Goal: Task Accomplishment & Management: Manage account settings

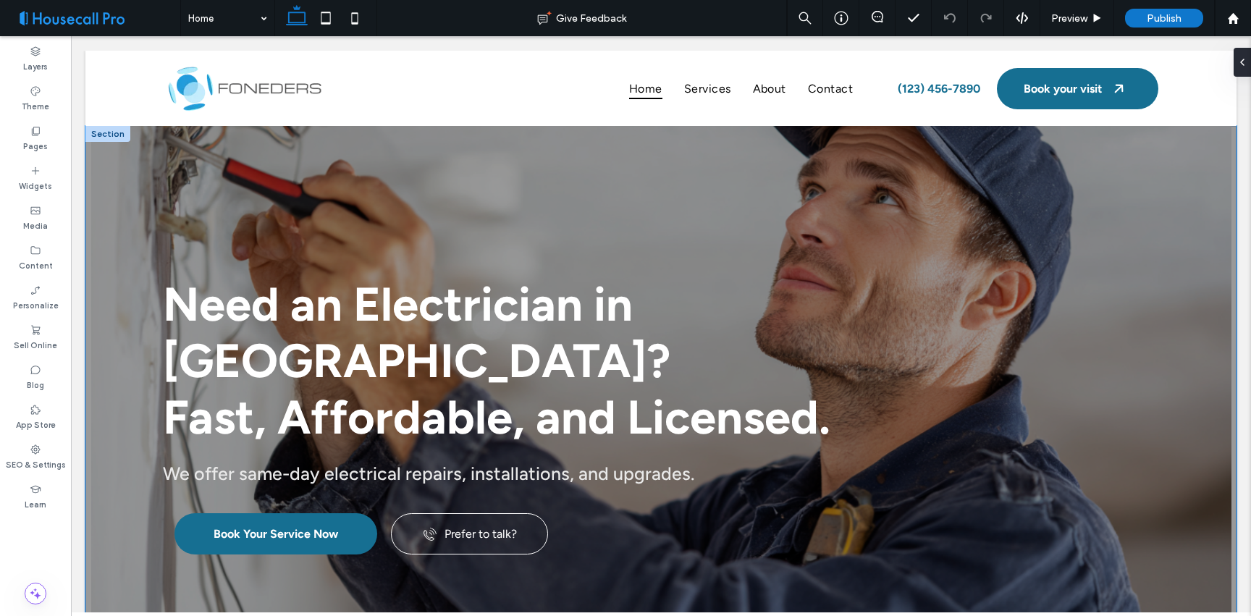
click at [761, 152] on div "Need an Electrician in Nashville? Fast, Affordable, and Licensed. We offer same…" at bounding box center [661, 374] width 1042 height 497
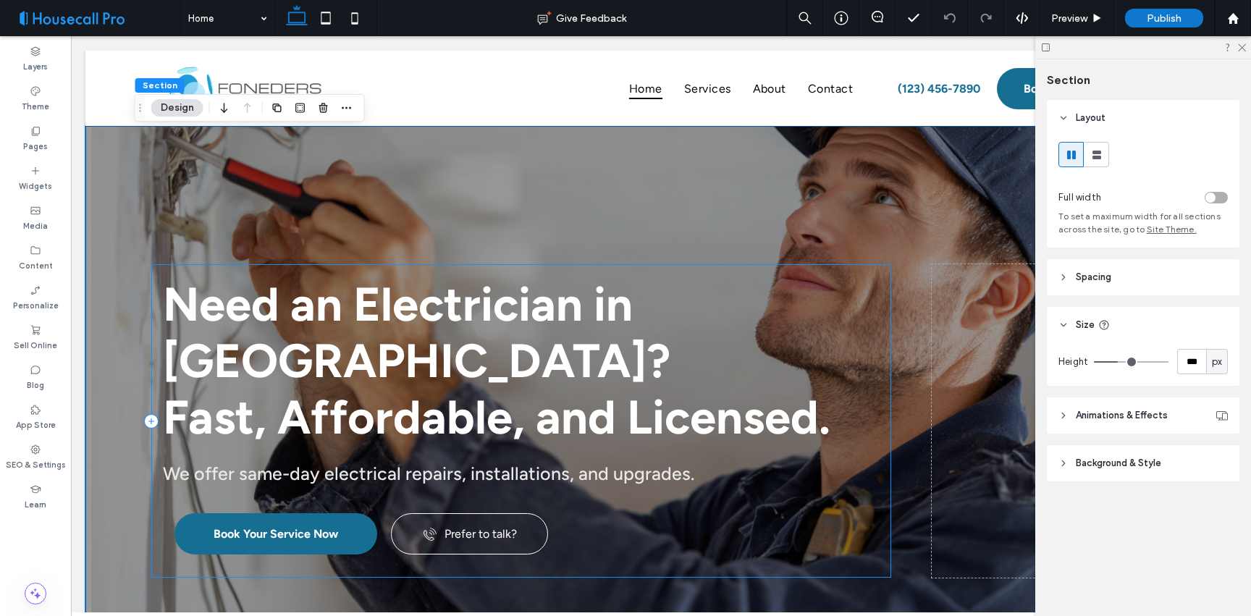
click at [884, 381] on div "Need an Electrician in Nashville? Fast, Affordable, and Licensed. We offer same…" at bounding box center [521, 420] width 740 height 313
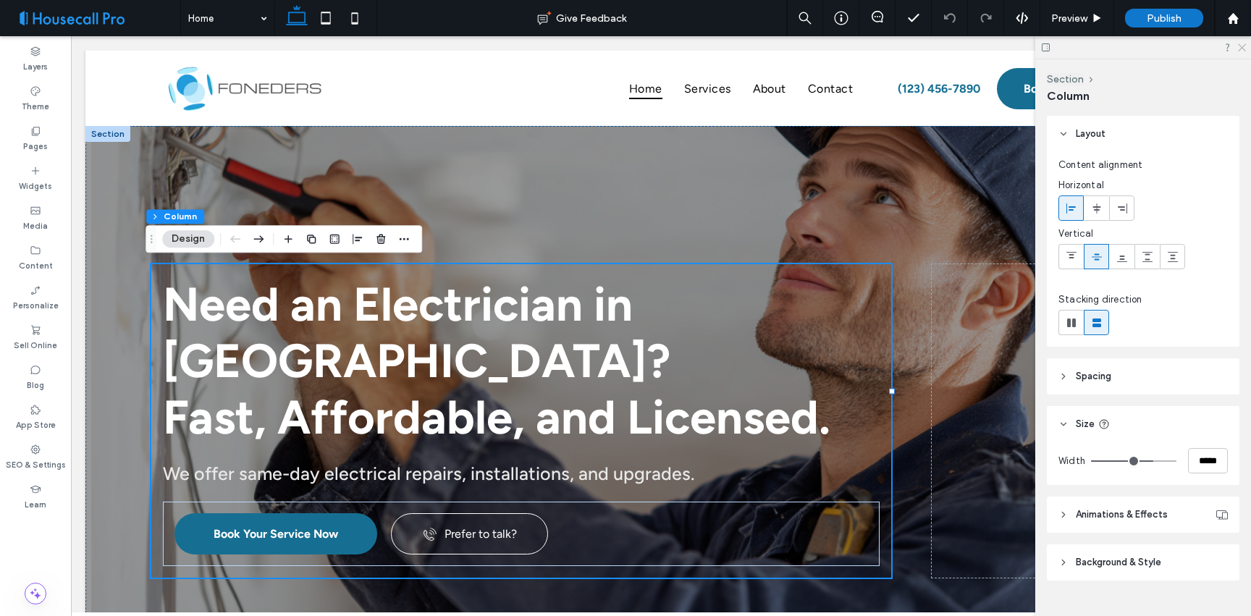
click at [1243, 46] on use at bounding box center [1241, 48] width 8 height 8
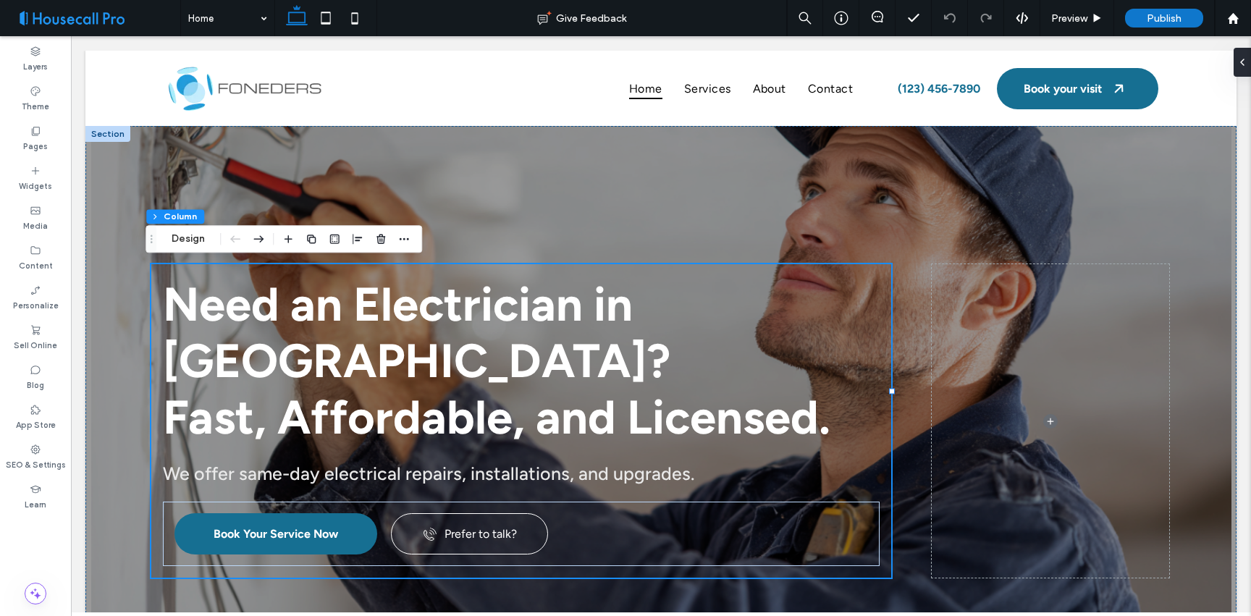
click at [116, 20] on span at bounding box center [95, 18] width 169 height 29
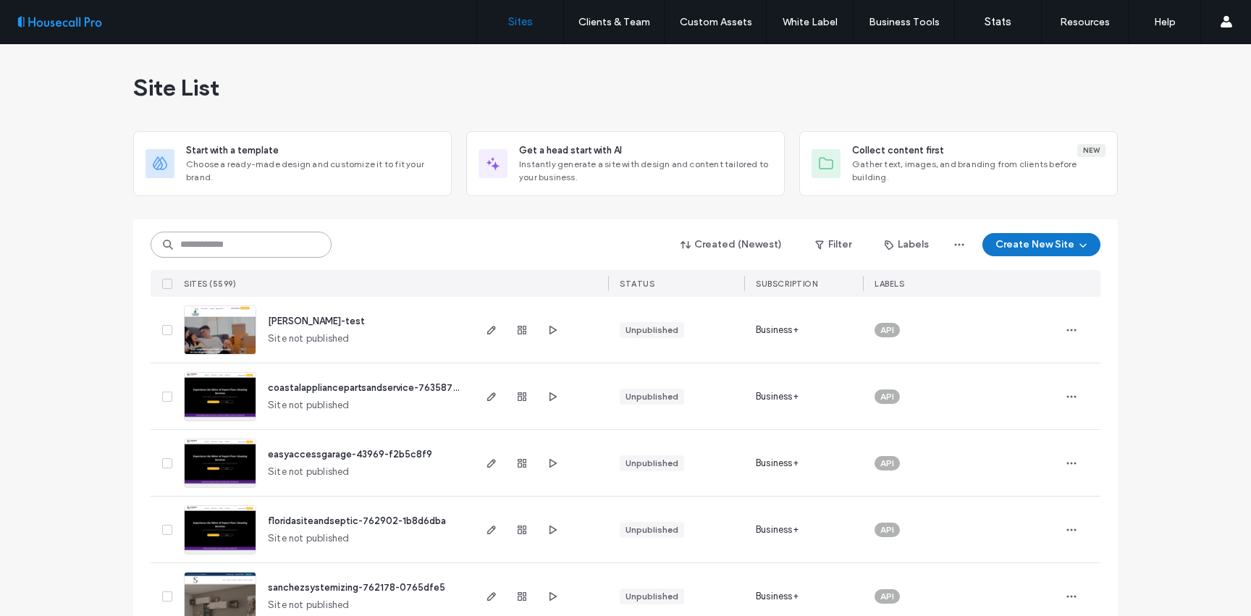
click at [271, 248] on input at bounding box center [241, 245] width 181 height 26
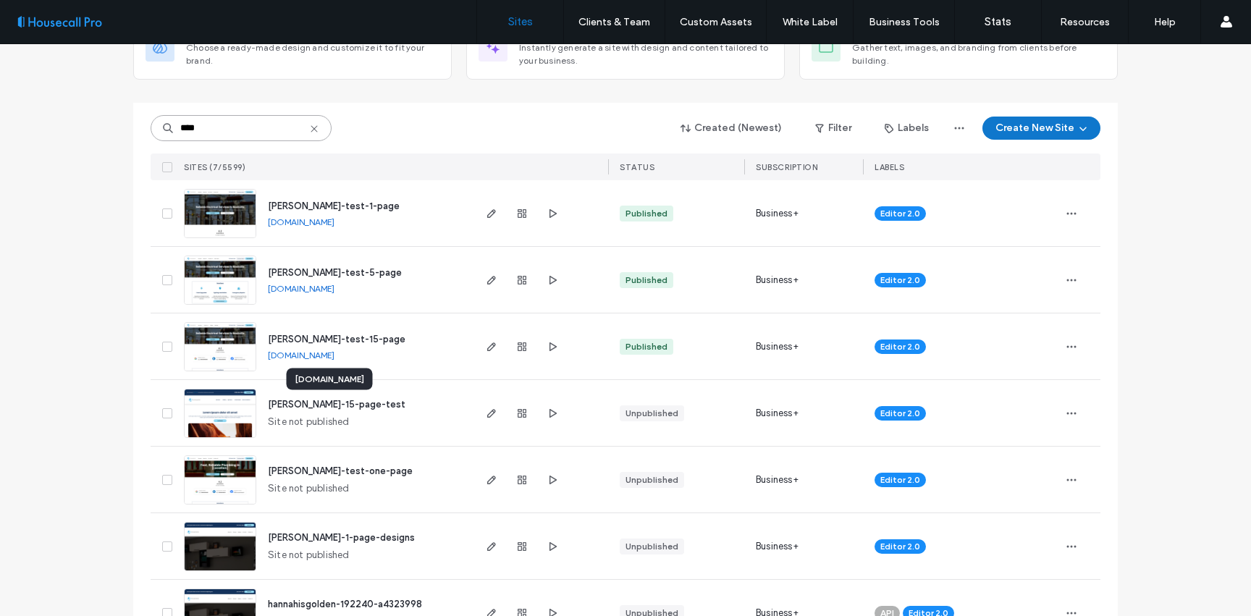
scroll to position [164, 0]
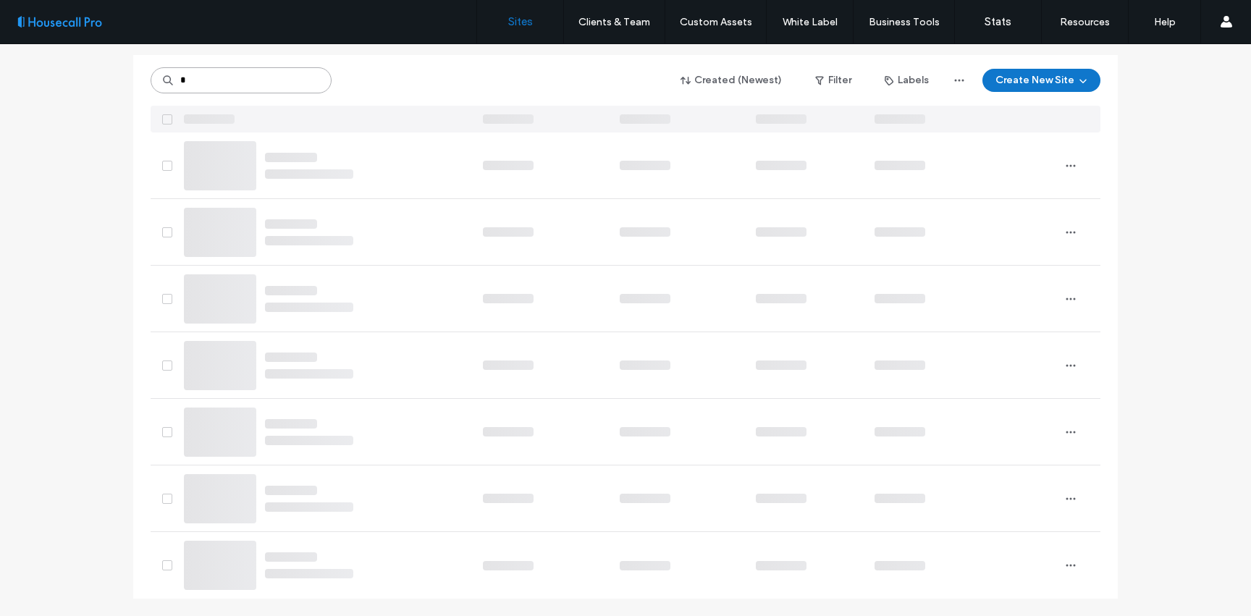
type input "*"
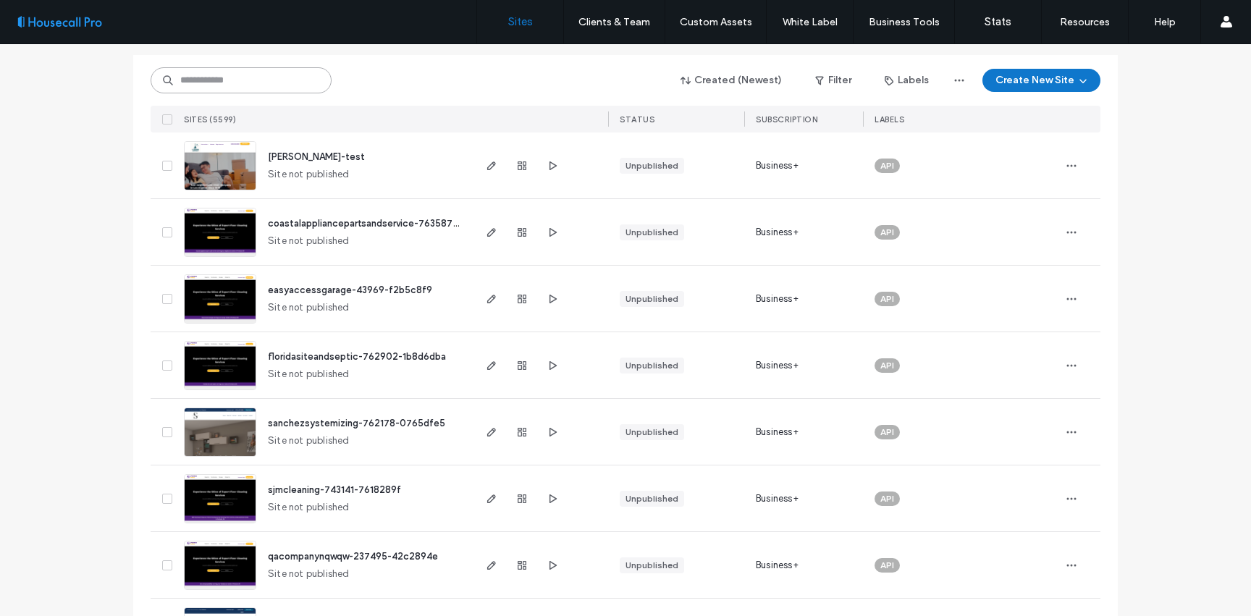
paste input "**********"
type input "**********"
click at [491, 106] on div at bounding box center [539, 119] width 137 height 27
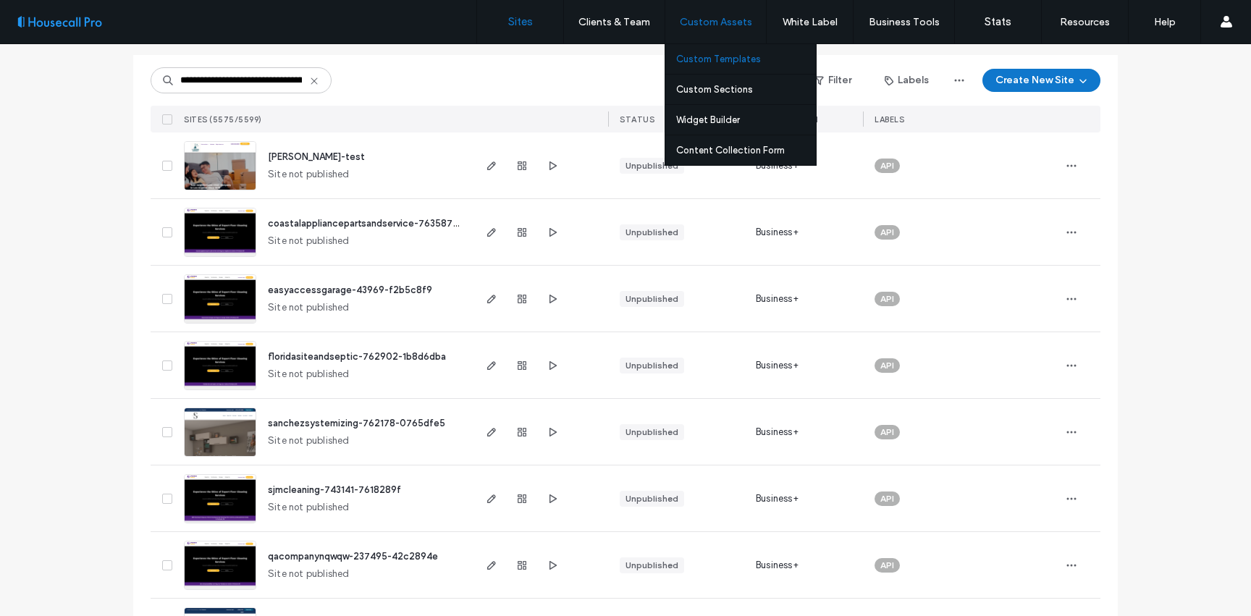
click at [724, 51] on link "Custom Templates" at bounding box center [746, 59] width 140 height 30
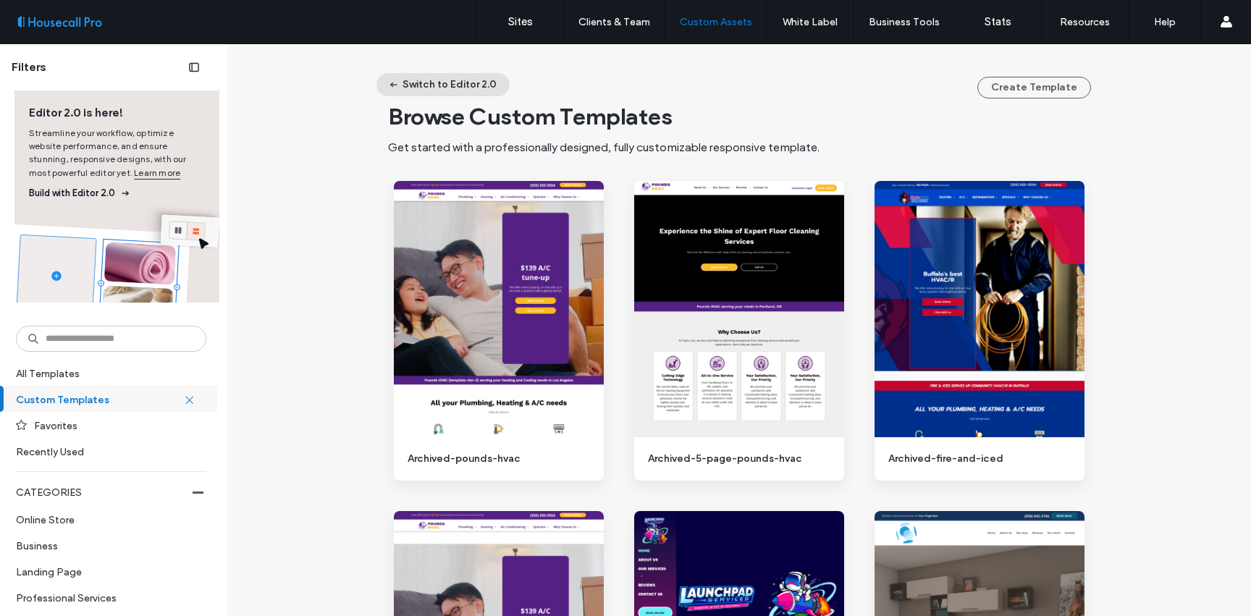
click at [483, 82] on button "Switch to Editor 2.0" at bounding box center [442, 84] width 133 height 23
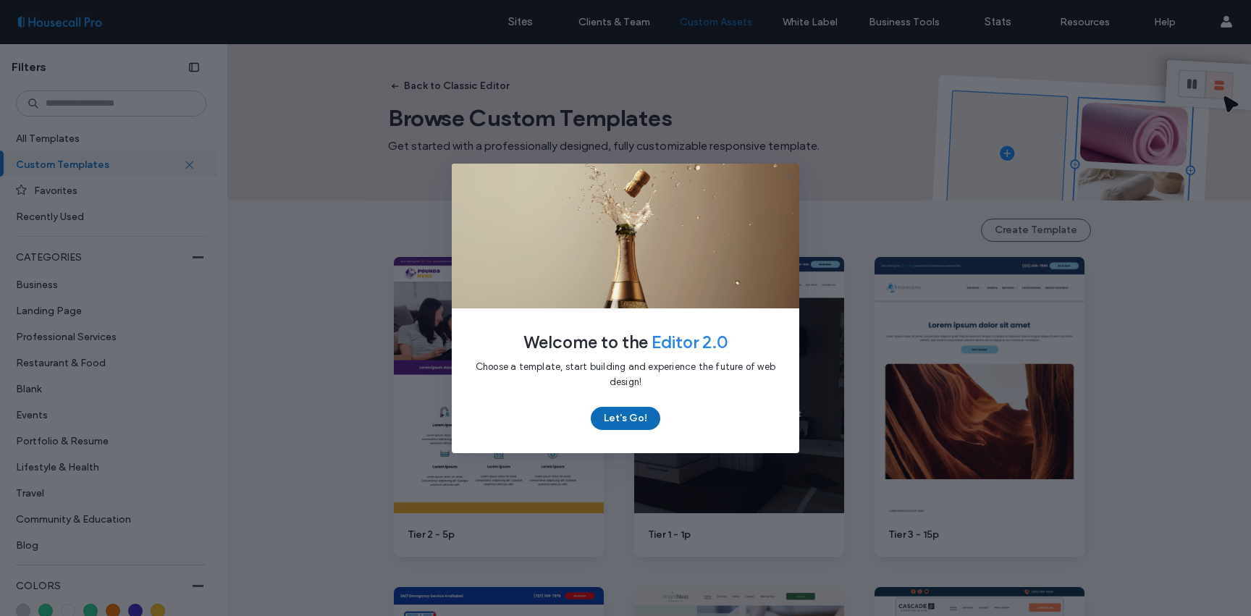
click at [651, 412] on button "Let's Go!" at bounding box center [625, 418] width 69 height 23
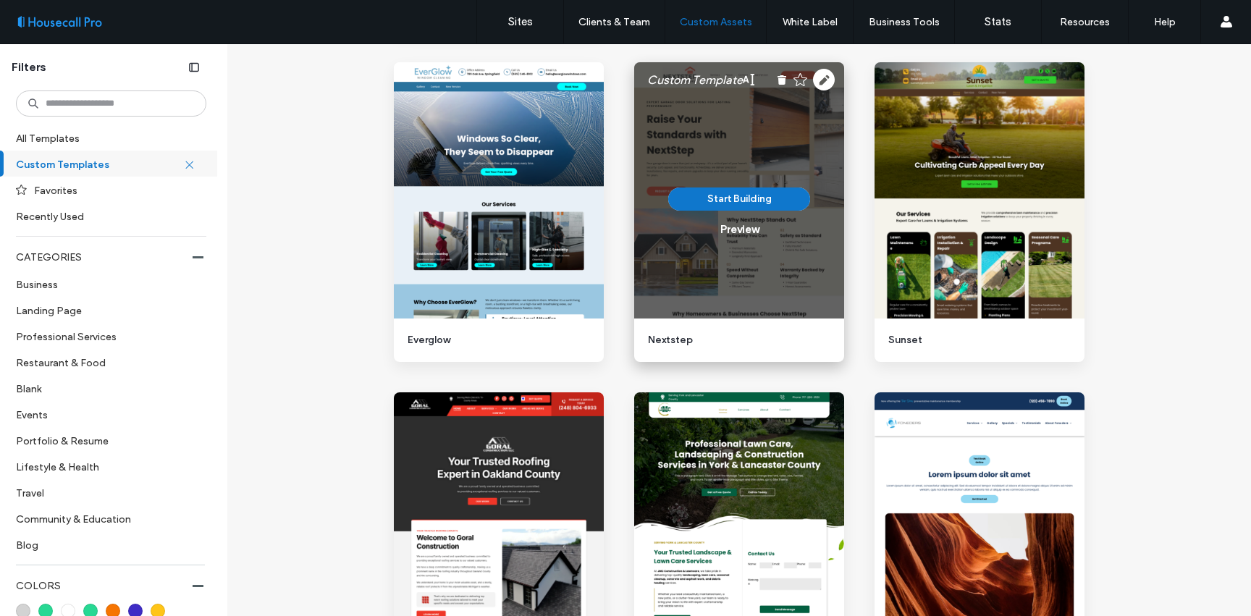
scroll to position [852, 0]
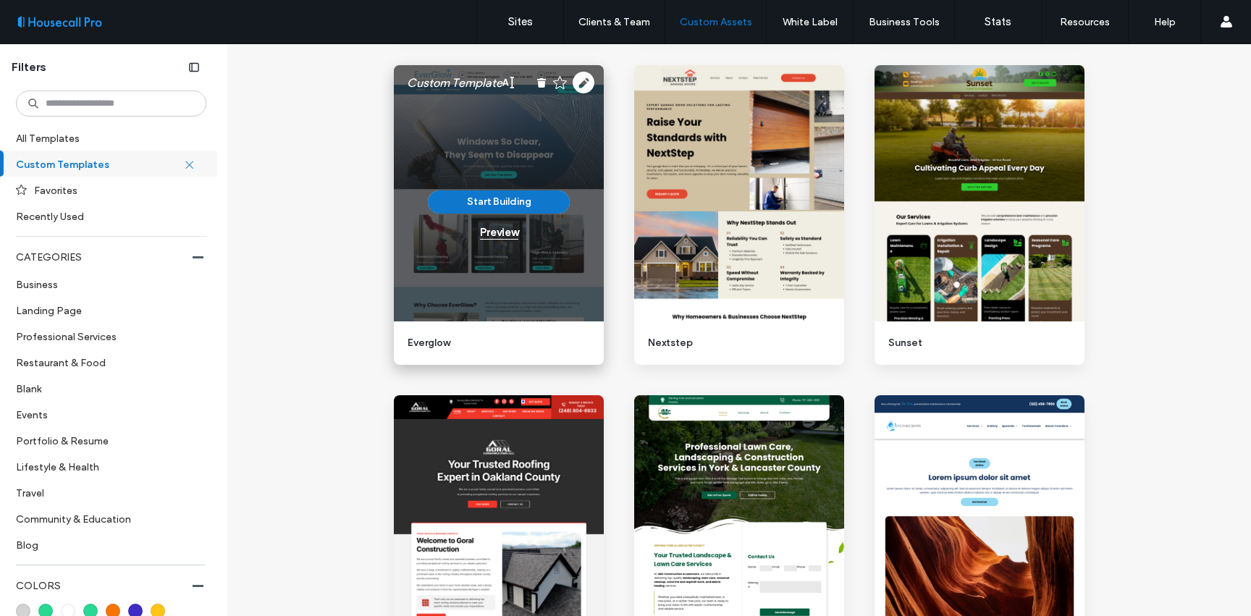
click at [508, 227] on div "Preview" at bounding box center [499, 232] width 38 height 13
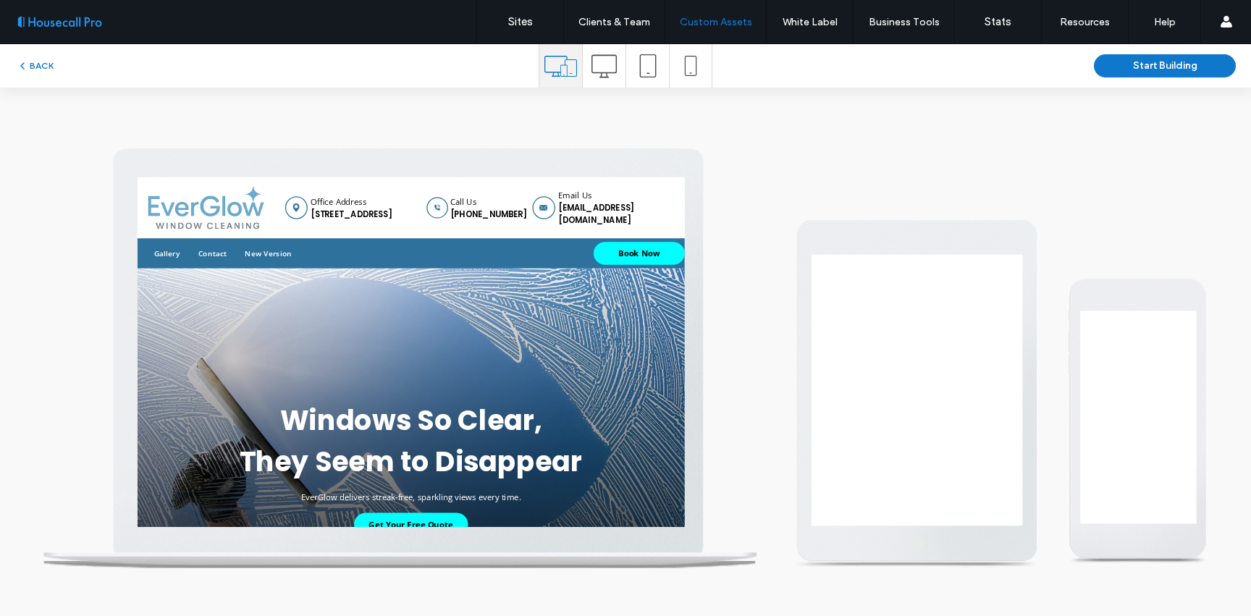
scroll to position [0, 0]
click at [617, 76] on div at bounding box center [604, 65] width 43 height 43
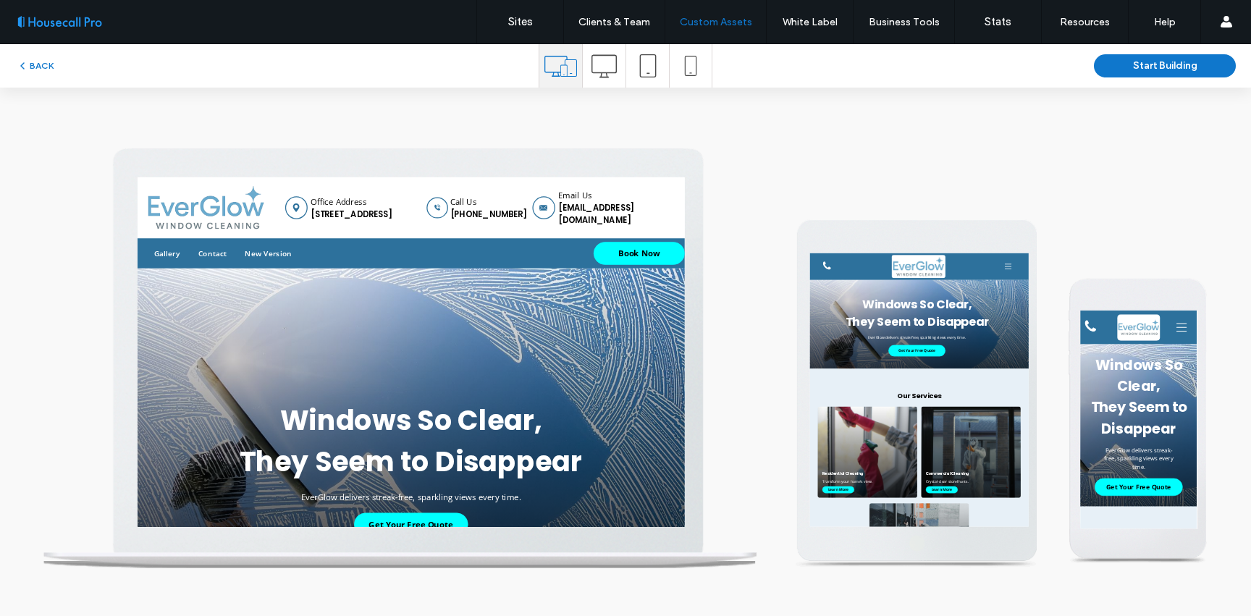
click at [63, 72] on div "BACK" at bounding box center [269, 65] width 538 height 17
click at [51, 69] on button "BACK" at bounding box center [35, 65] width 37 height 17
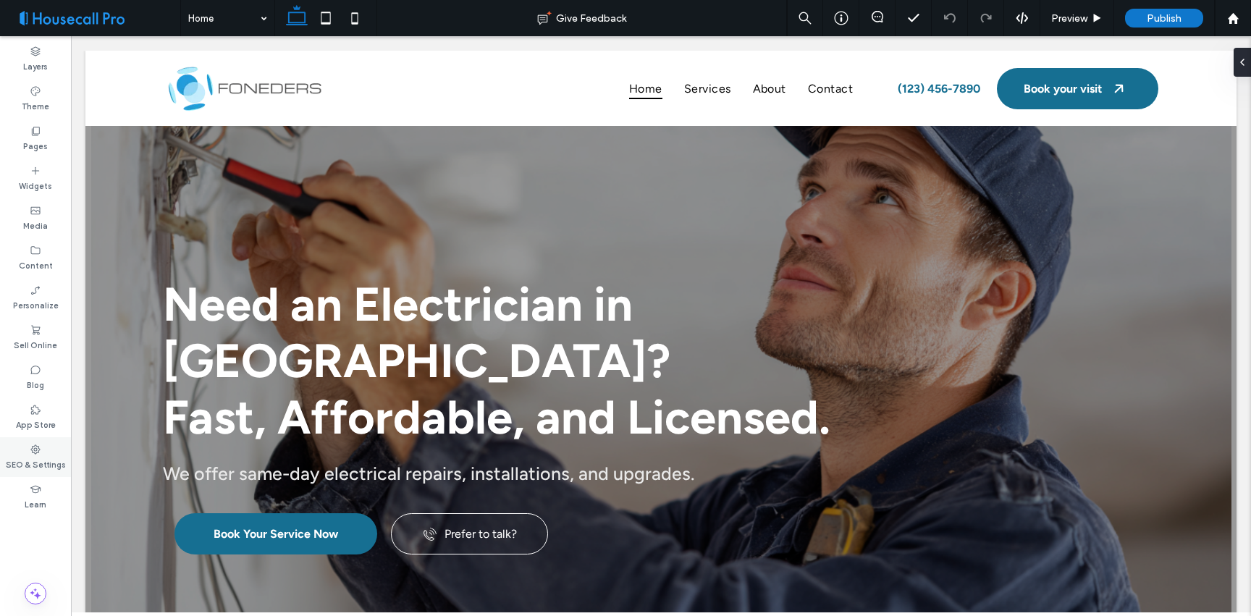
click at [38, 452] on use at bounding box center [35, 448] width 9 height 9
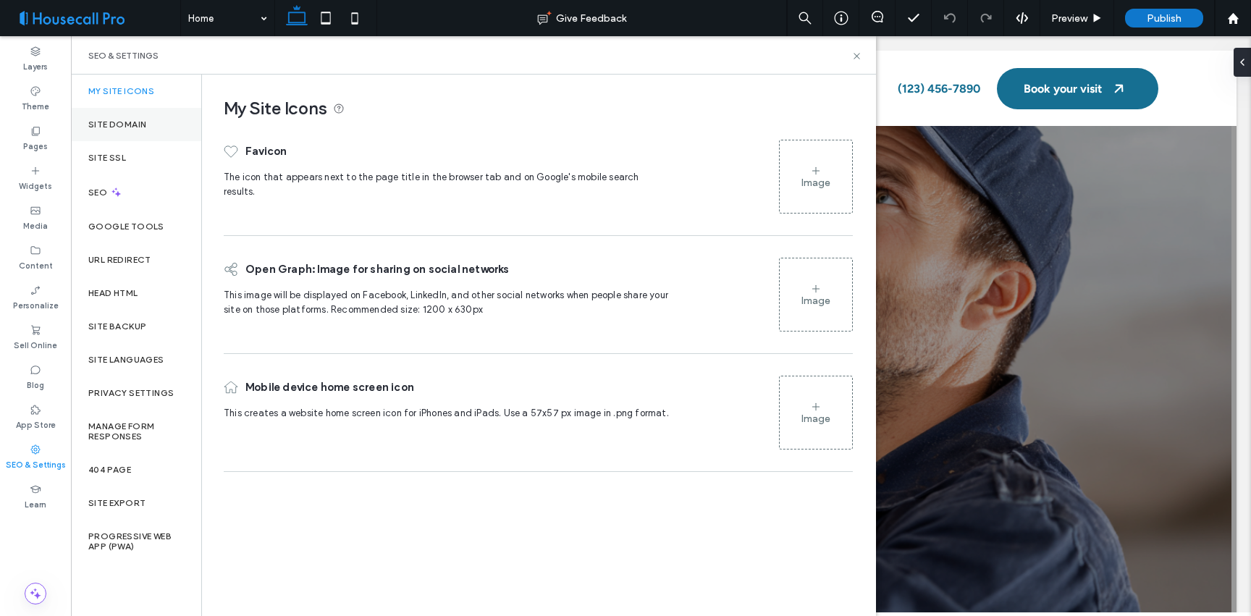
click at [130, 137] on div "Site Domain" at bounding box center [136, 124] width 130 height 33
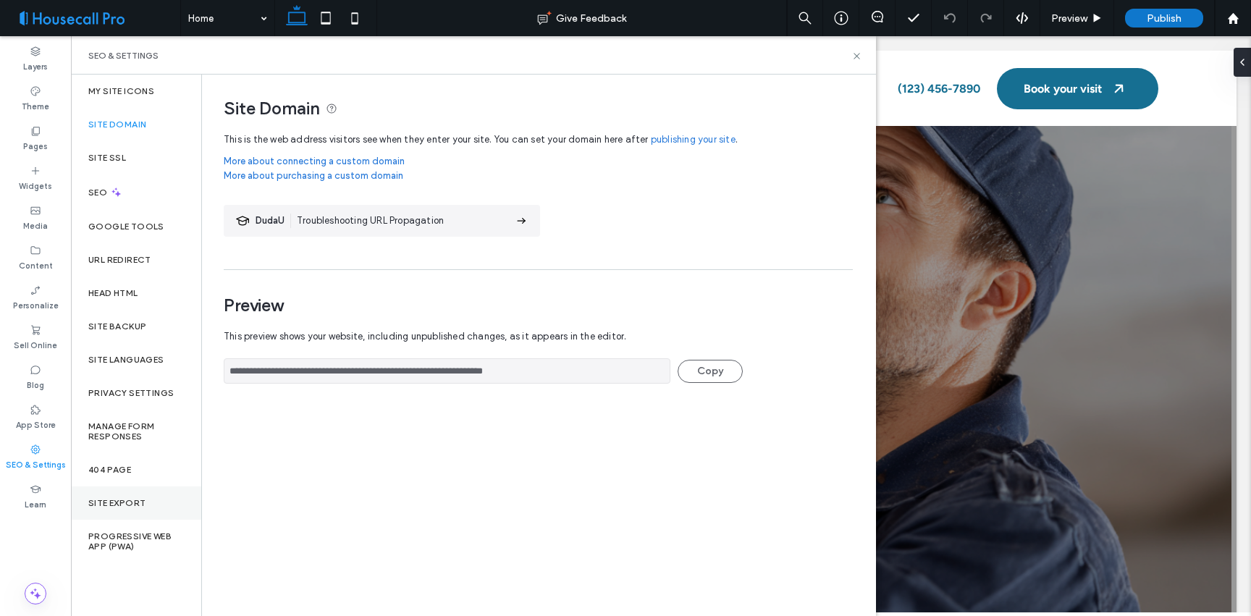
click at [140, 494] on div "Site Export" at bounding box center [136, 502] width 130 height 33
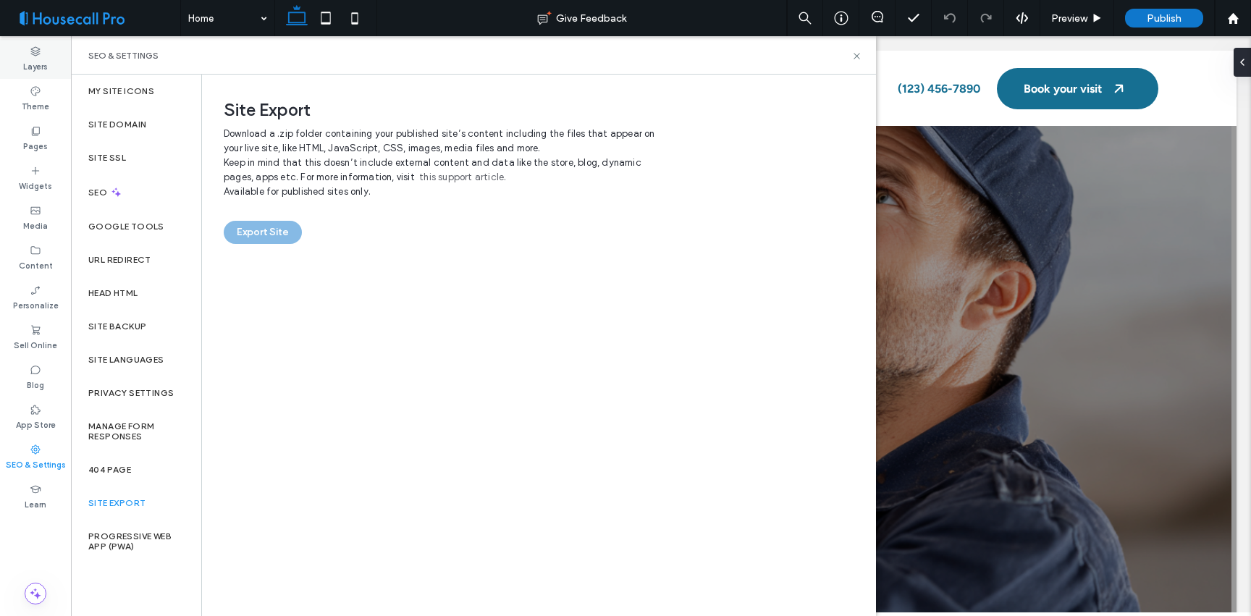
click at [47, 67] on label "Layers" at bounding box center [35, 65] width 25 height 16
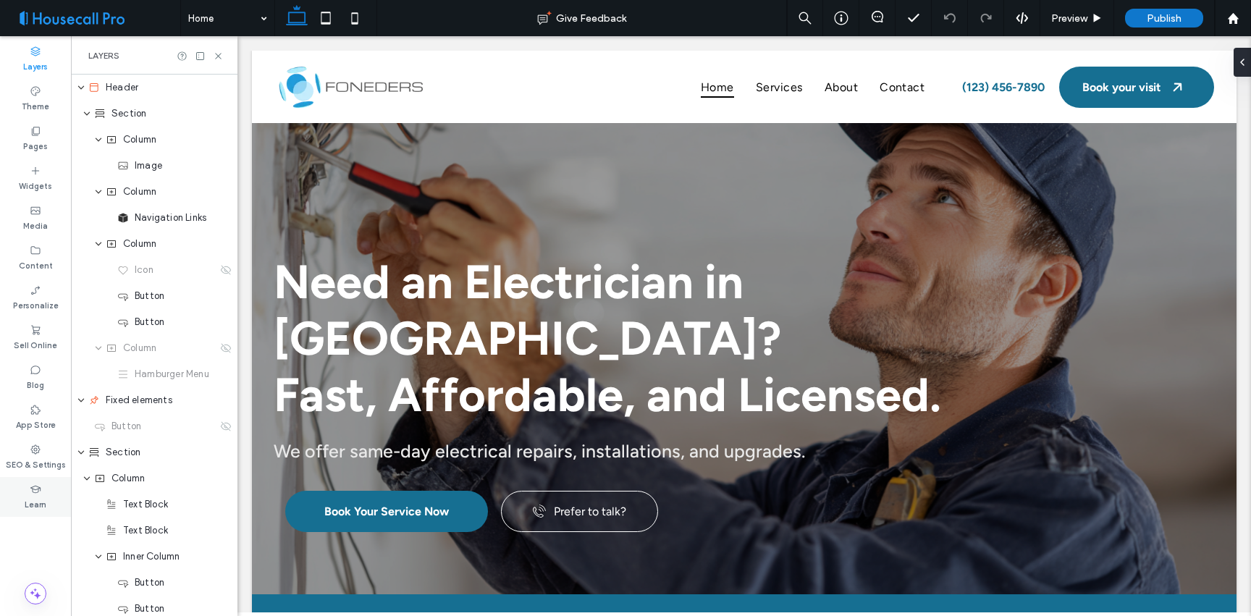
click at [32, 492] on icon at bounding box center [36, 489] width 12 height 12
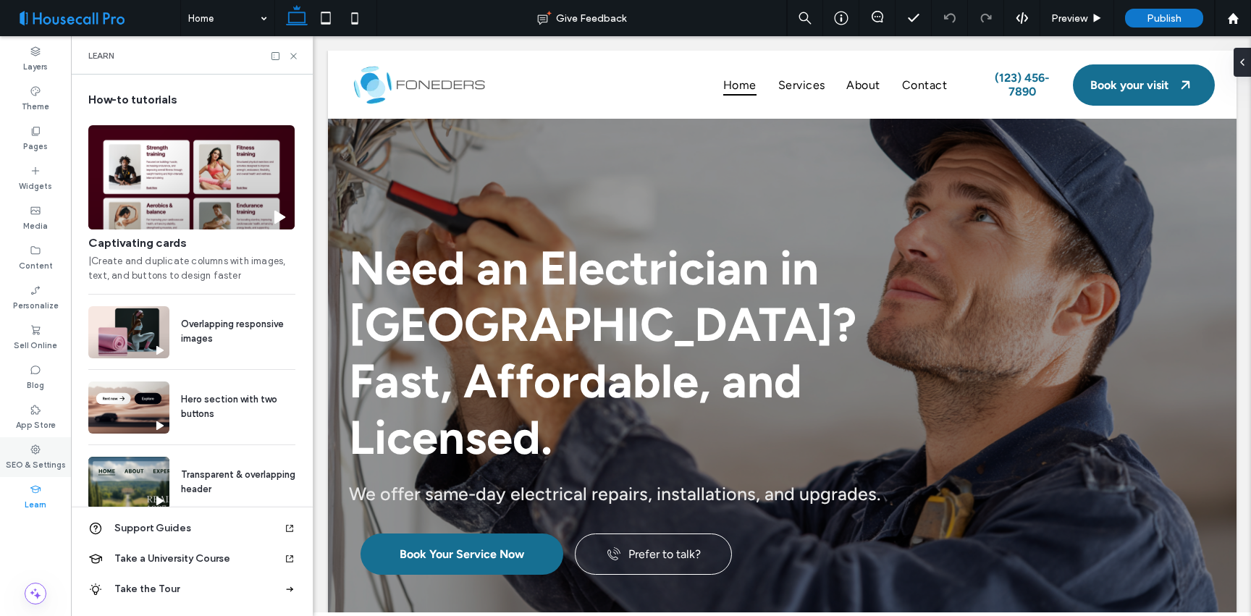
click at [35, 467] on label "SEO & Settings" at bounding box center [36, 463] width 60 height 16
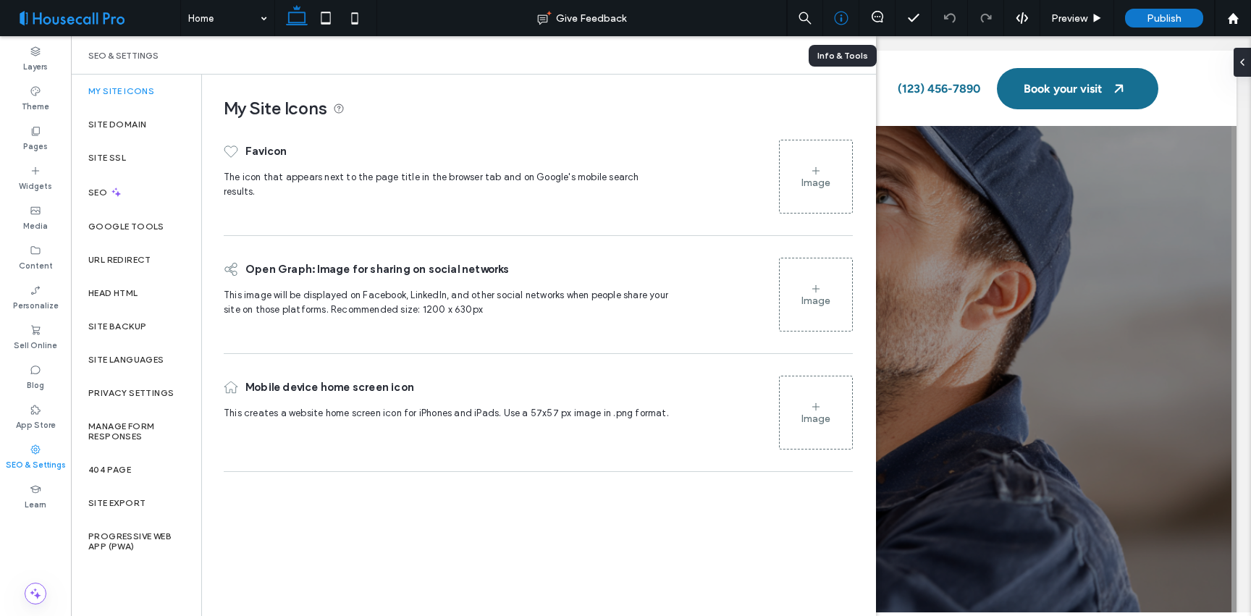
click at [850, 21] on div at bounding box center [840, 18] width 35 height 14
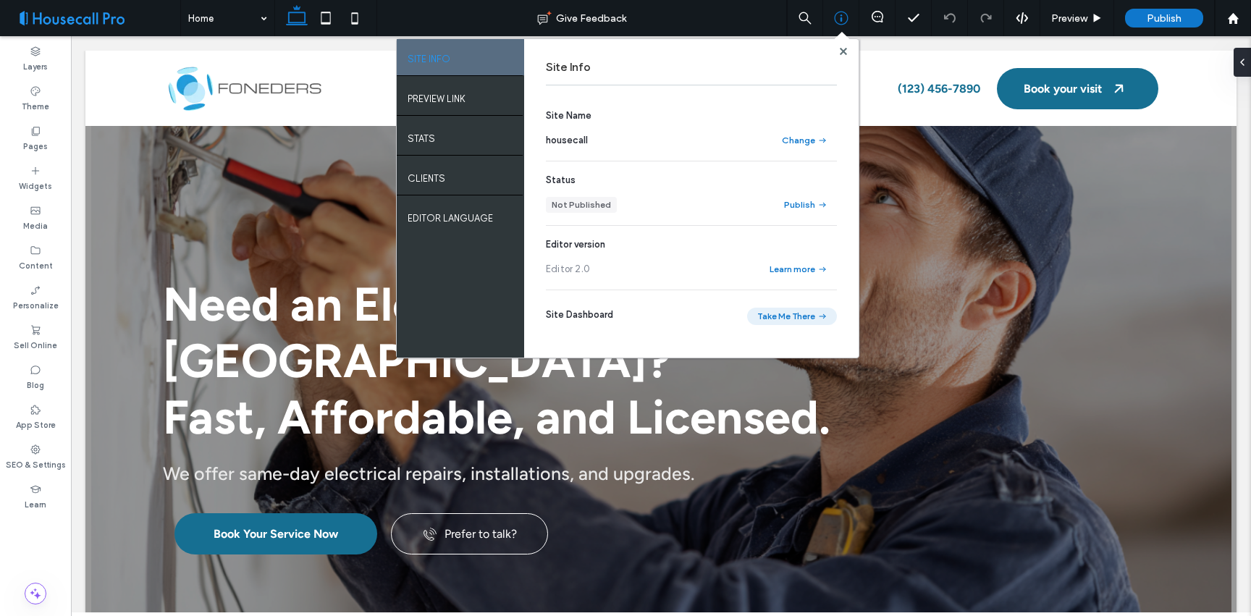
click at [775, 323] on button "Take Me There" at bounding box center [792, 316] width 90 height 17
click at [847, 50] on div at bounding box center [842, 51] width 11 height 11
click at [845, 50] on icon at bounding box center [842, 51] width 7 height 7
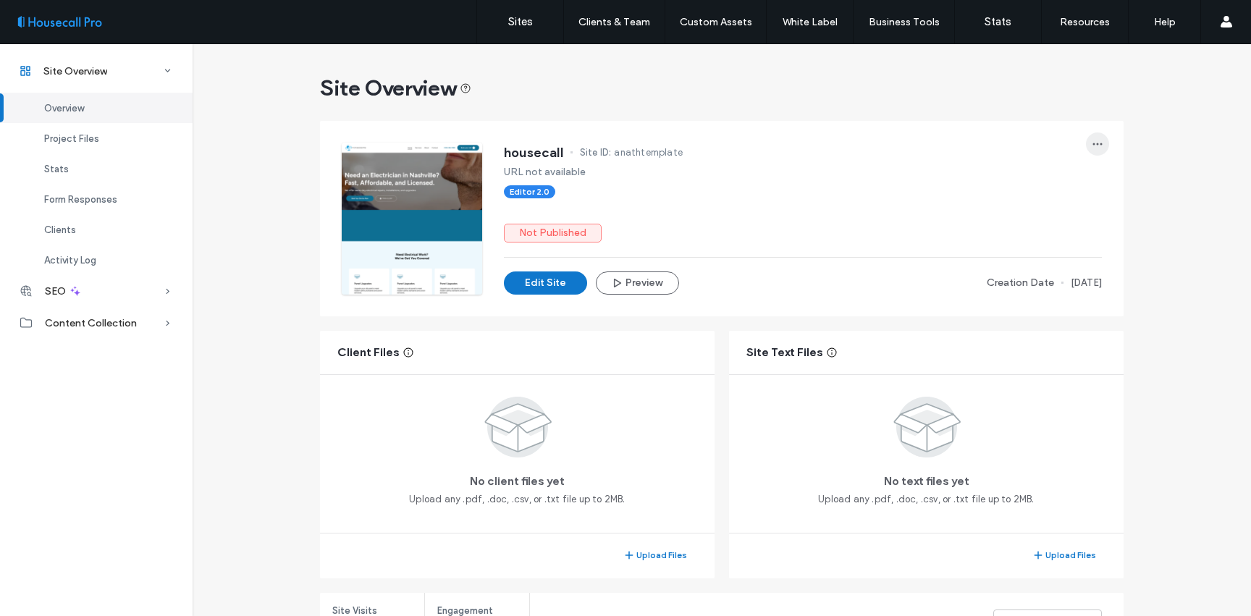
click at [1093, 145] on icon "button" at bounding box center [1097, 144] width 12 height 12
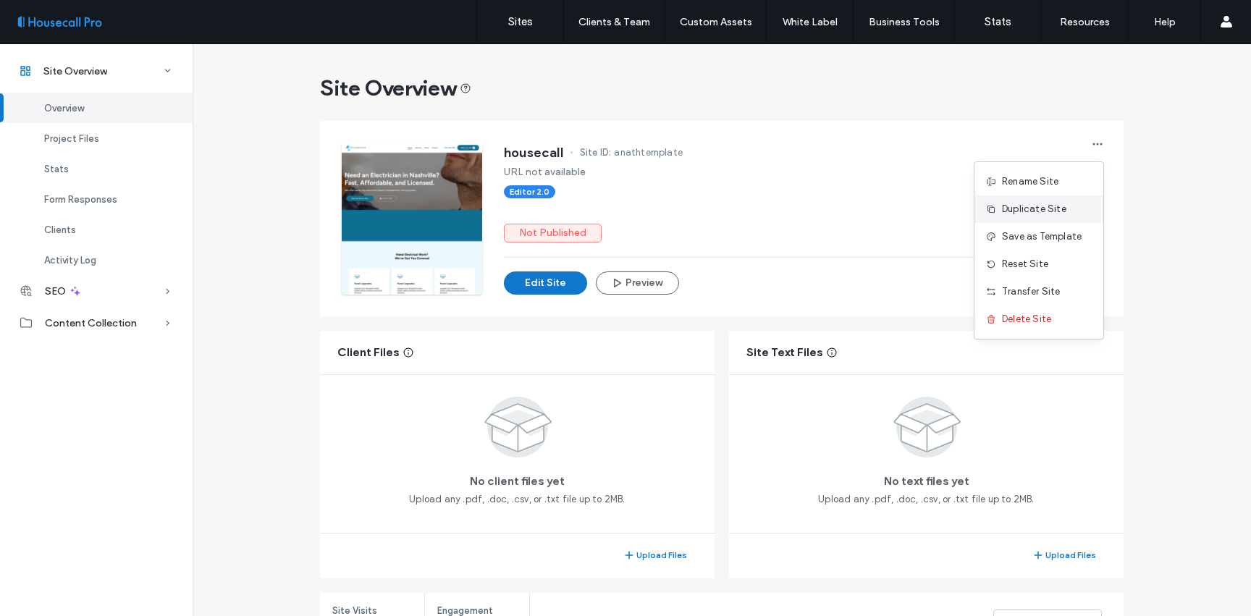
click at [1007, 206] on span "Duplicate Site" at bounding box center [1034, 209] width 64 height 14
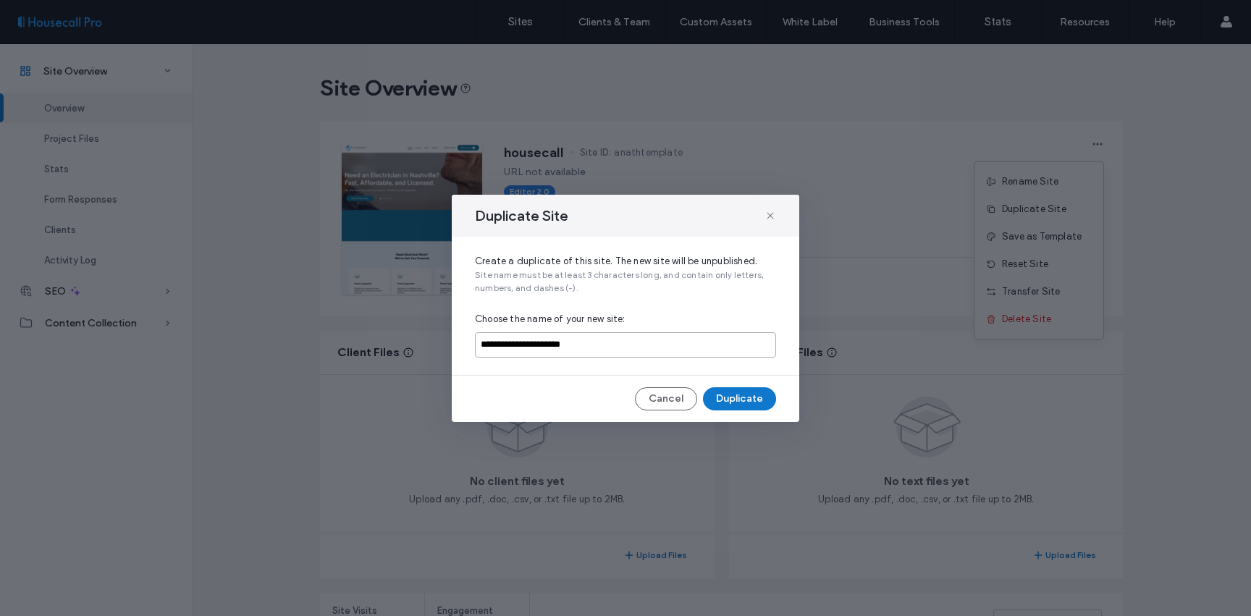
click at [596, 350] on input "**********" at bounding box center [625, 344] width 301 height 25
type input "*"
type input "**********"
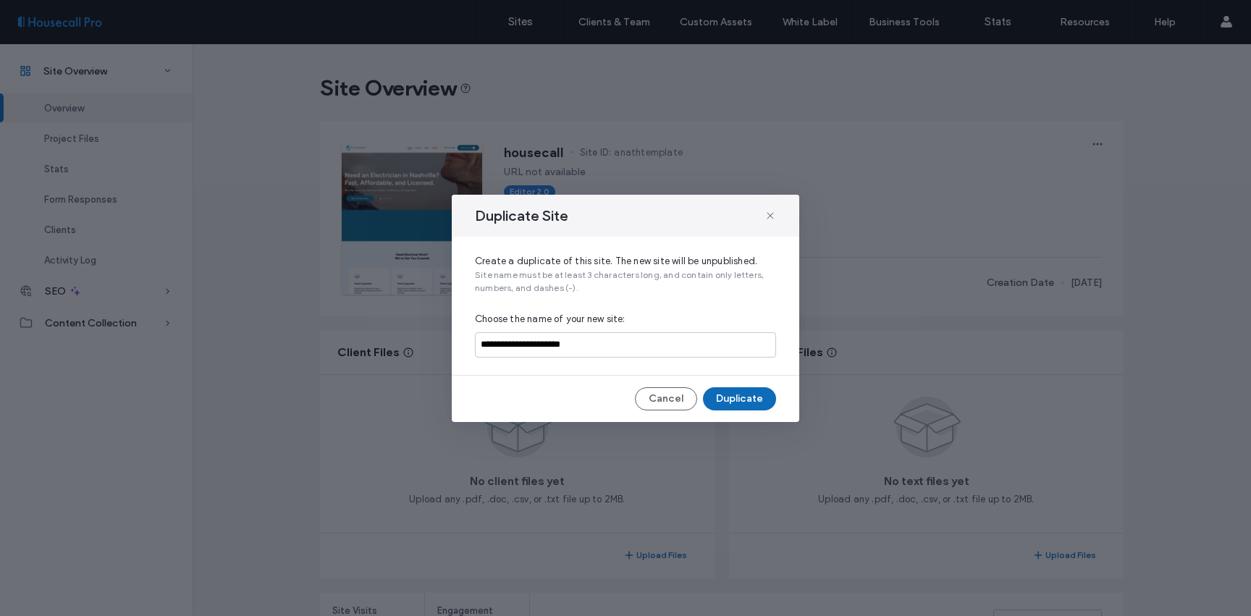
click at [742, 399] on button "Duplicate" at bounding box center [739, 398] width 73 height 23
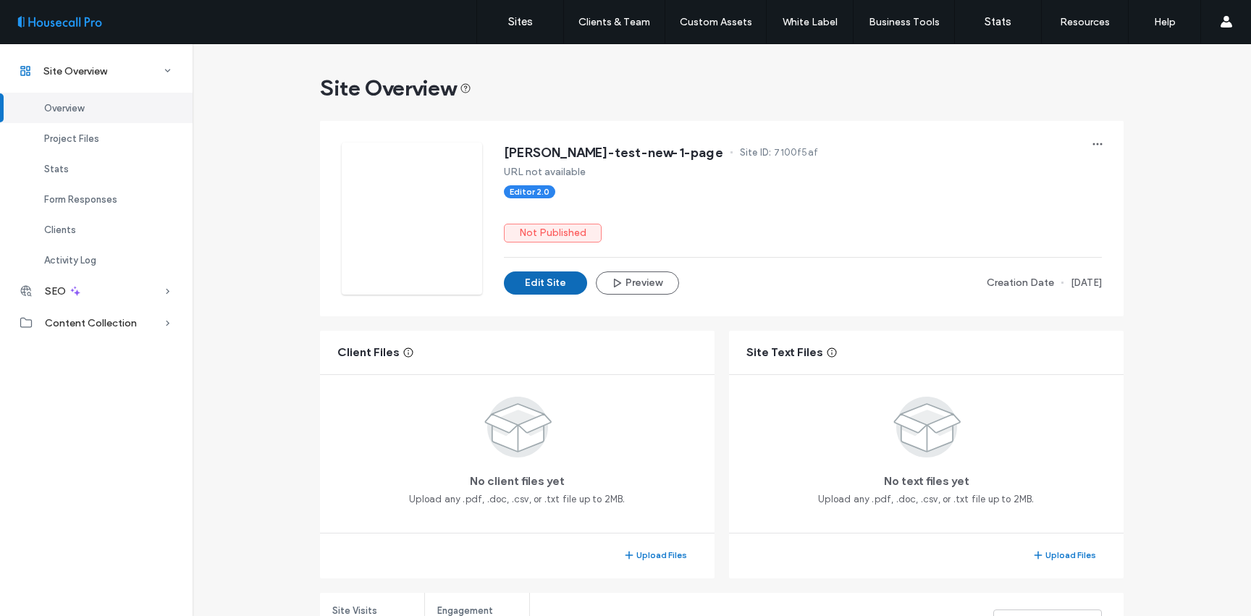
click at [553, 287] on button "Edit Site" at bounding box center [545, 282] width 83 height 23
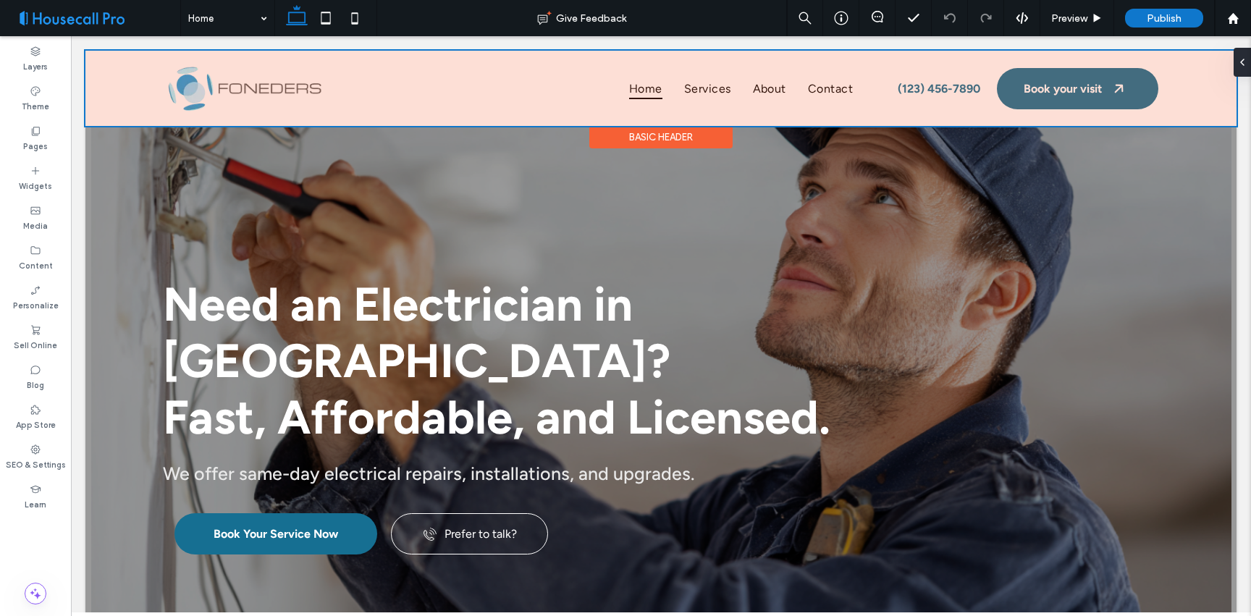
click at [1110, 95] on div at bounding box center [660, 88] width 1151 height 75
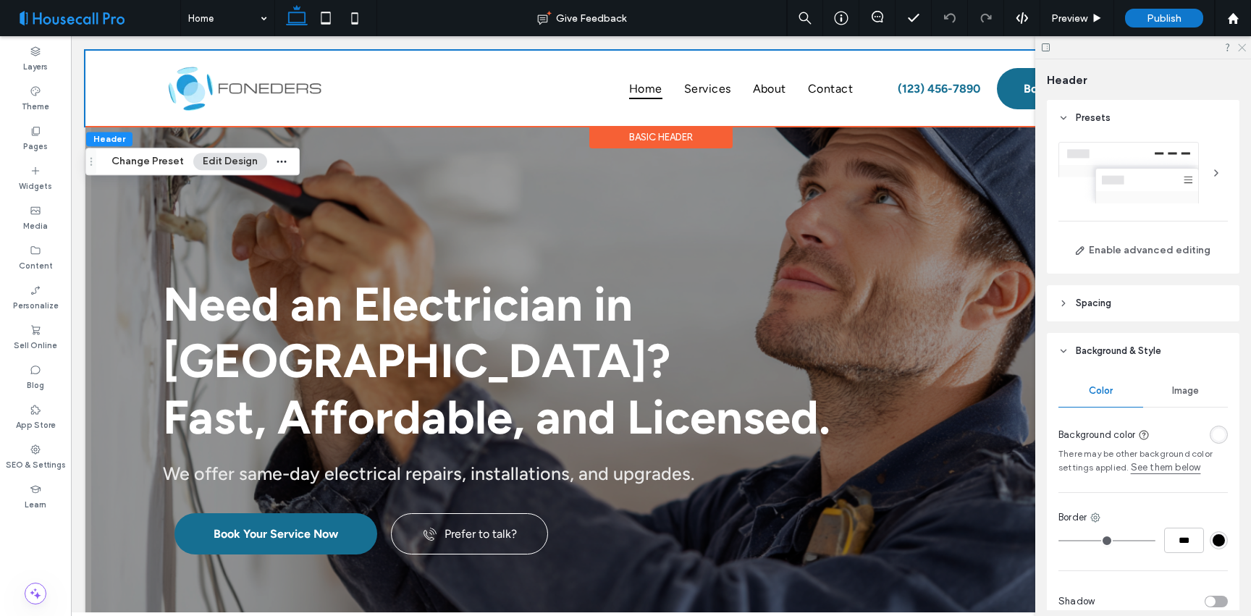
click at [1238, 46] on icon at bounding box center [1240, 46] width 9 height 9
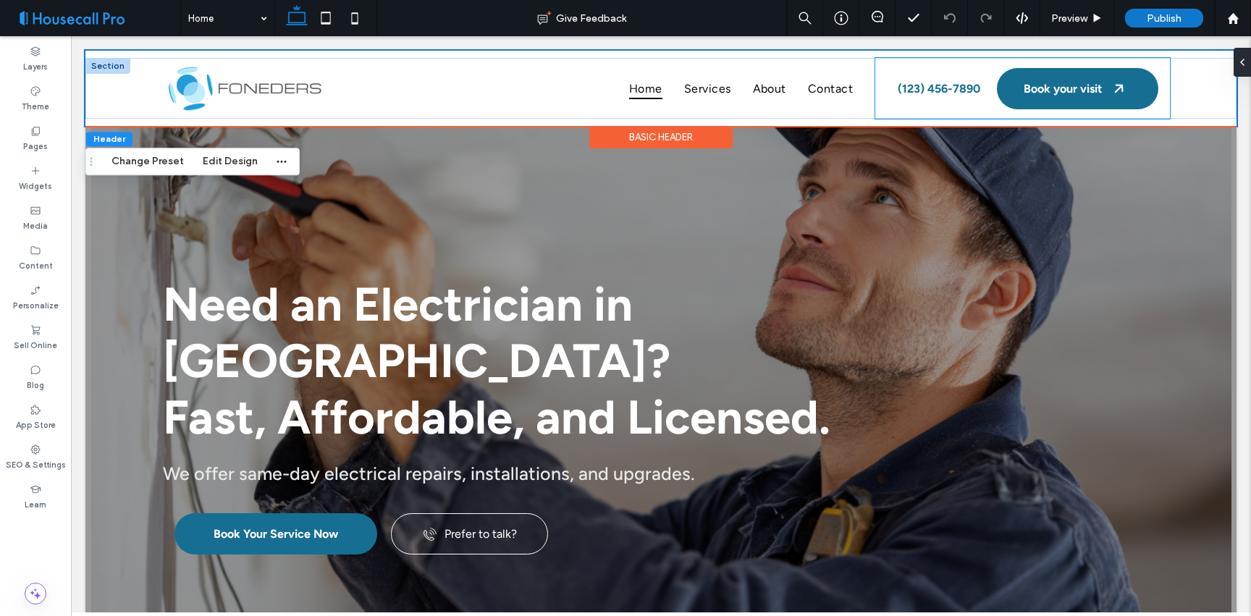
click at [1087, 60] on div "(123) 456-7890 Book your visit" at bounding box center [1022, 88] width 294 height 61
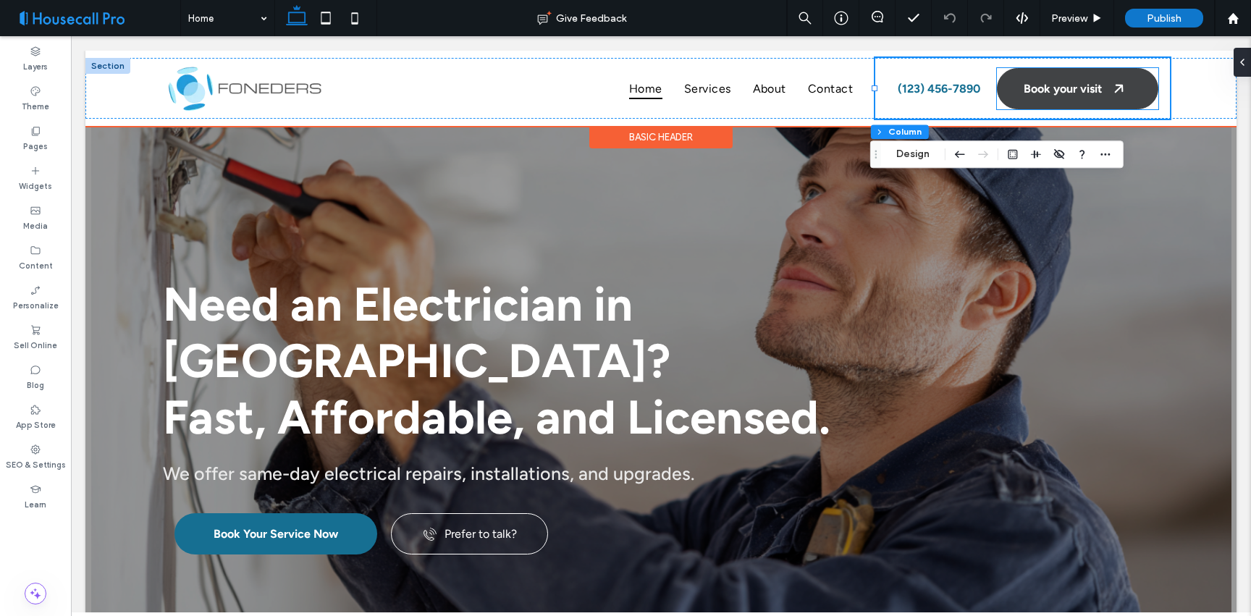
click at [1070, 71] on link "Book your visit" at bounding box center [1076, 88] width 161 height 41
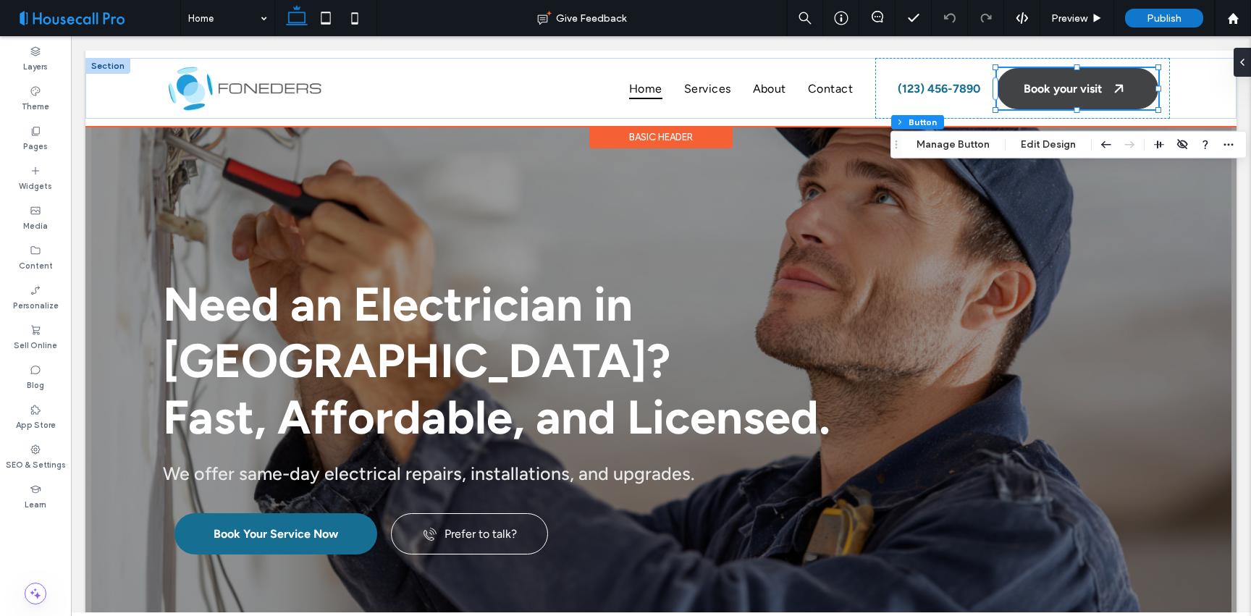
click at [1091, 97] on link "Book your visit" at bounding box center [1076, 88] width 161 height 41
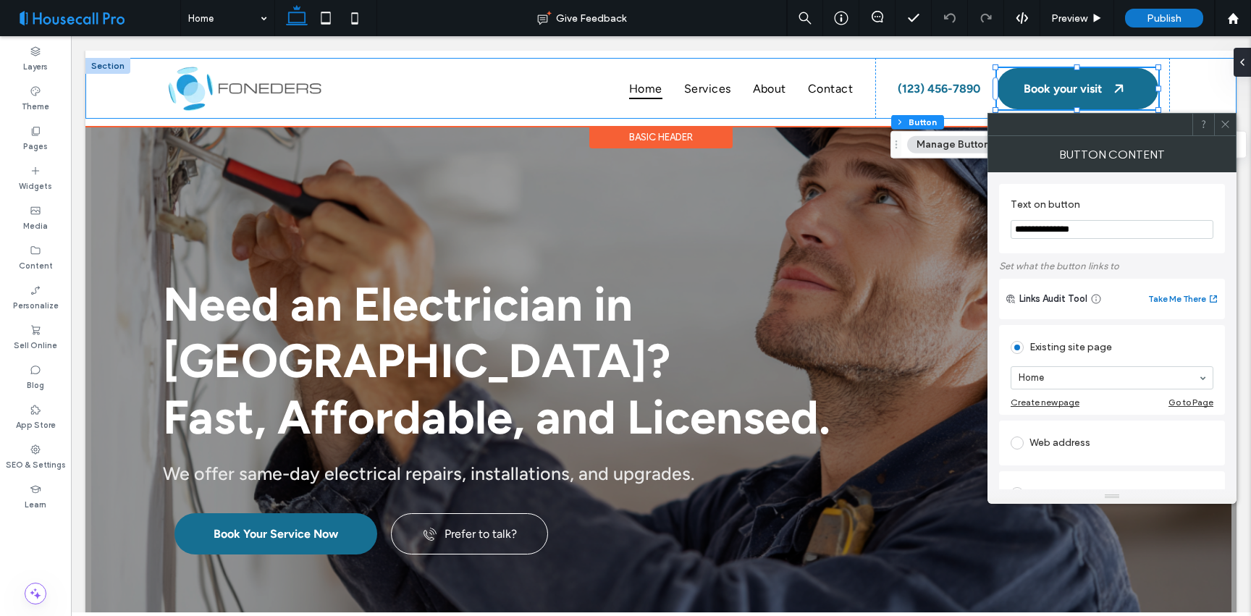
click at [1188, 85] on div "Home Services About Contact (123) 456-7890 Book your visit" at bounding box center [660, 88] width 1151 height 61
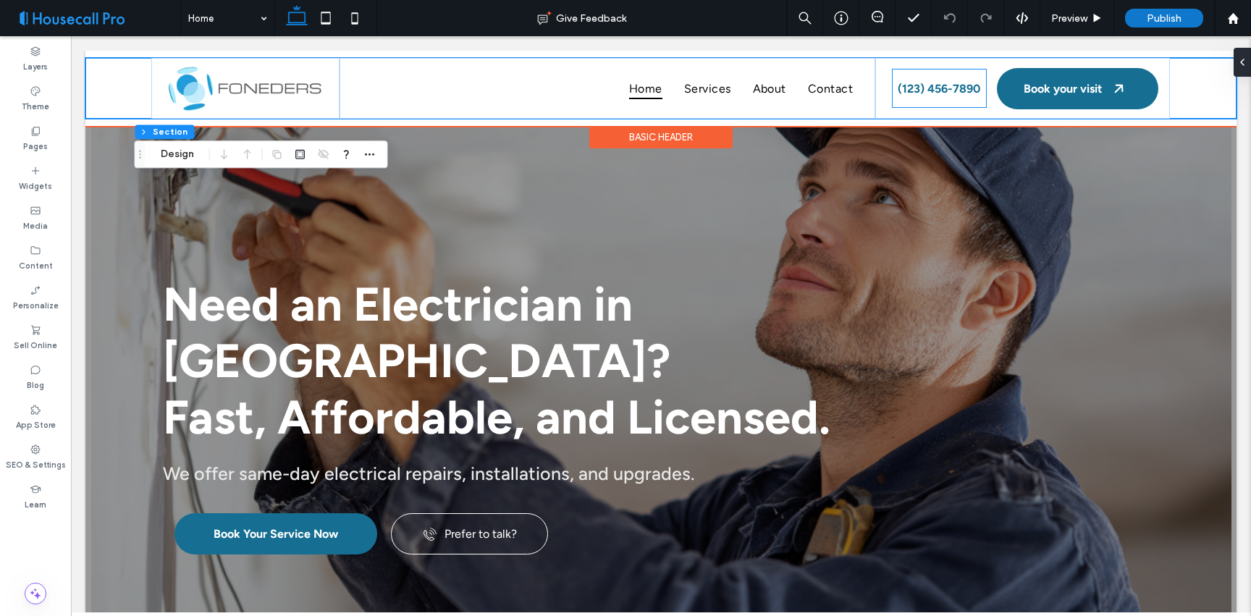
click at [939, 88] on span "(123) 456-7890" at bounding box center [938, 89] width 82 height 14
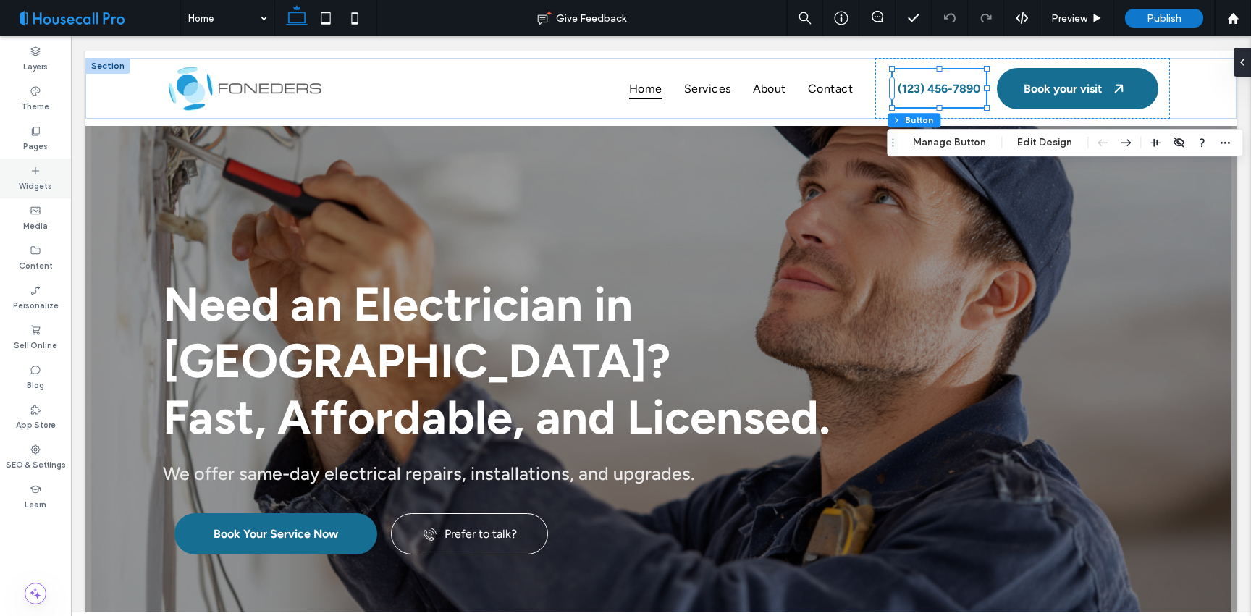
click at [59, 172] on div "Widgets" at bounding box center [35, 178] width 71 height 40
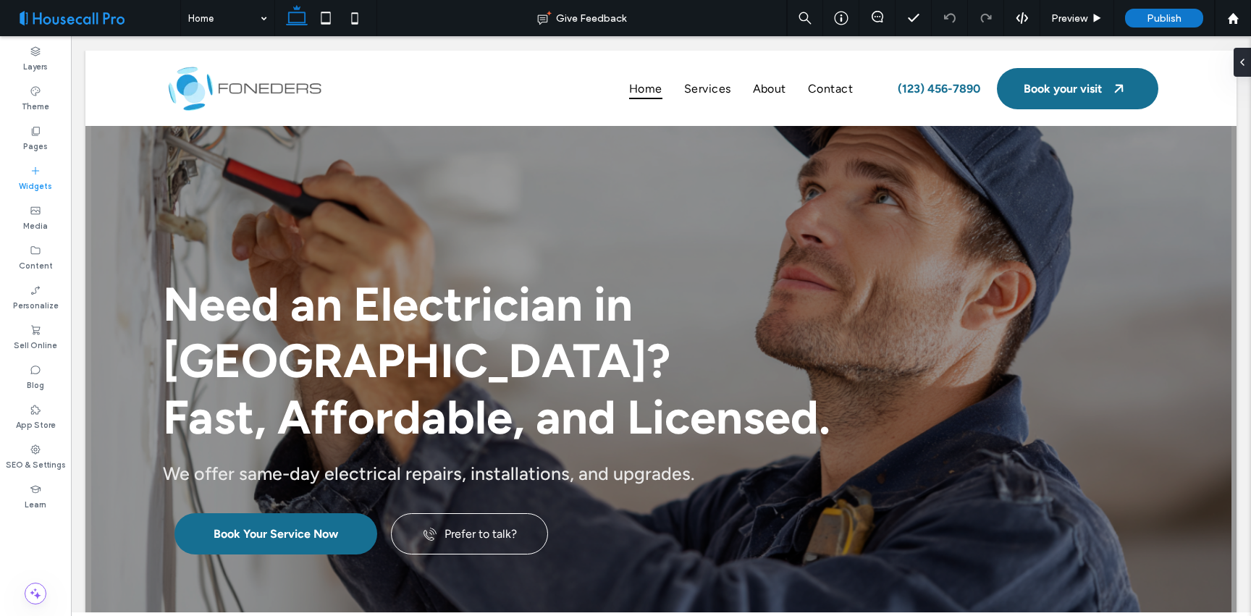
click at [46, 183] on label "Widgets" at bounding box center [35, 185] width 33 height 16
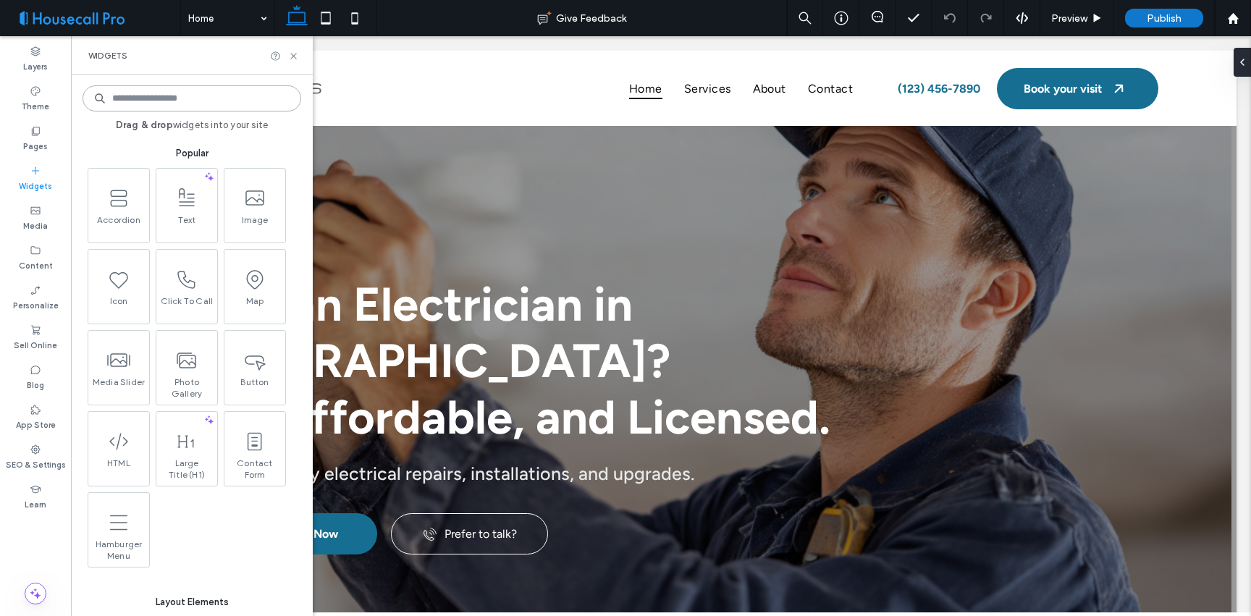
click at [205, 105] on input at bounding box center [191, 98] width 219 height 26
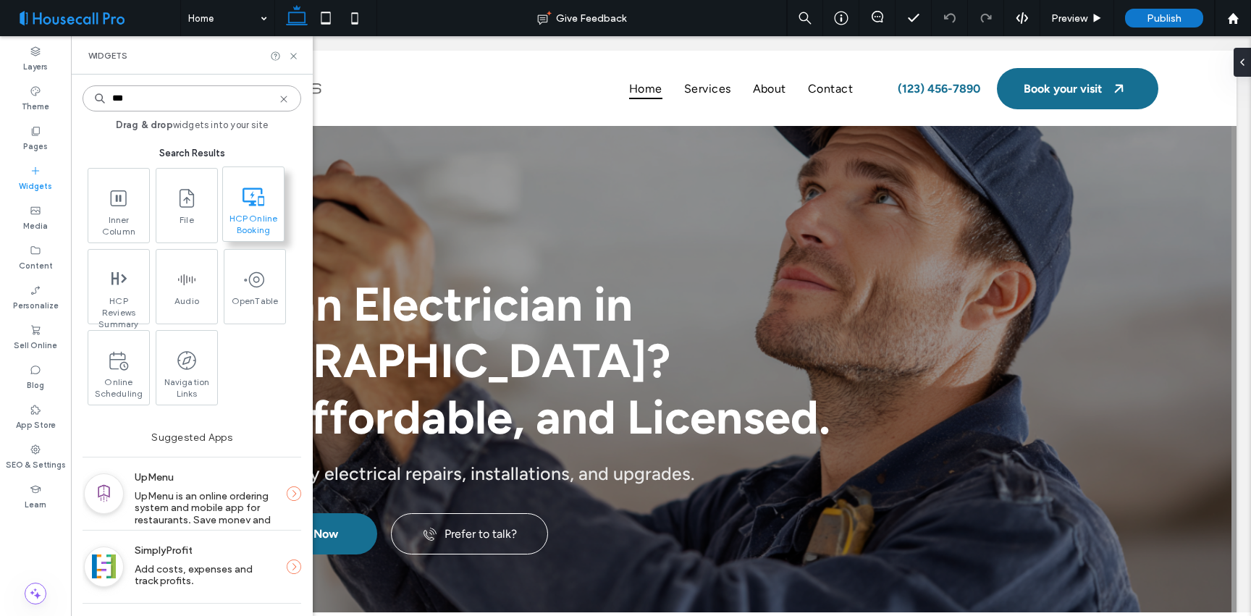
type input "***"
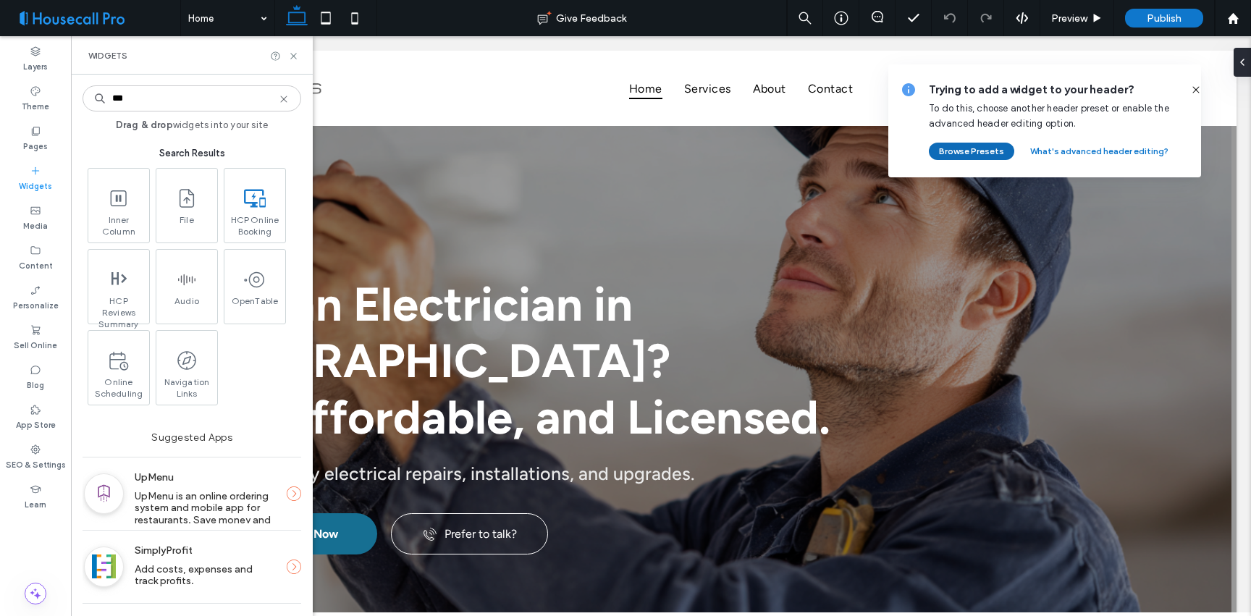
click at [994, 148] on button "Browse Presets" at bounding box center [970, 151] width 85 height 17
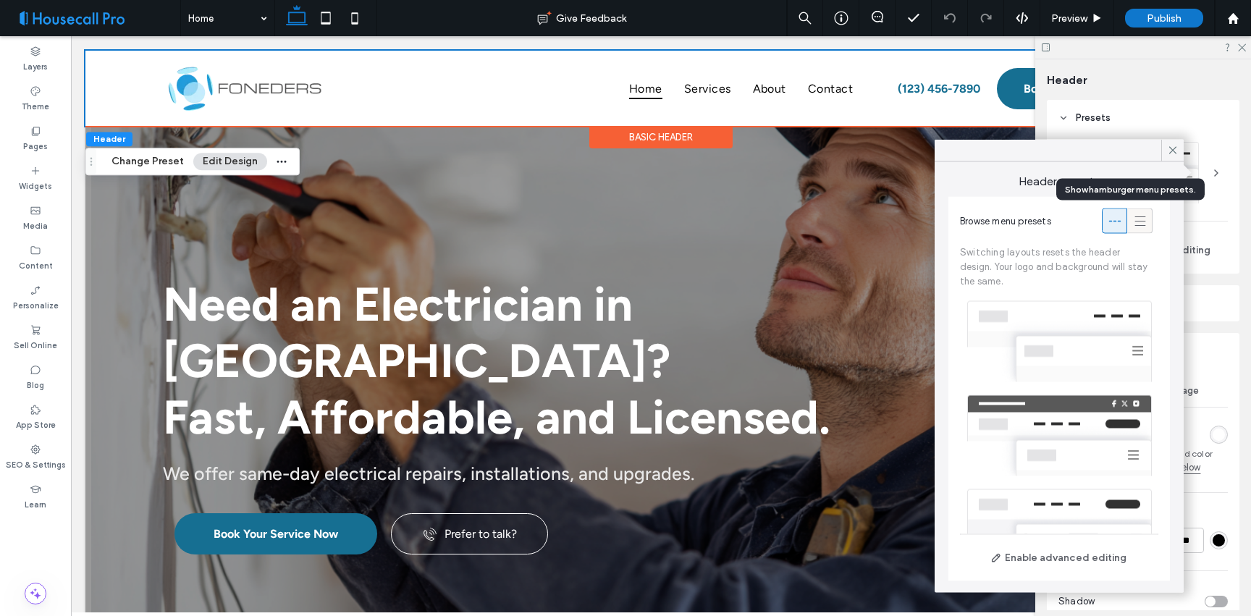
click at [1133, 225] on icon at bounding box center [1140, 220] width 14 height 14
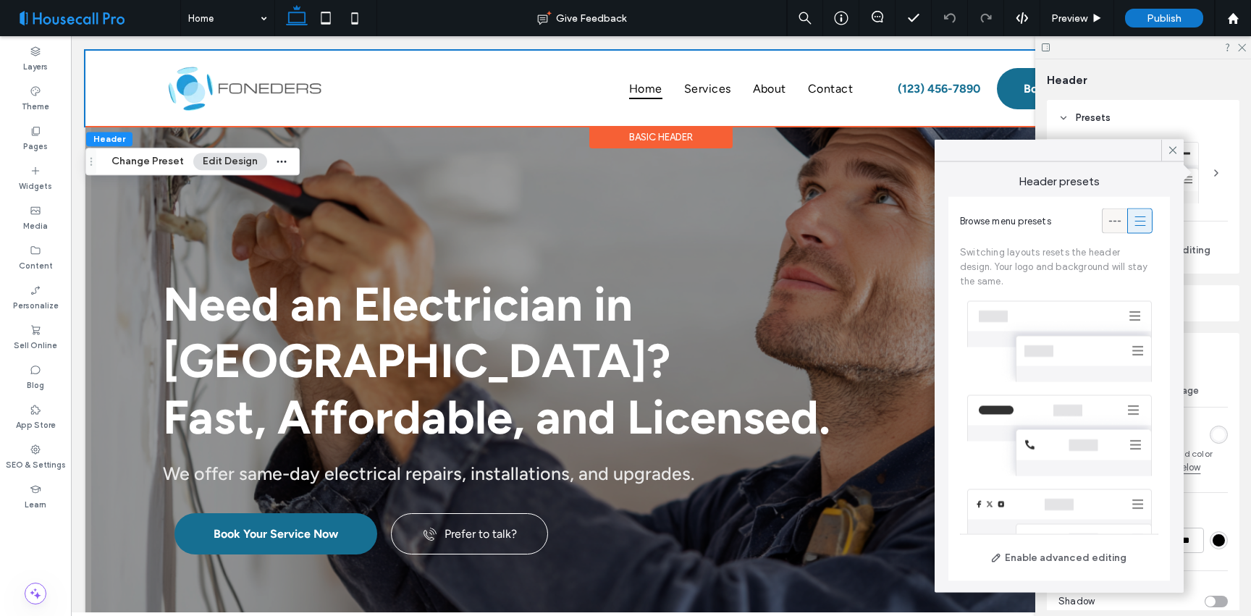
click at [1107, 227] on icon at bounding box center [1114, 220] width 14 height 14
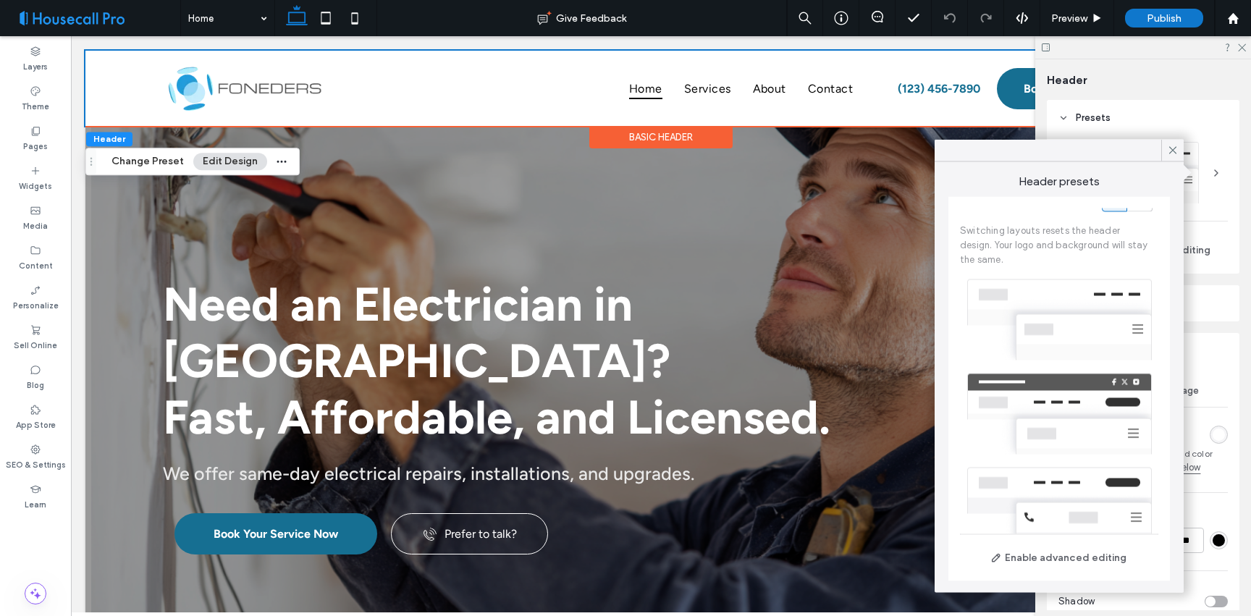
scroll to position [55, 0]
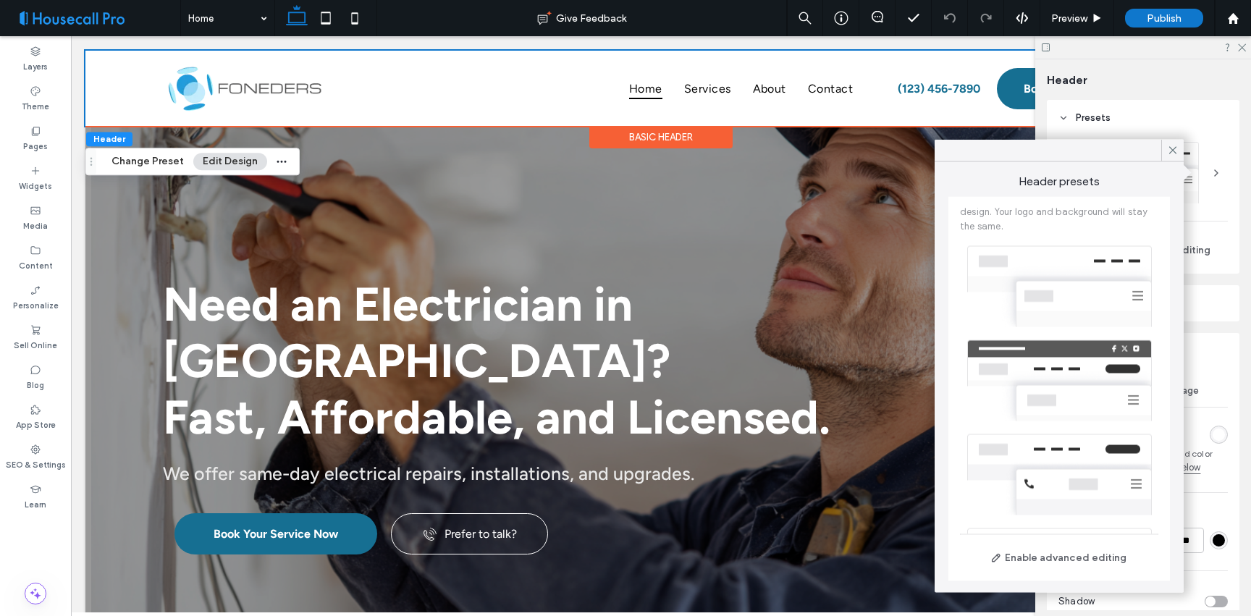
click at [1083, 460] on div at bounding box center [1059, 475] width 198 height 94
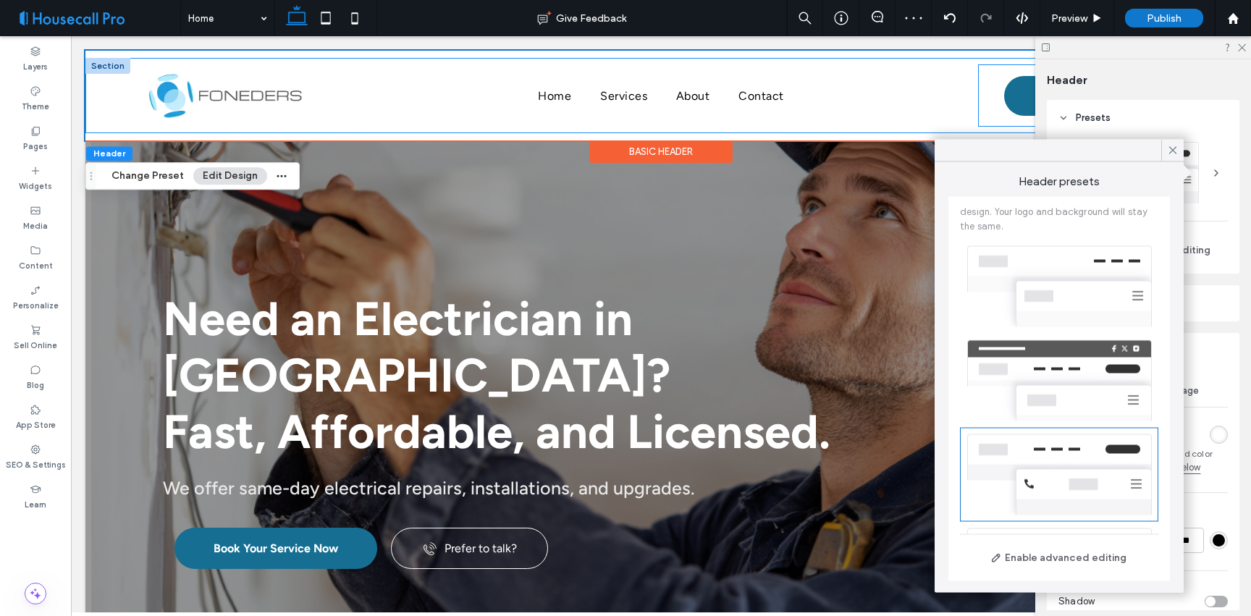
click at [994, 72] on div "Contact us" at bounding box center [1084, 95] width 212 height 61
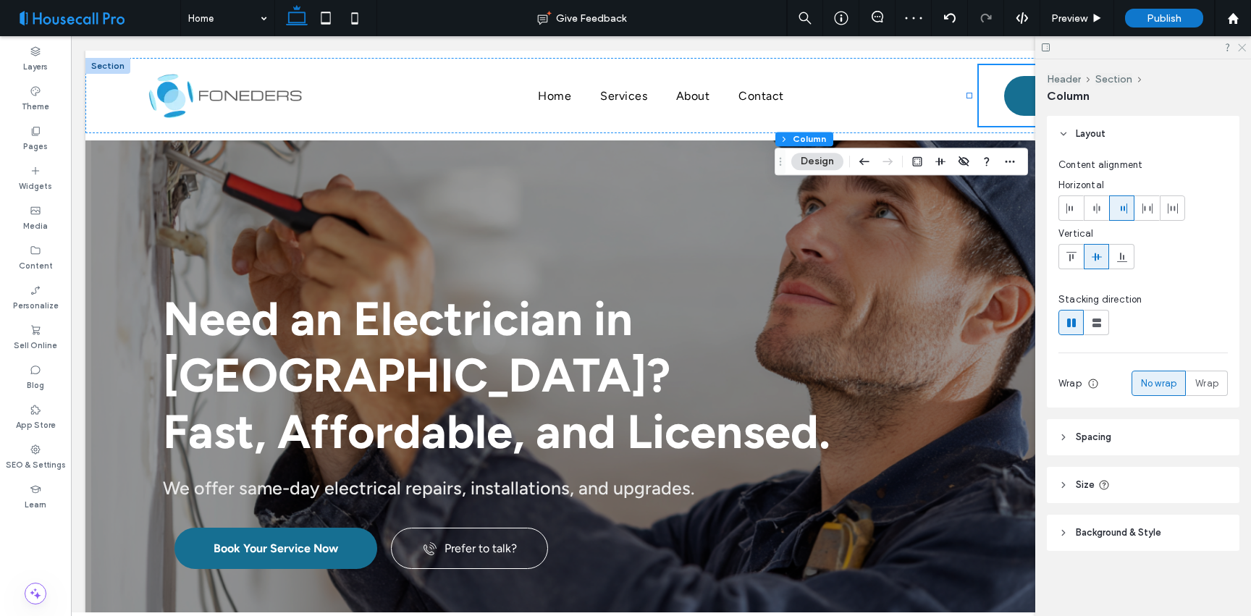
drag, startPoint x: 1240, startPoint y: 43, endPoint x: 1169, endPoint y: 7, distance: 79.6
click at [1240, 43] on icon at bounding box center [1240, 46] width 9 height 9
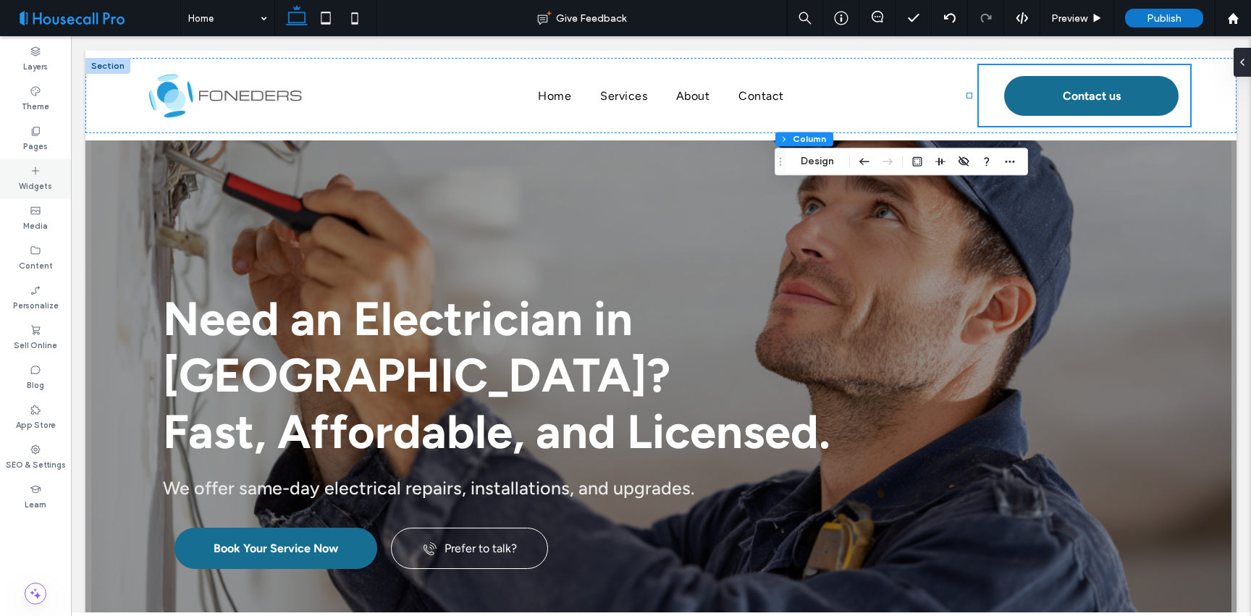
click at [48, 166] on div "Widgets" at bounding box center [35, 178] width 71 height 40
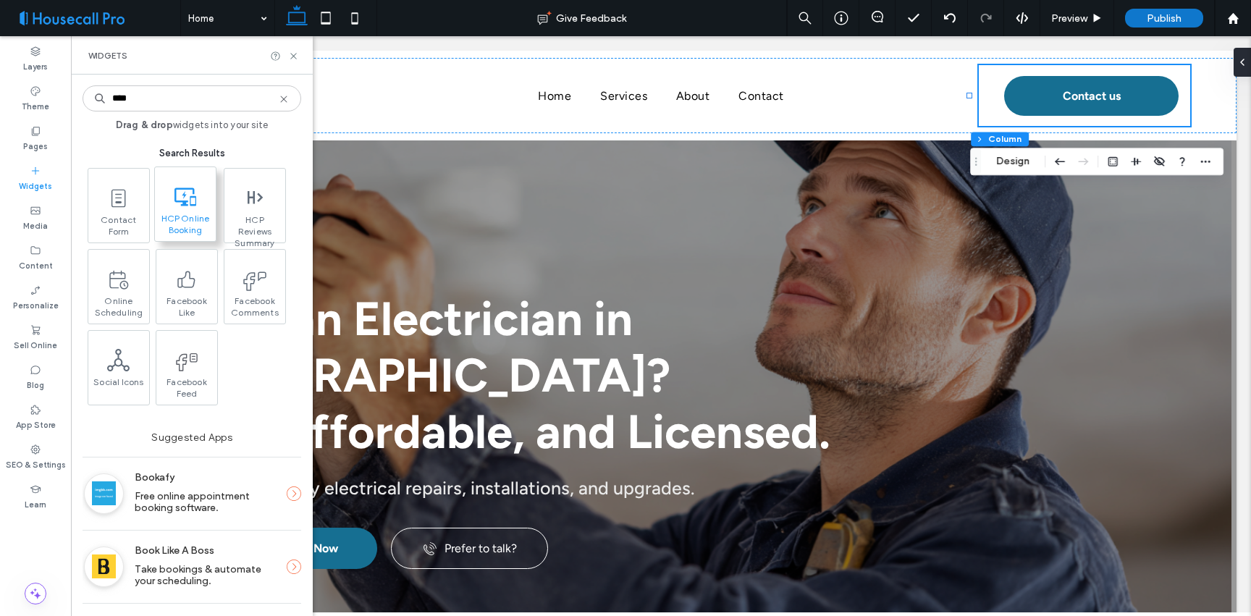
type input "****"
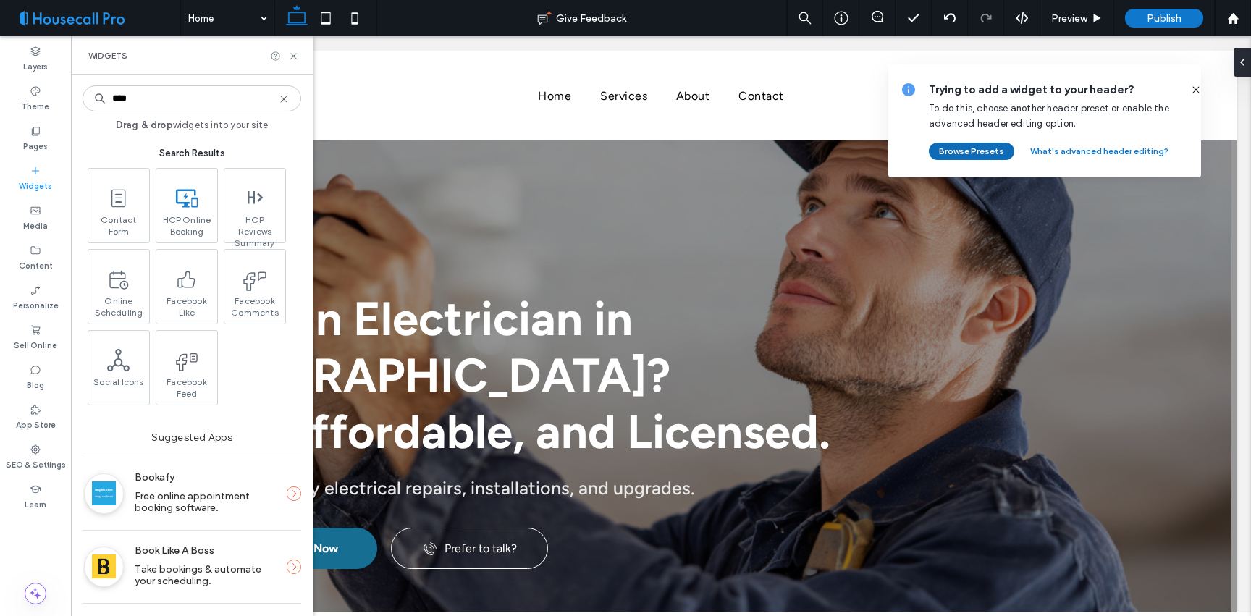
click at [964, 150] on button "Browse Presets" at bounding box center [970, 151] width 85 height 17
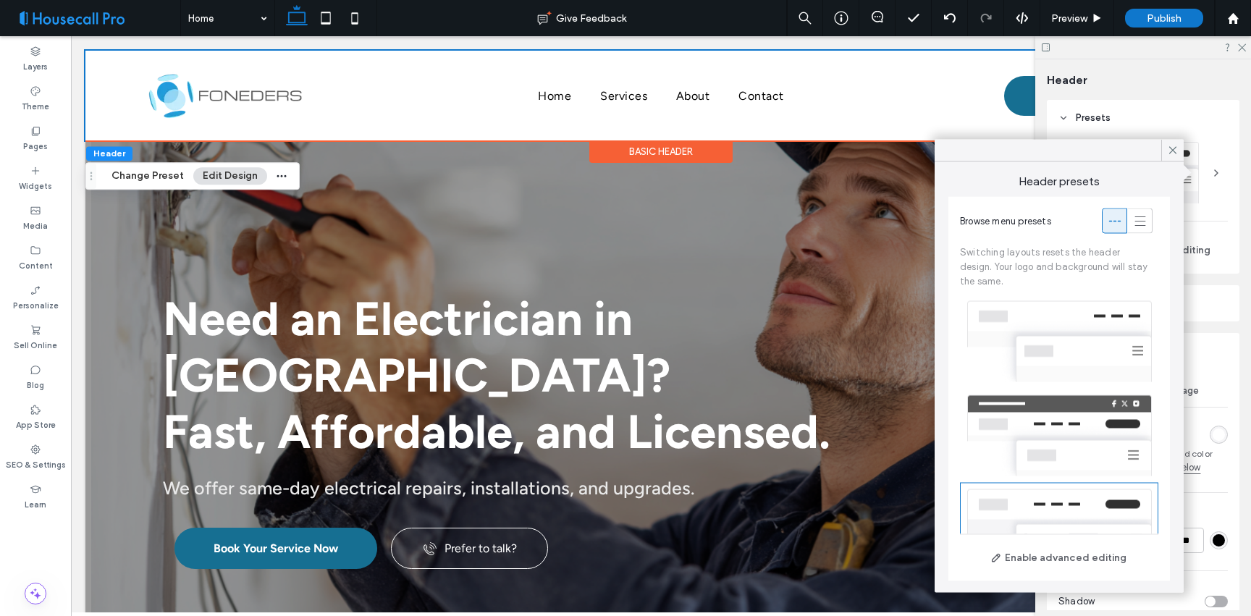
scroll to position [158, 0]
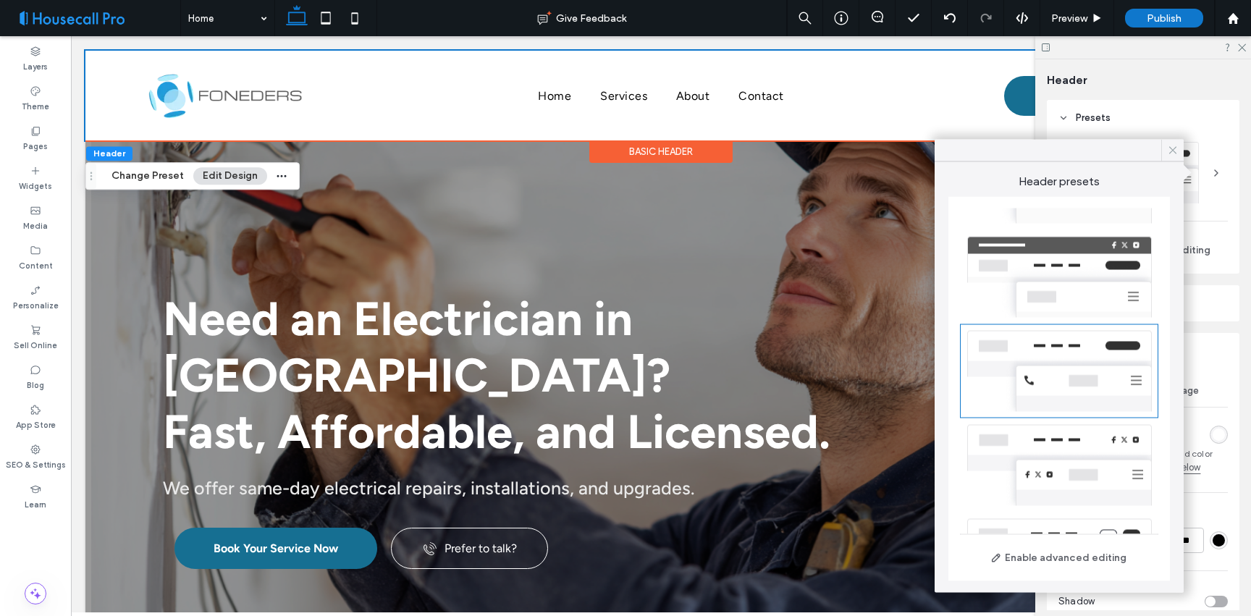
click at [1177, 150] on icon at bounding box center [1172, 150] width 13 height 13
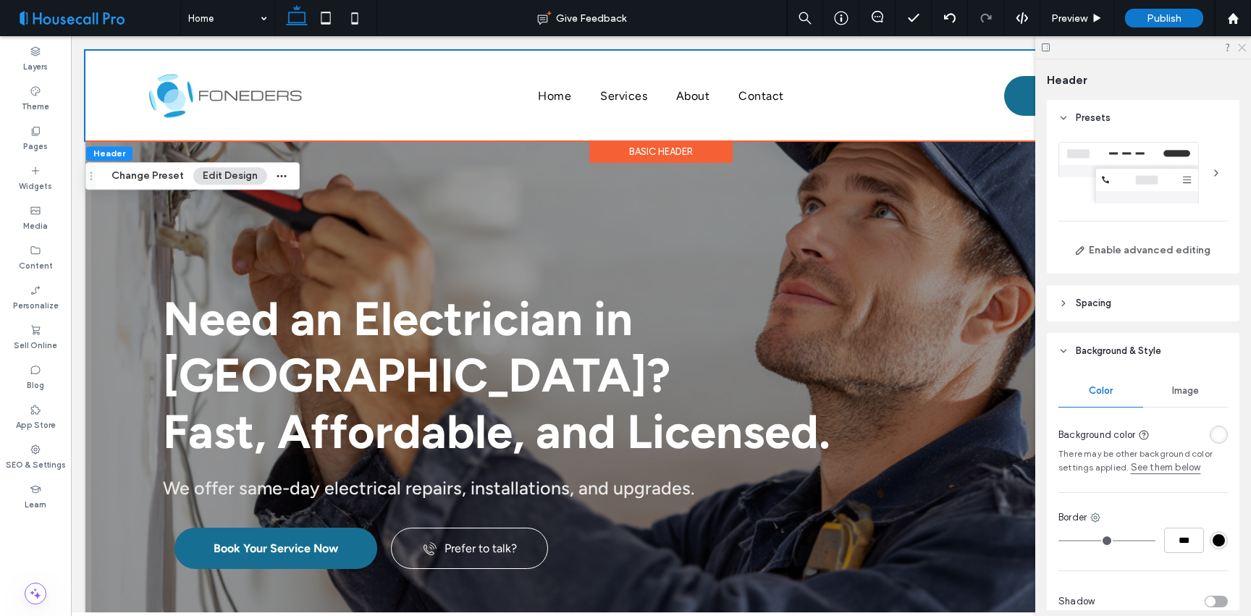
click at [1243, 45] on icon at bounding box center [1240, 46] width 9 height 9
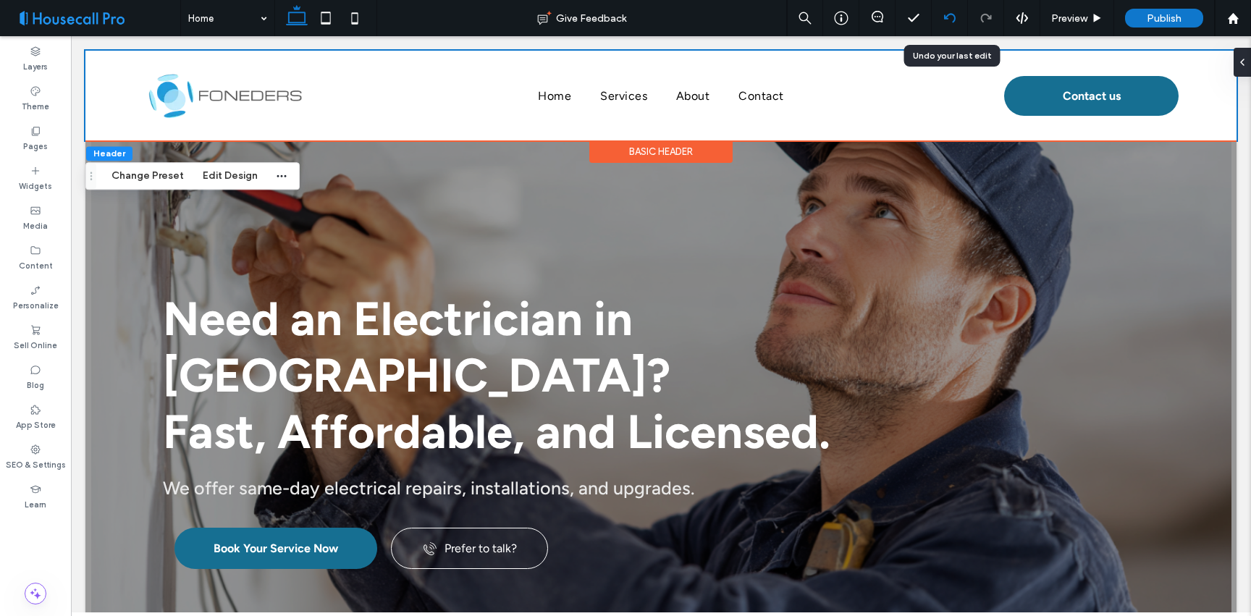
click at [955, 23] on icon at bounding box center [950, 18] width 12 height 12
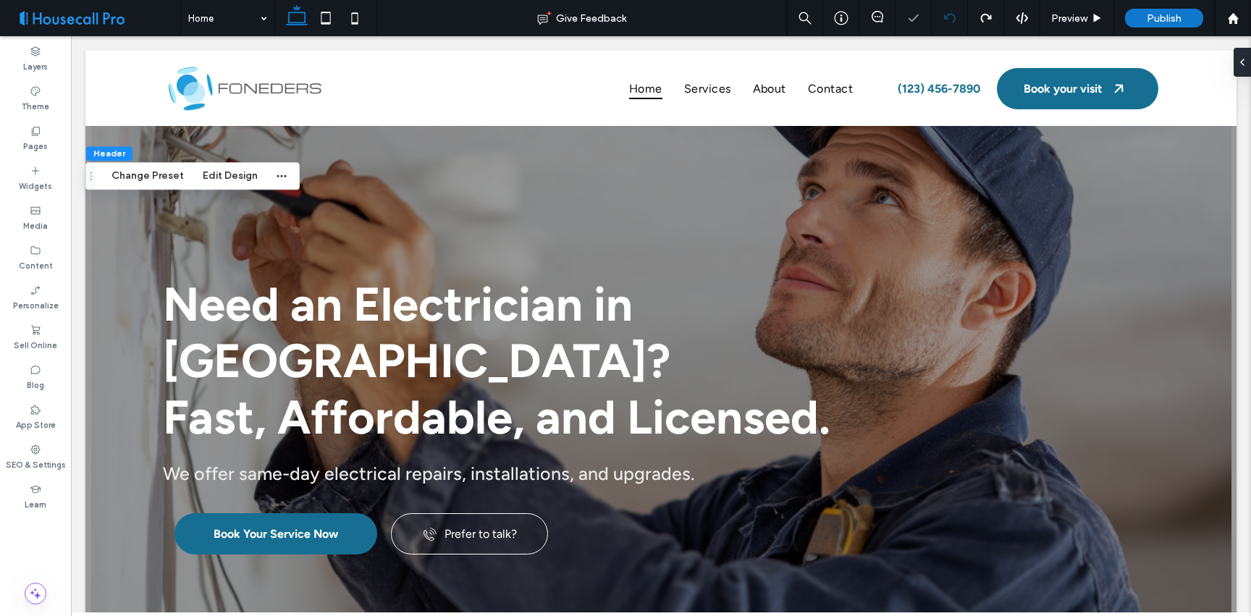
scroll to position [0, 0]
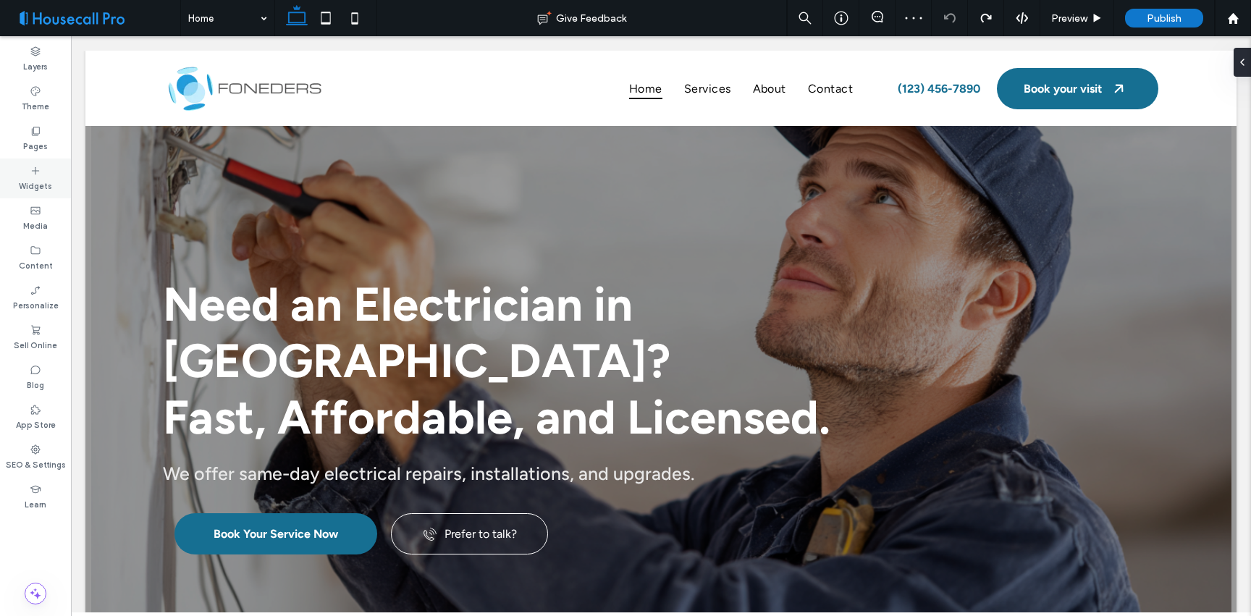
click at [48, 161] on div "Widgets" at bounding box center [35, 178] width 71 height 40
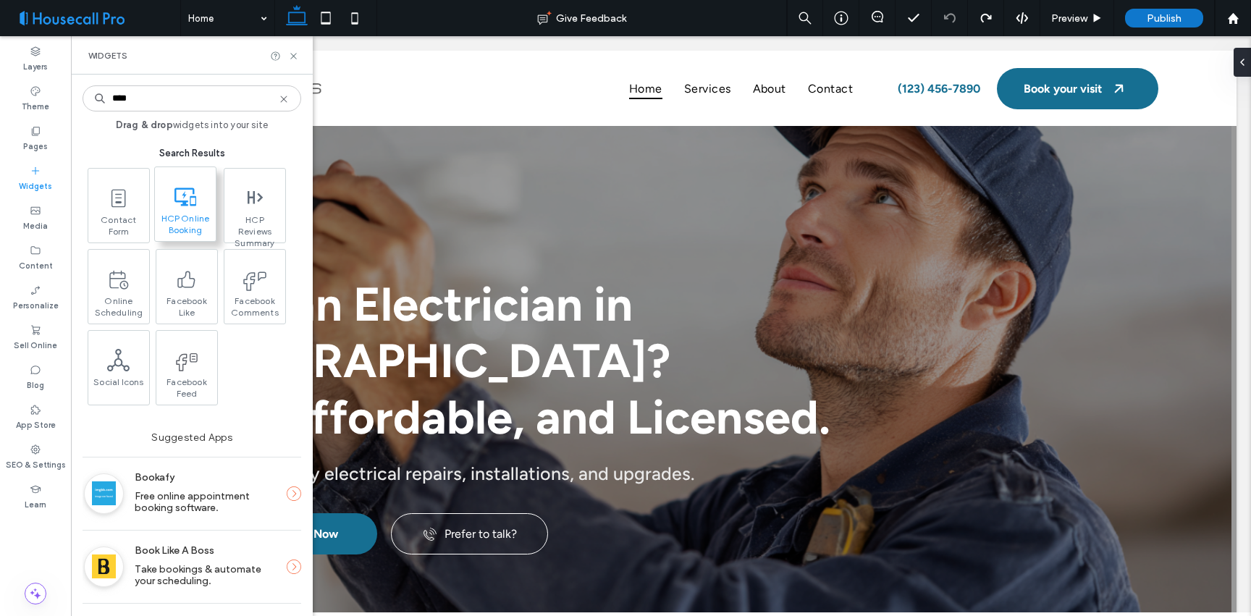
type input "****"
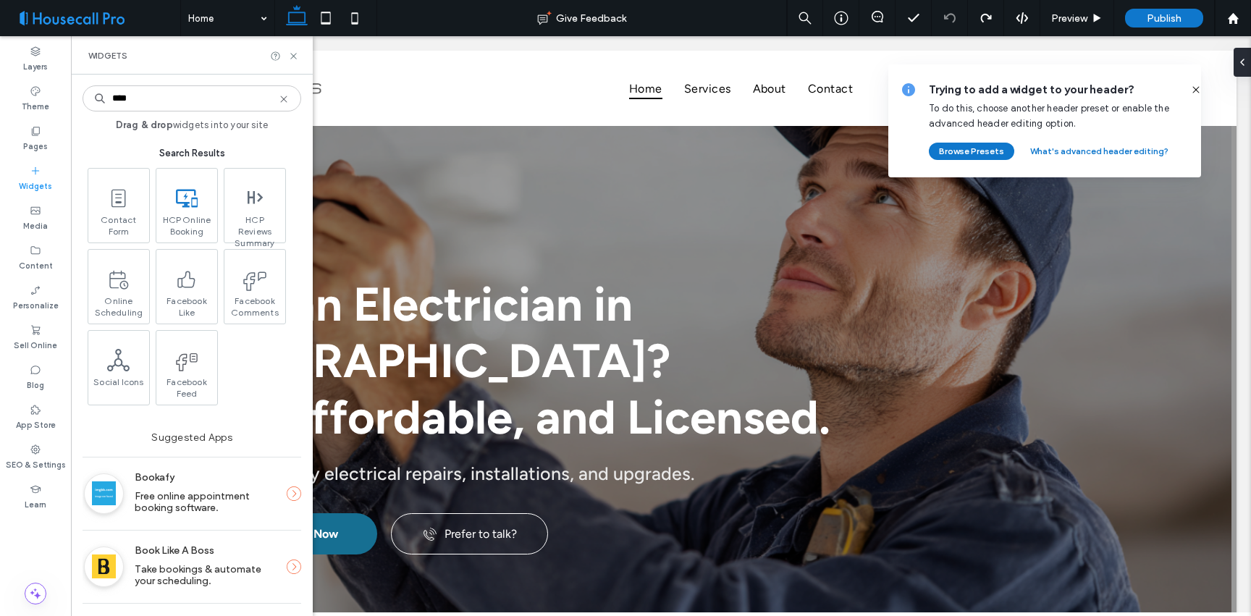
click at [1192, 89] on use at bounding box center [1195, 89] width 7 height 7
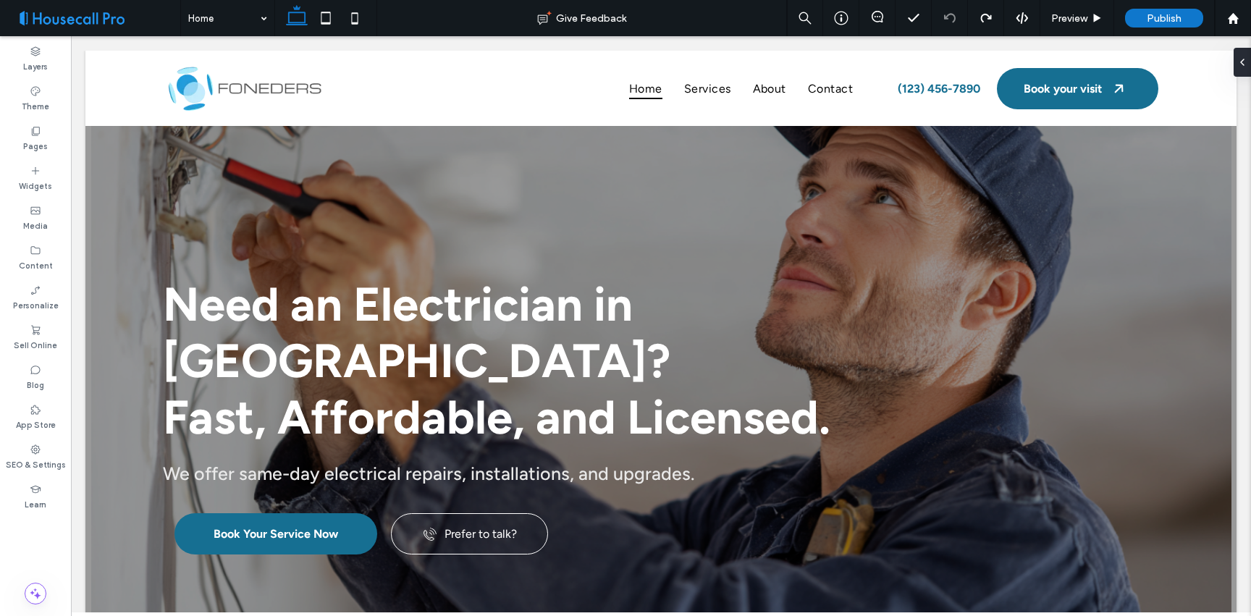
click at [1188, 119] on div at bounding box center [660, 119] width 1151 height 0
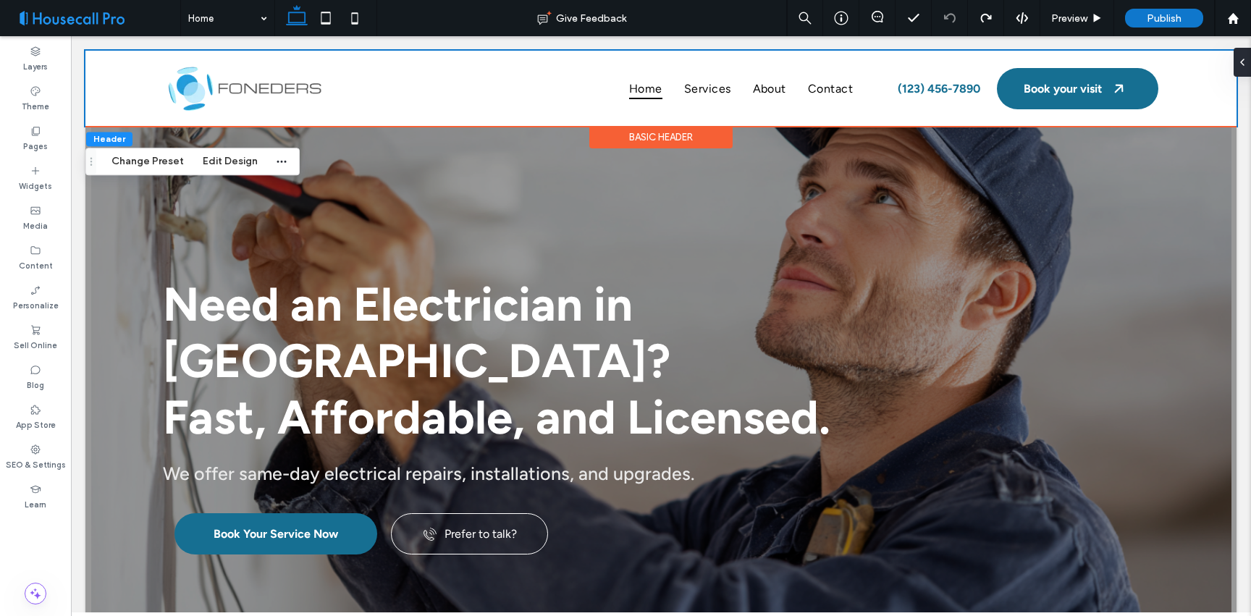
click at [290, 159] on div "Header Change Preset Edit Design" at bounding box center [192, 161] width 214 height 27
click at [288, 159] on div "Header Change Preset Edit Design" at bounding box center [192, 161] width 214 height 27
click at [286, 160] on span "button" at bounding box center [281, 161] width 17 height 17
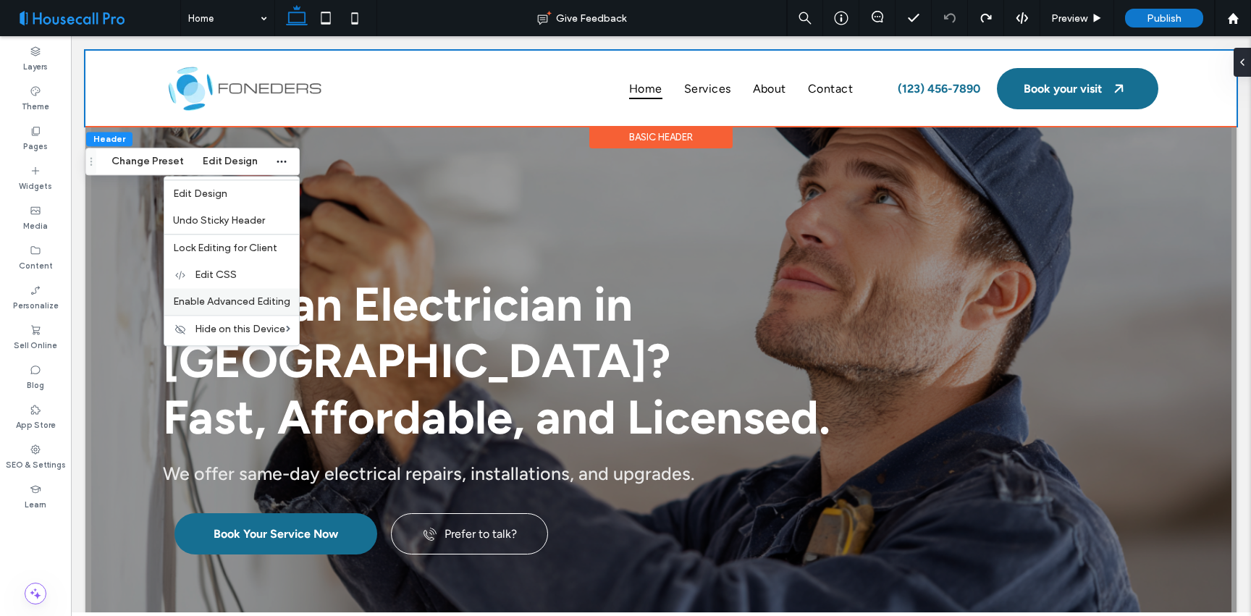
click at [240, 297] on span "Enable Advanced Editing" at bounding box center [231, 301] width 117 height 12
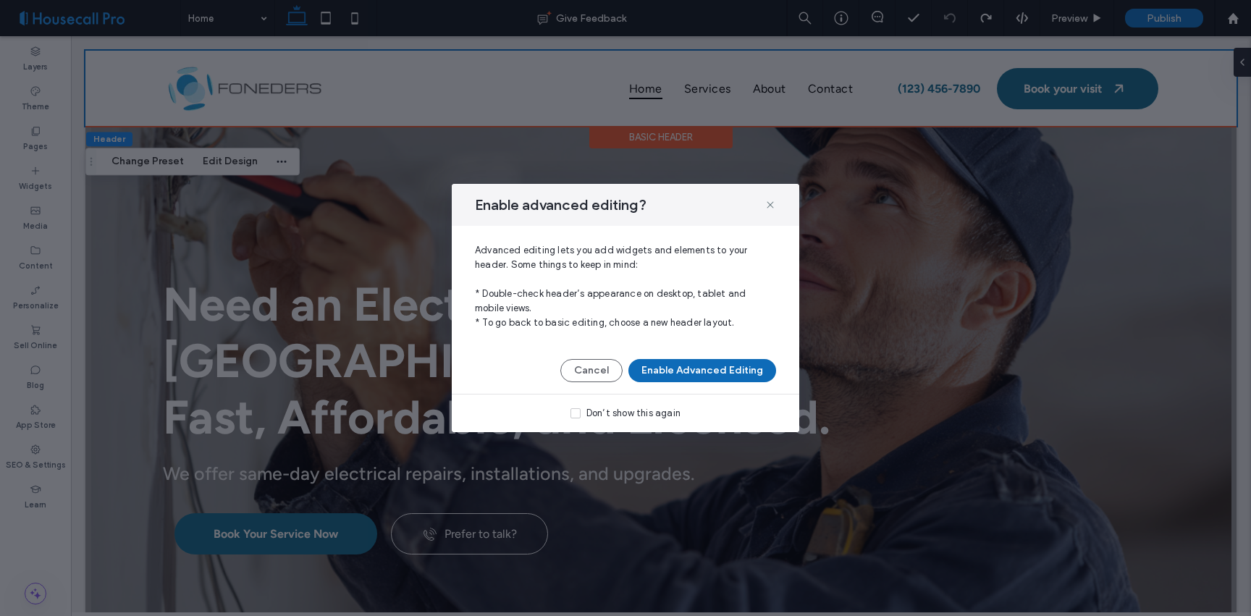
click at [690, 367] on button "Enable Advanced Editing" at bounding box center [702, 370] width 148 height 23
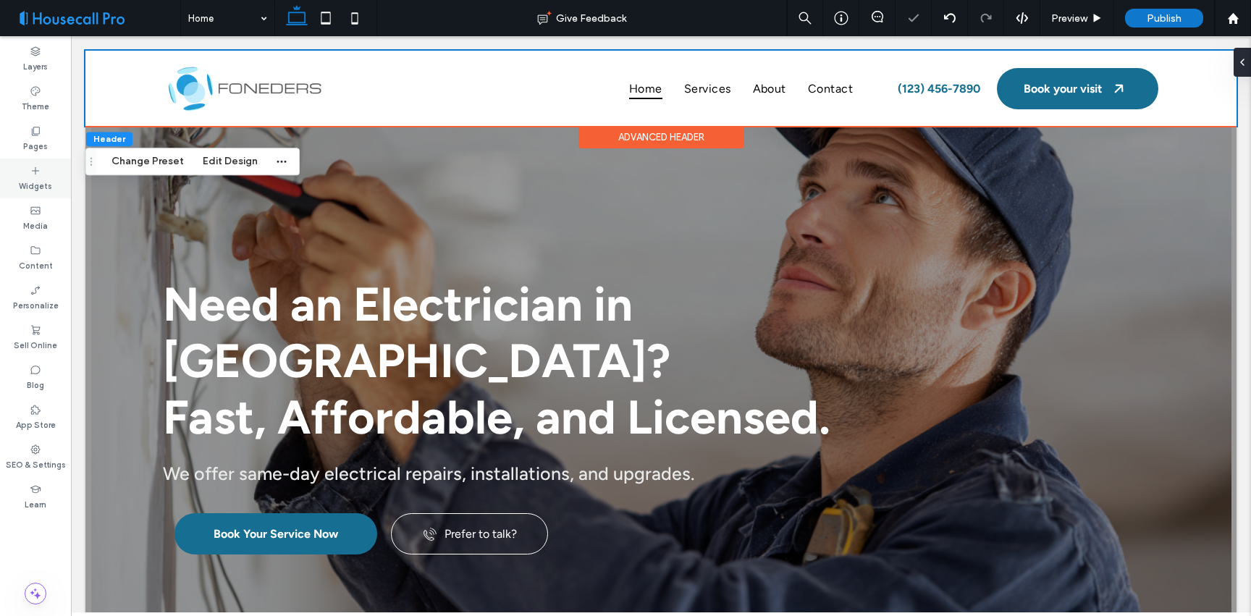
click at [45, 190] on label "Widgets" at bounding box center [35, 185] width 33 height 16
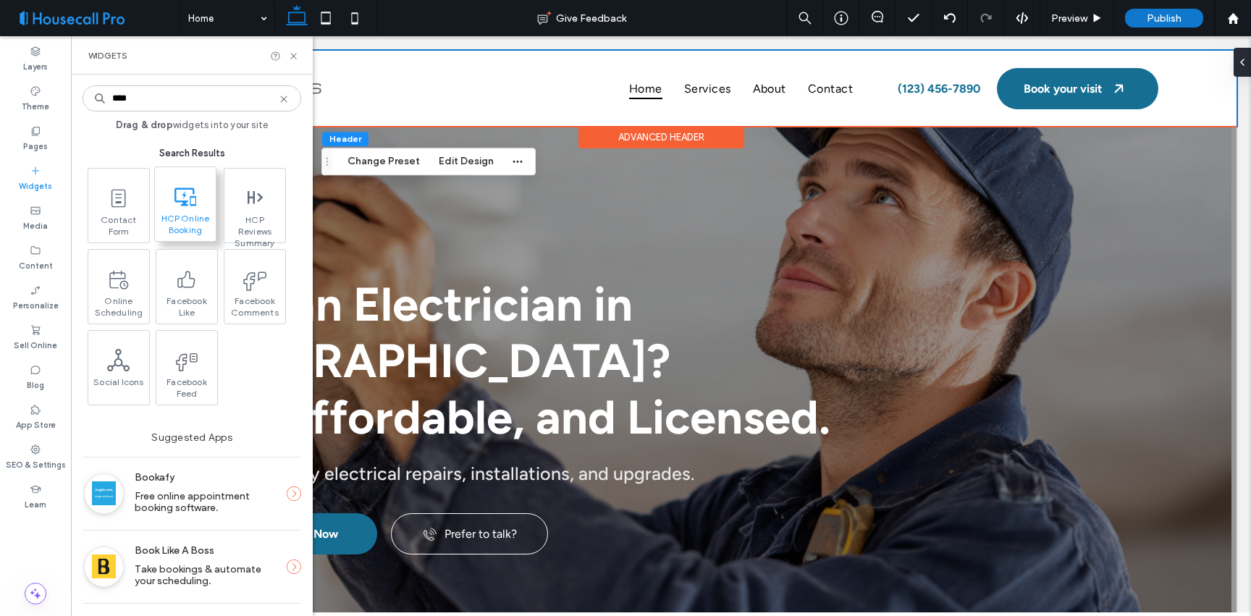
type input "****"
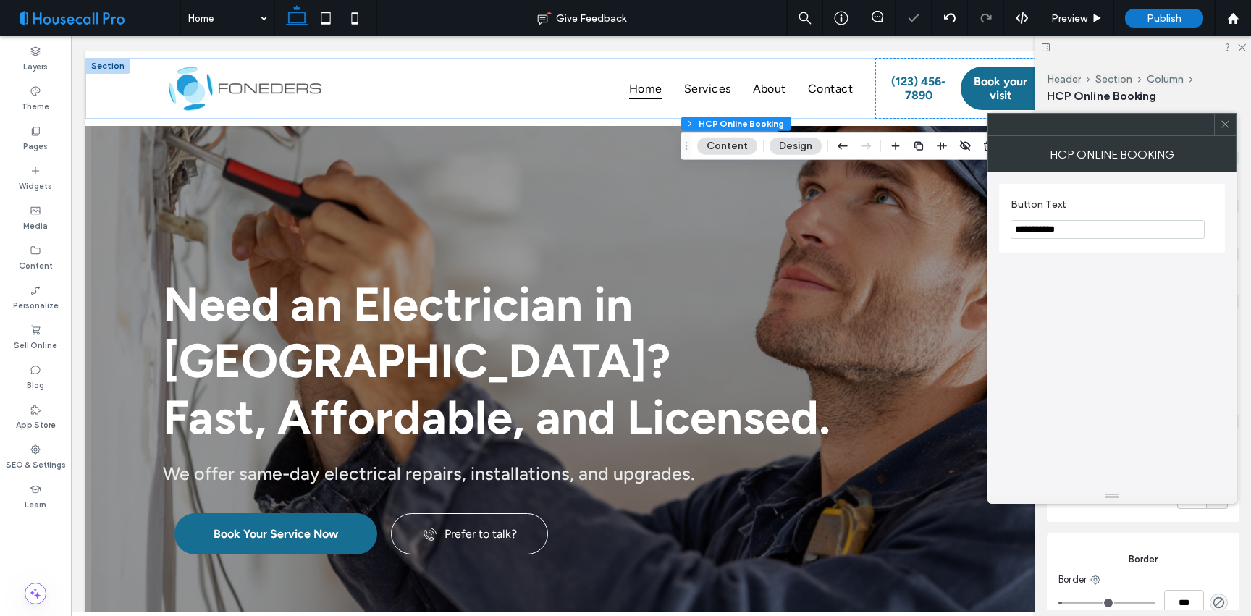
click at [1101, 234] on input "**********" at bounding box center [1107, 229] width 194 height 19
type input "********"
click at [1229, 132] on span at bounding box center [1224, 125] width 11 height 22
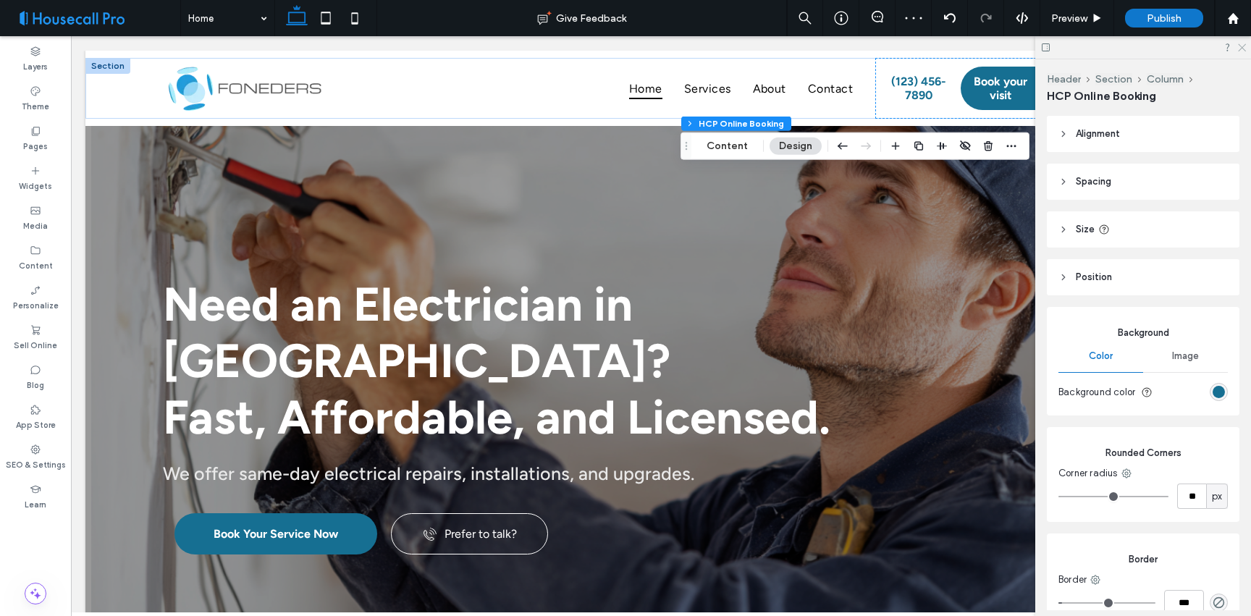
click at [1240, 46] on icon at bounding box center [1240, 46] width 9 height 9
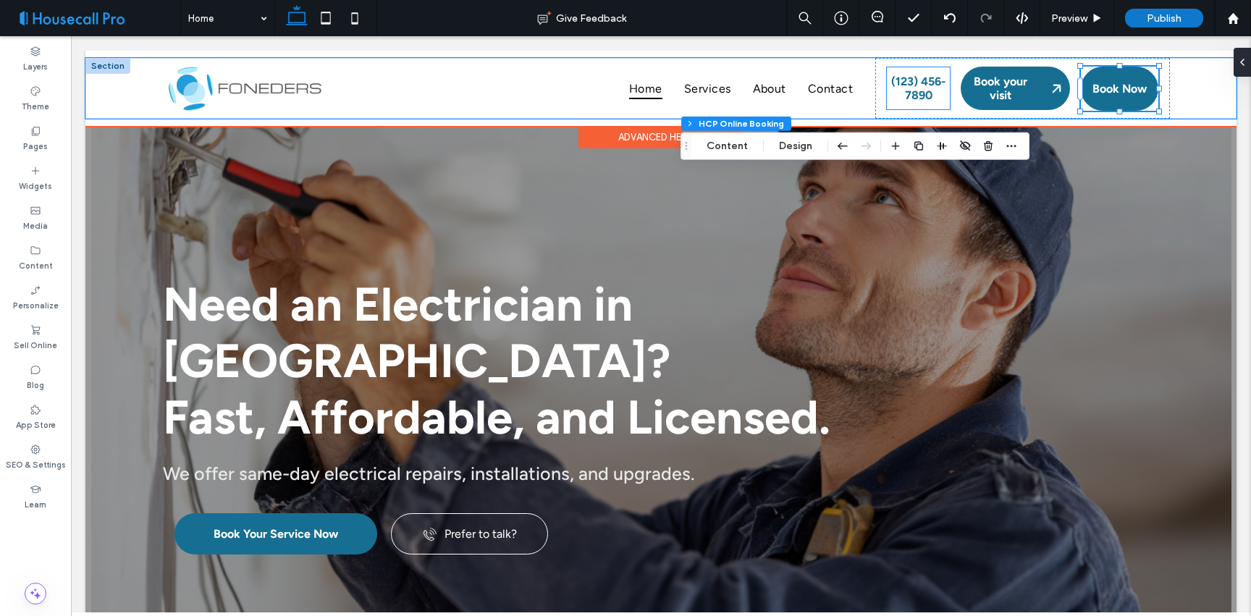
click at [921, 84] on span "(123) 456-7890" at bounding box center [917, 88] width 63 height 27
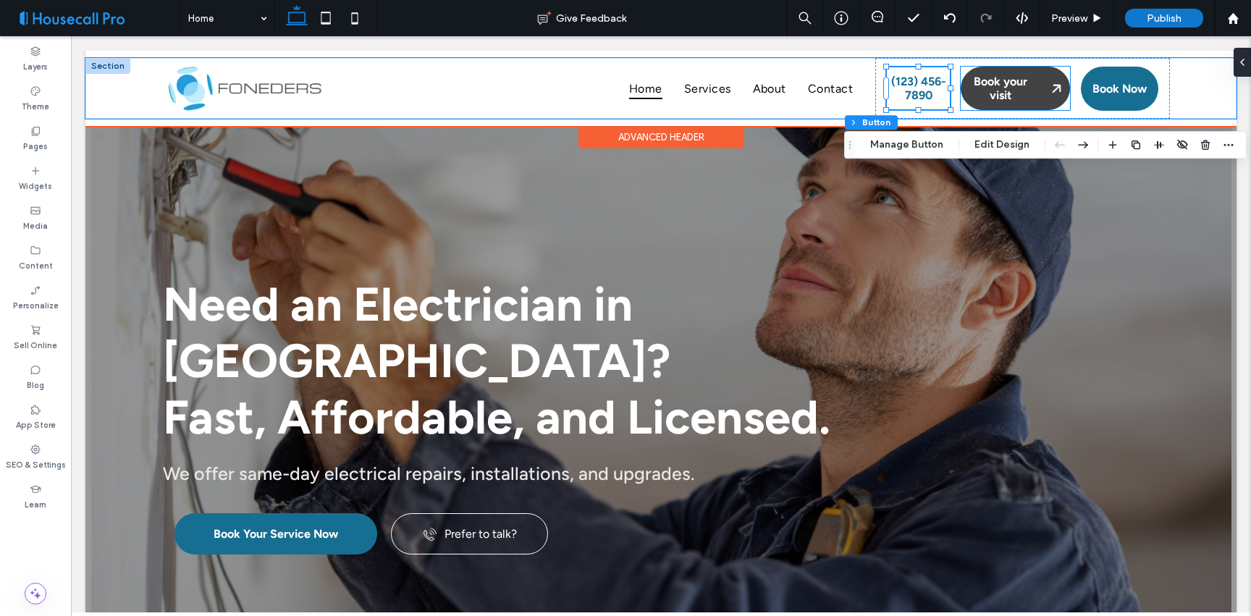
click at [1002, 101] on span "Book your visit" at bounding box center [1000, 88] width 78 height 27
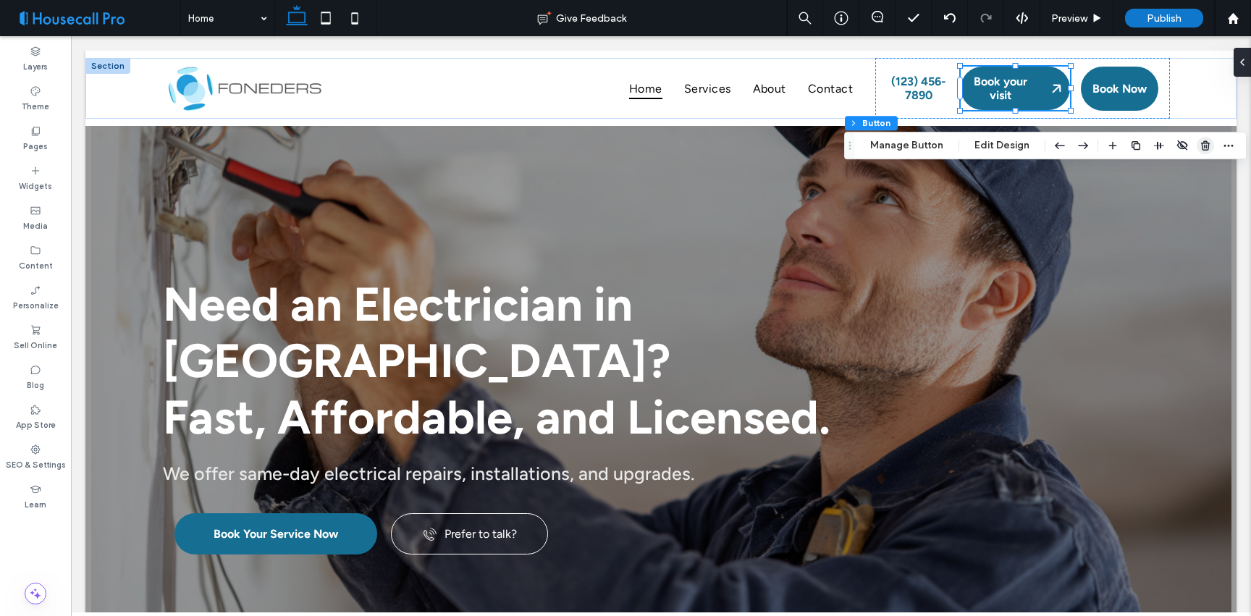
drag, startPoint x: 1196, startPoint y: 149, endPoint x: 1125, endPoint y: 113, distance: 79.6
click at [1196, 149] on span "button" at bounding box center [1204, 145] width 17 height 17
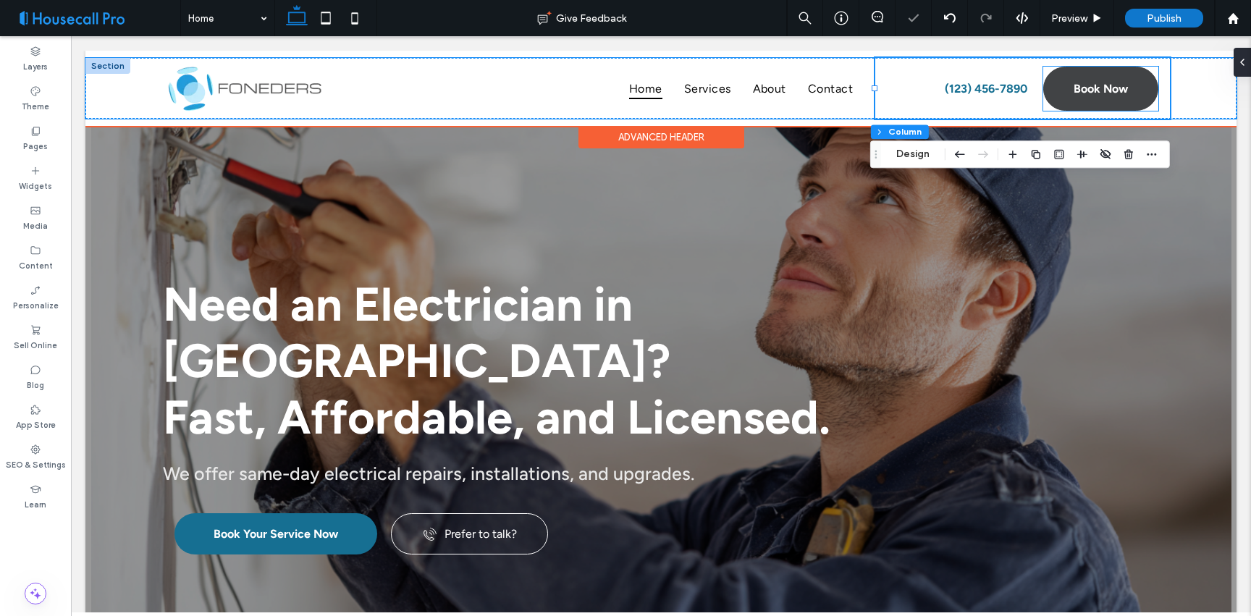
click at [1101, 103] on div "Book Now" at bounding box center [1100, 89] width 115 height 44
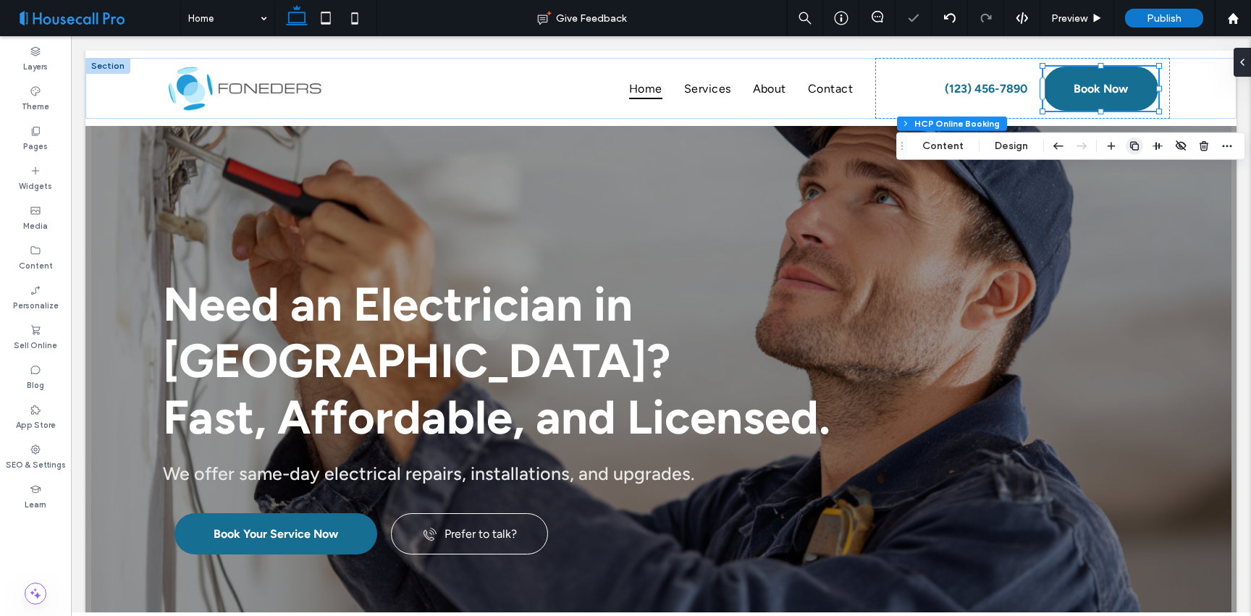
click at [1136, 143] on icon "button" at bounding box center [1134, 146] width 12 height 12
click at [1133, 147] on icon "button" at bounding box center [1134, 146] width 12 height 12
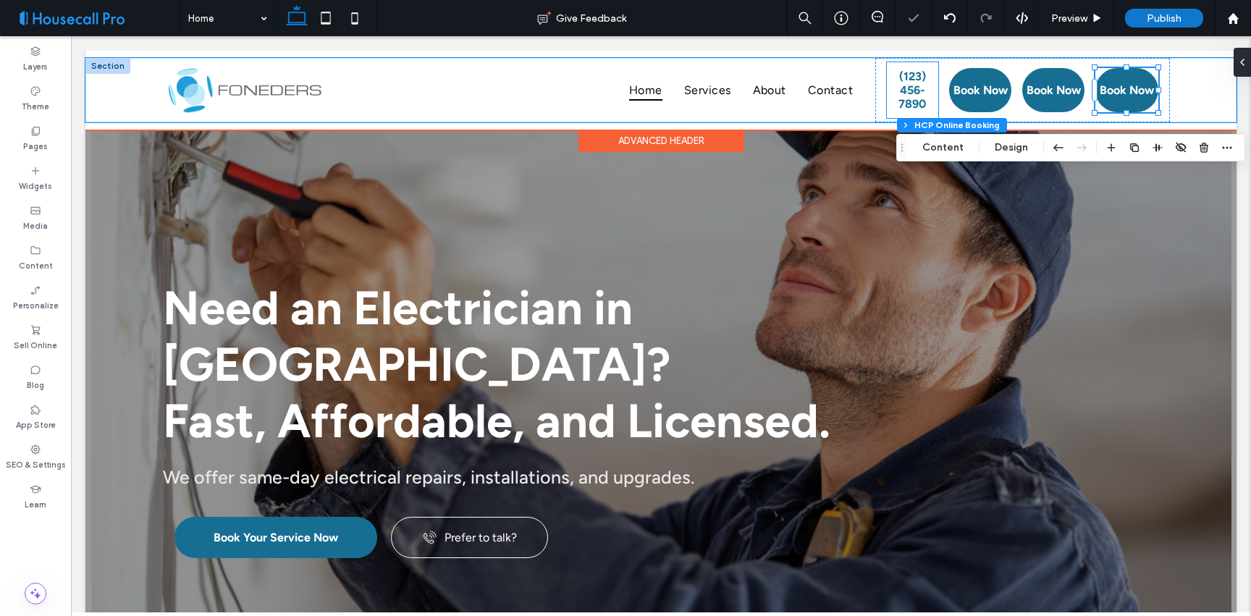
click at [922, 103] on span "(123) 456-7890" at bounding box center [911, 89] width 51 height 41
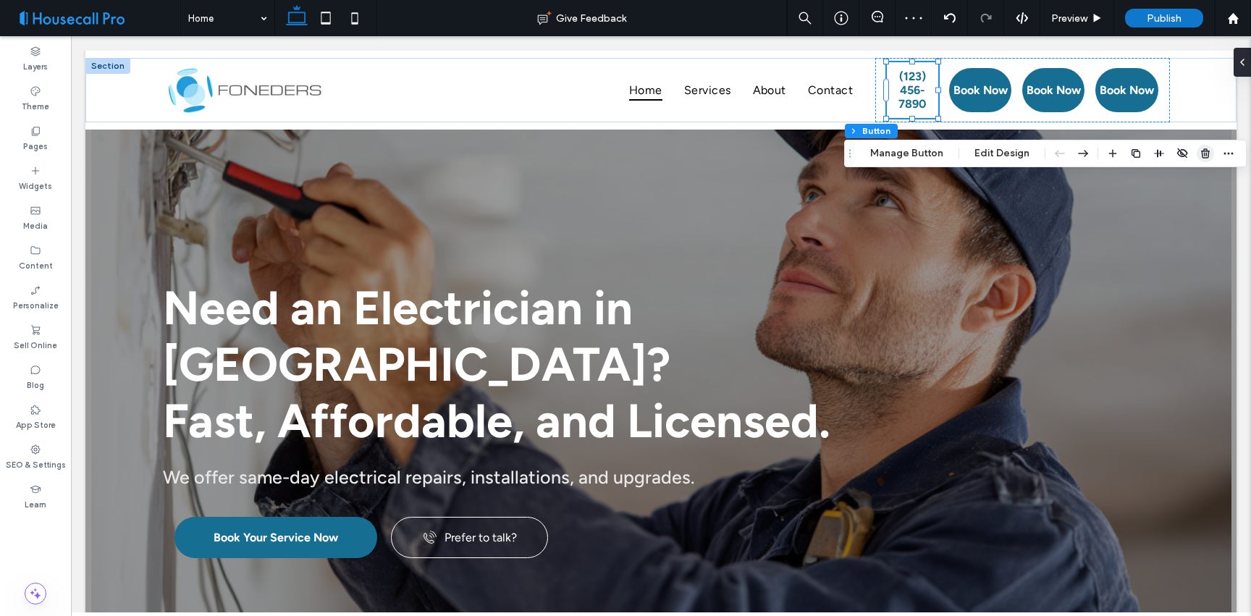
click at [1206, 153] on use "button" at bounding box center [1205, 152] width 9 height 9
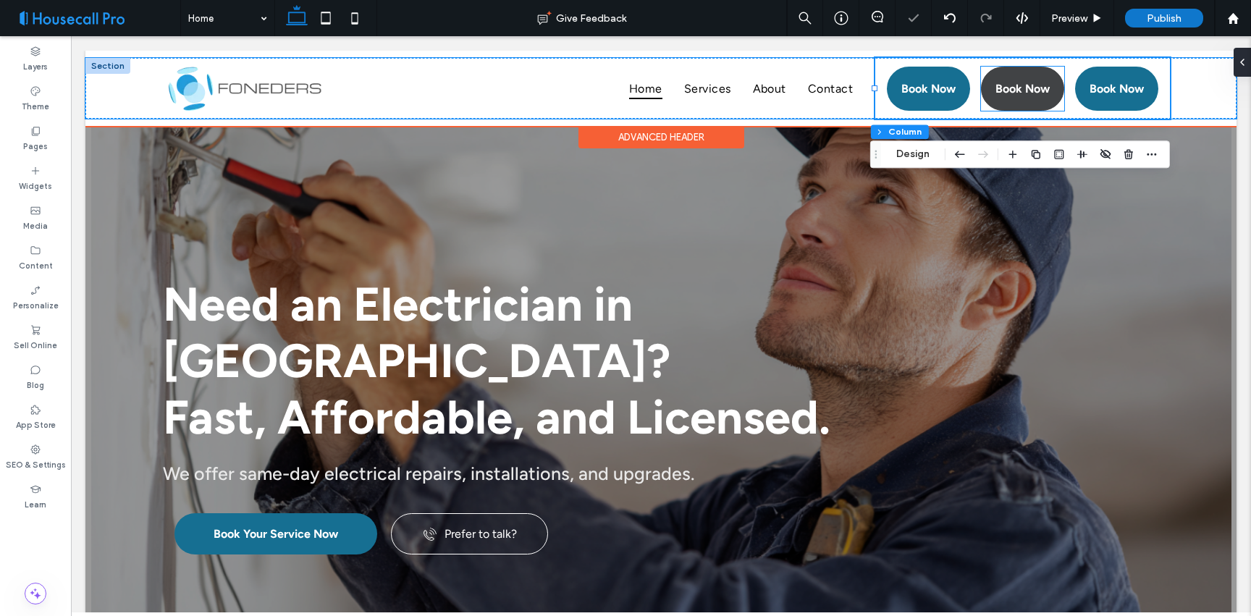
click at [1029, 95] on span "Book Now" at bounding box center [1022, 89] width 54 height 28
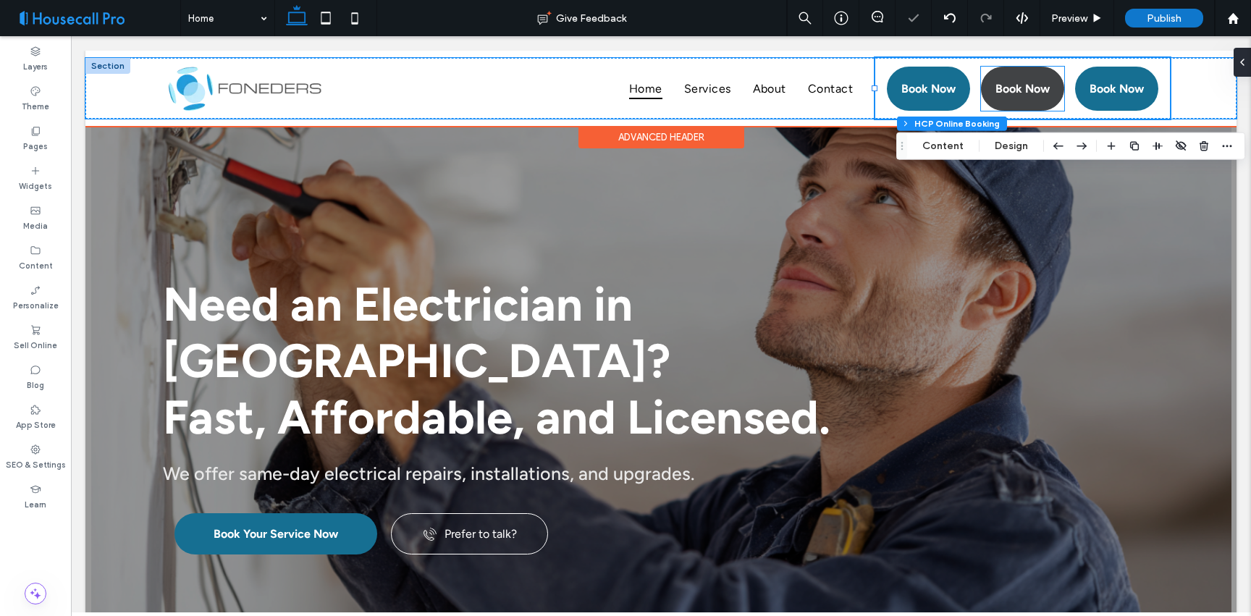
type input "**"
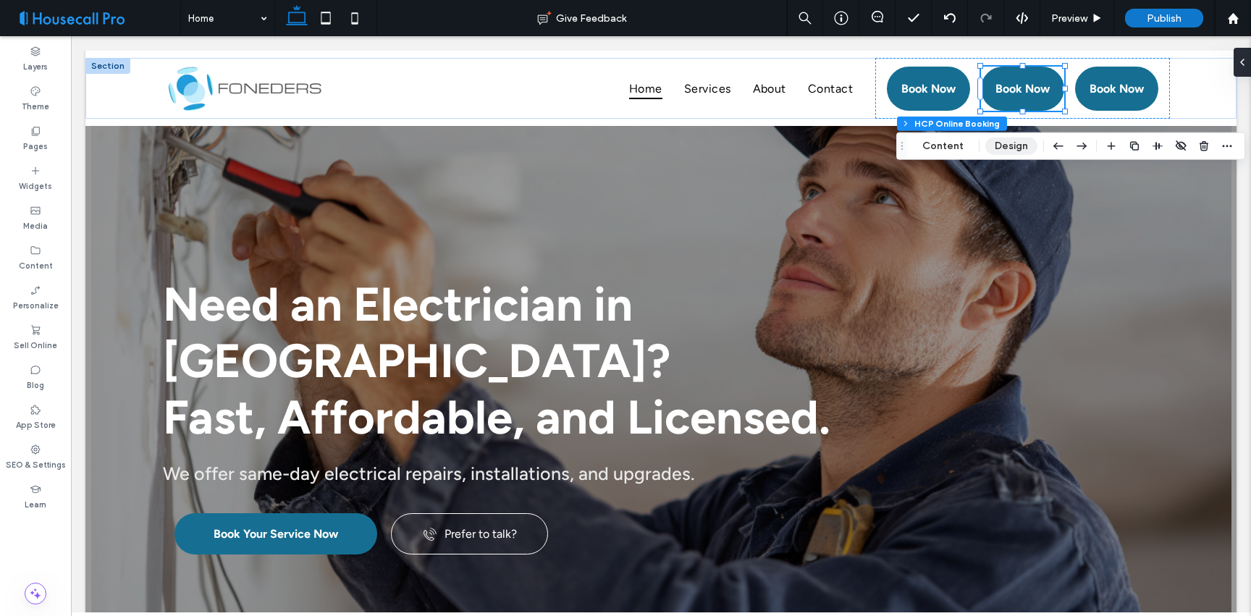
click at [1010, 144] on button "Design" at bounding box center [1011, 145] width 52 height 17
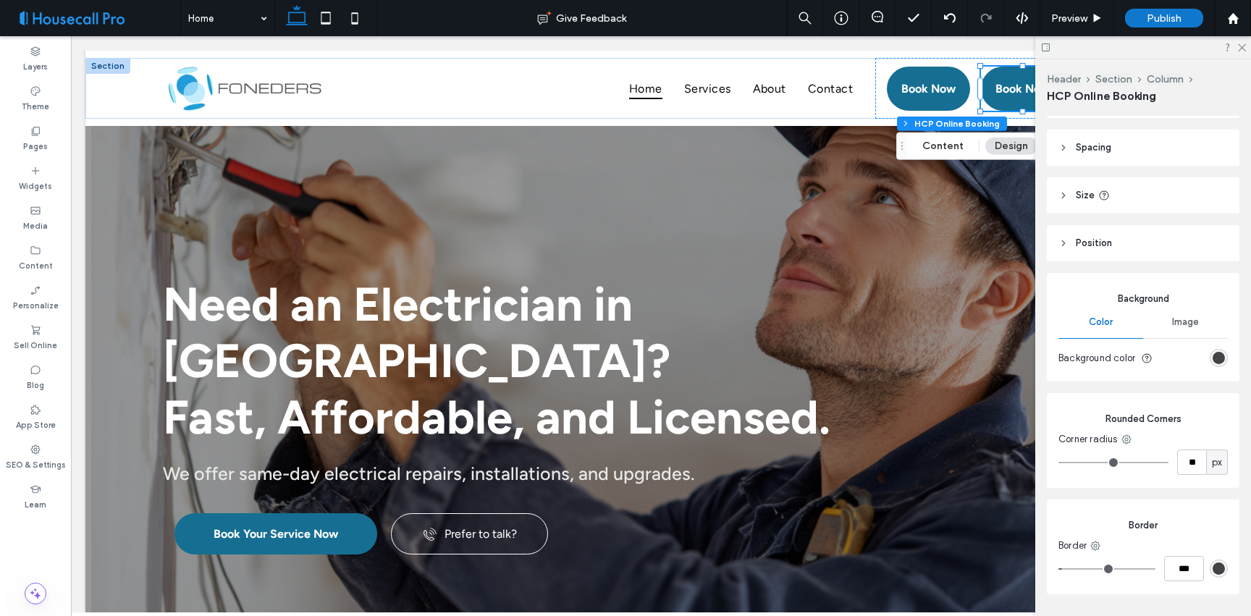
scroll to position [43, 0]
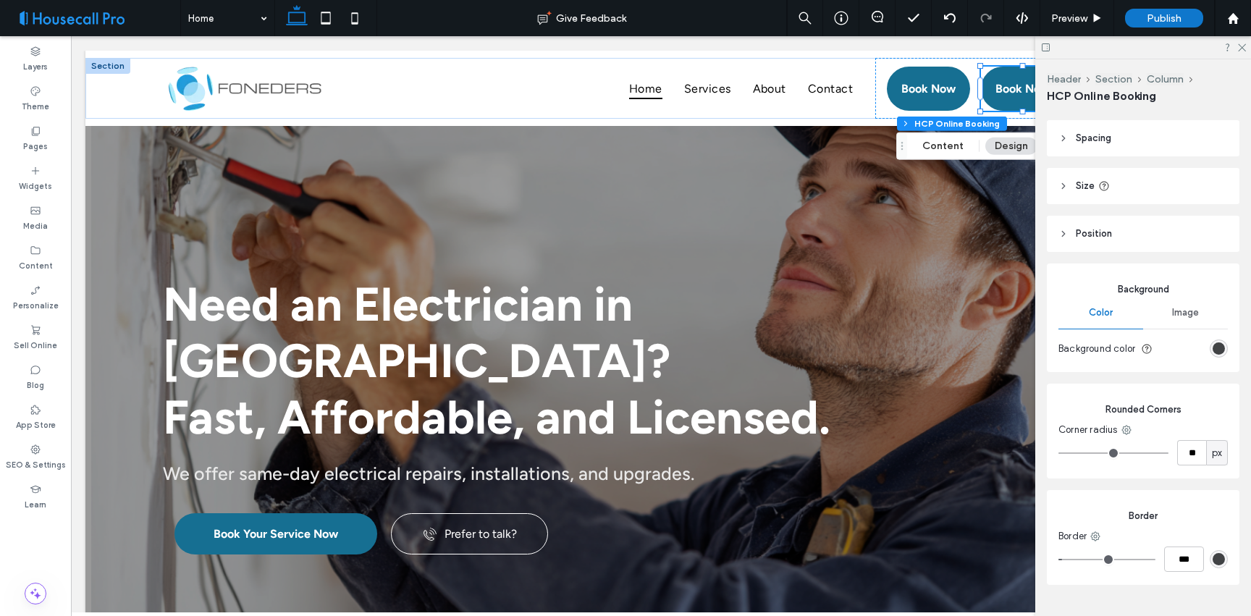
click at [1175, 310] on span "Image" at bounding box center [1185, 313] width 27 height 12
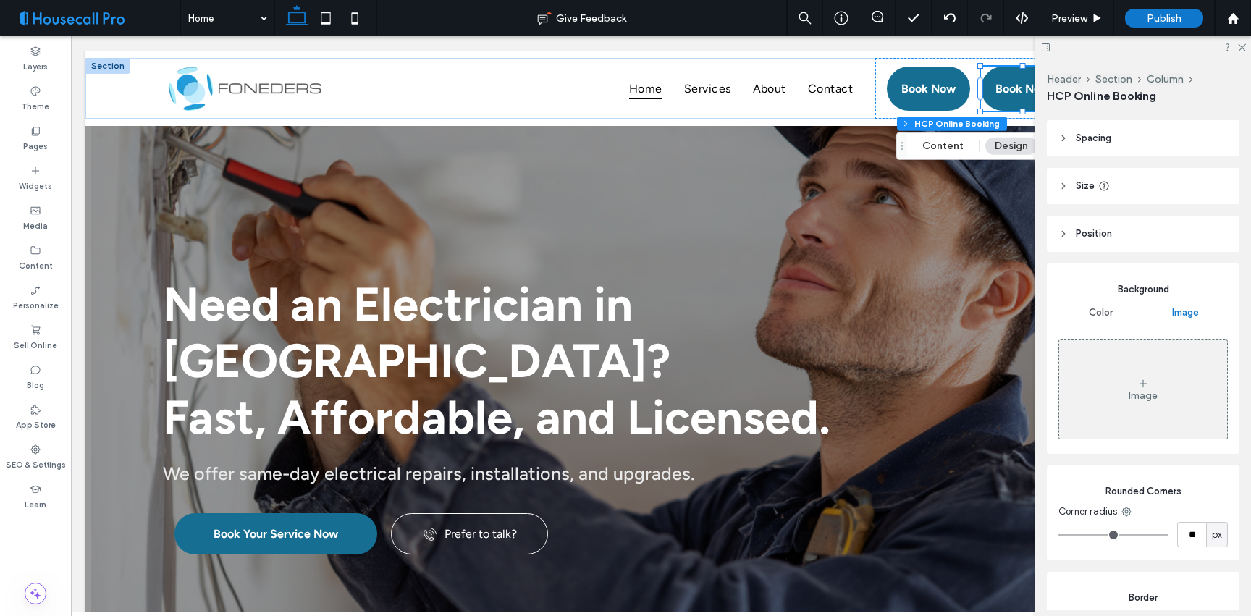
click at [1064, 239] on header "Position" at bounding box center [1142, 234] width 192 height 36
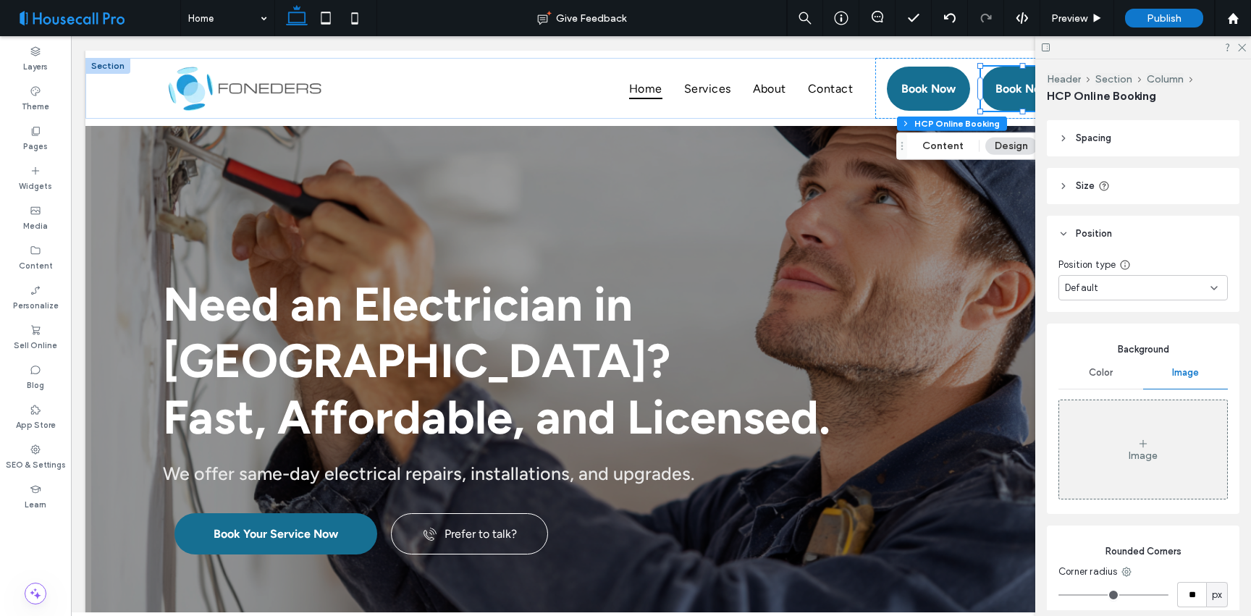
click at [1065, 239] on header "Position" at bounding box center [1142, 234] width 192 height 36
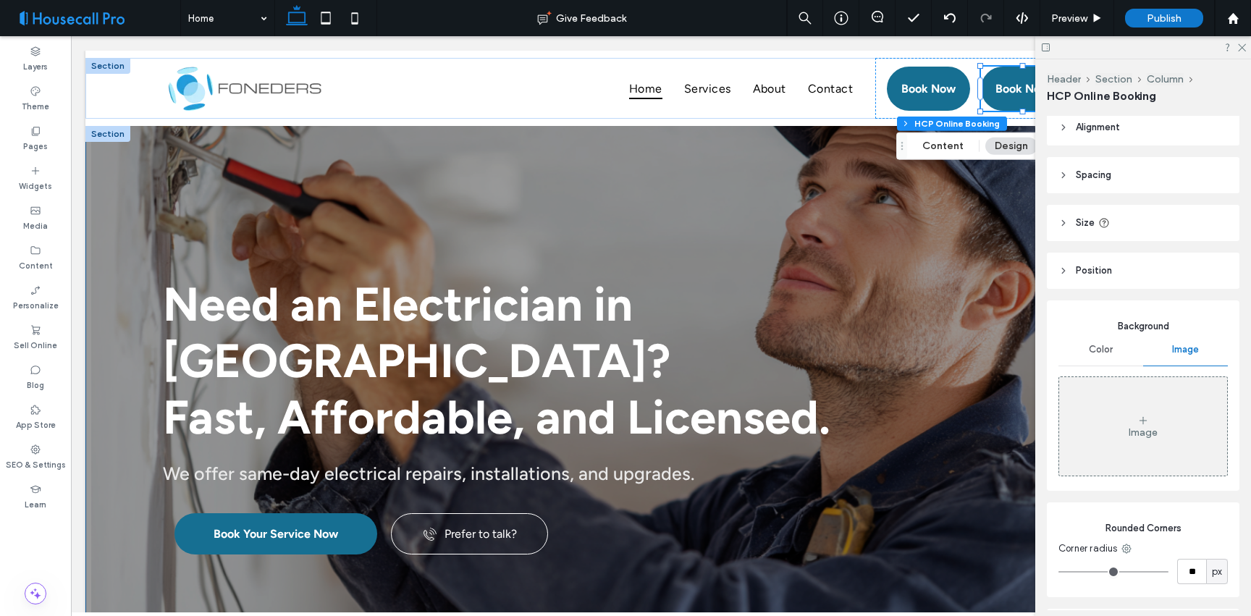
scroll to position [0, 0]
click at [993, 148] on button "Design" at bounding box center [1011, 145] width 52 height 17
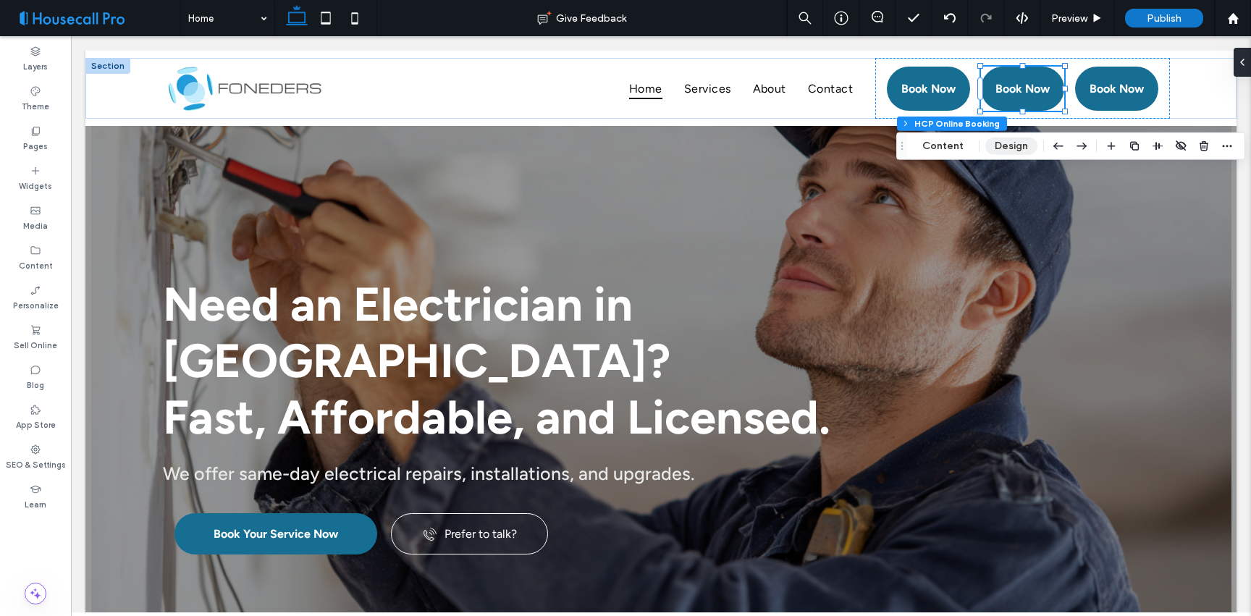
click at [993, 148] on button "Design" at bounding box center [1011, 145] width 52 height 17
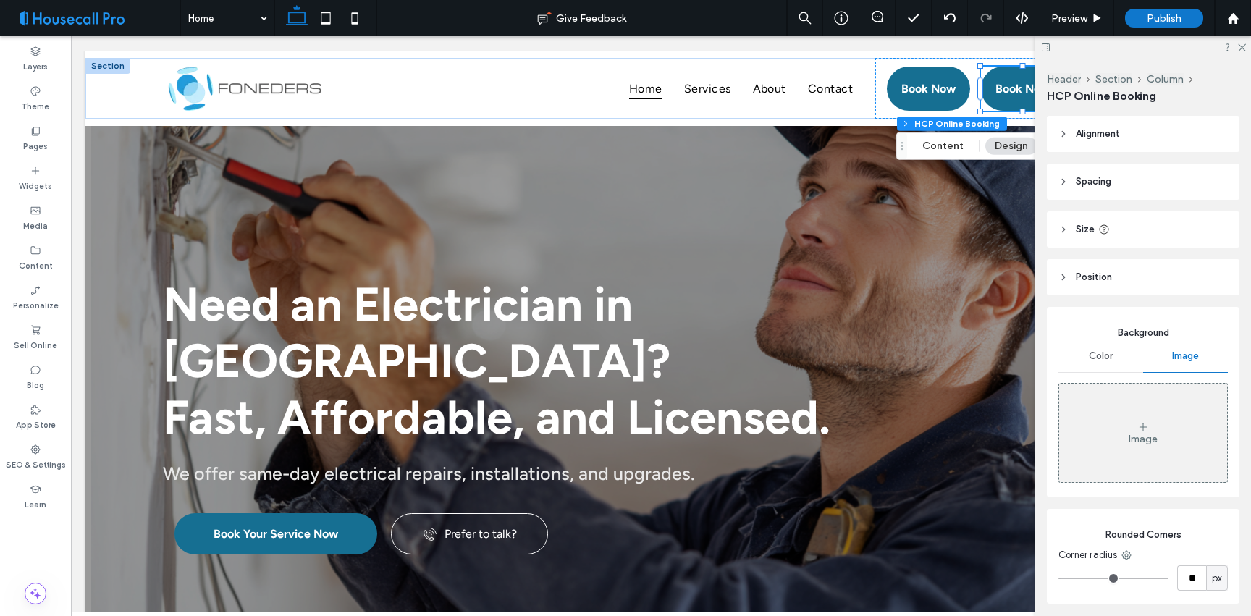
click at [1112, 237] on header "Size" at bounding box center [1142, 229] width 192 height 36
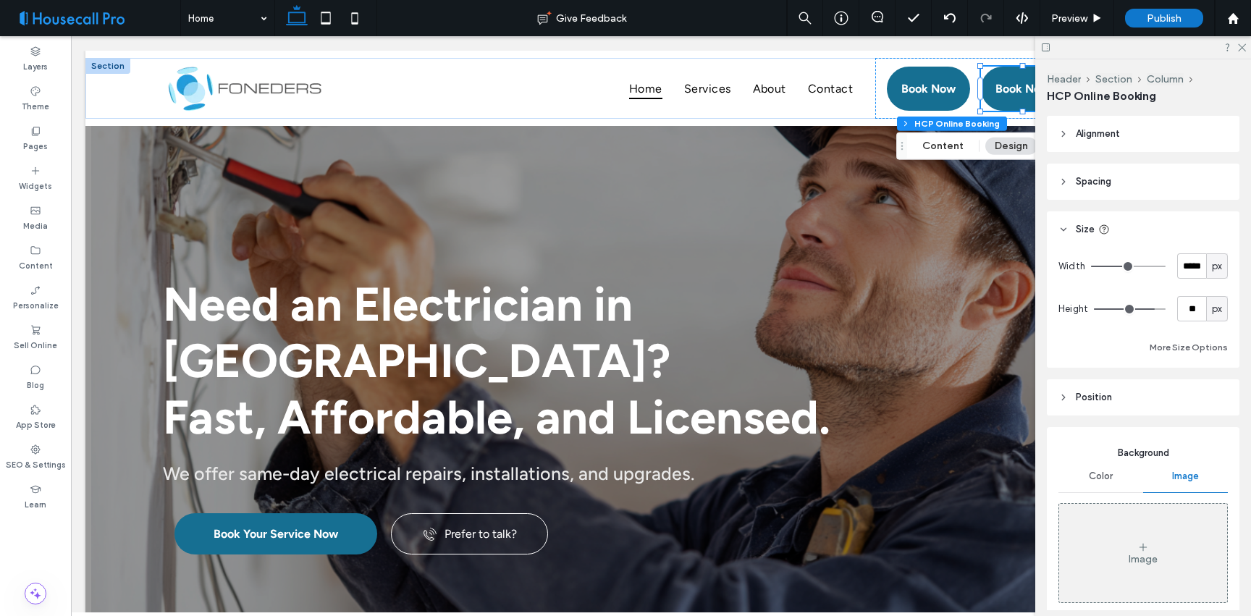
click at [1112, 237] on header "Size" at bounding box center [1142, 229] width 192 height 36
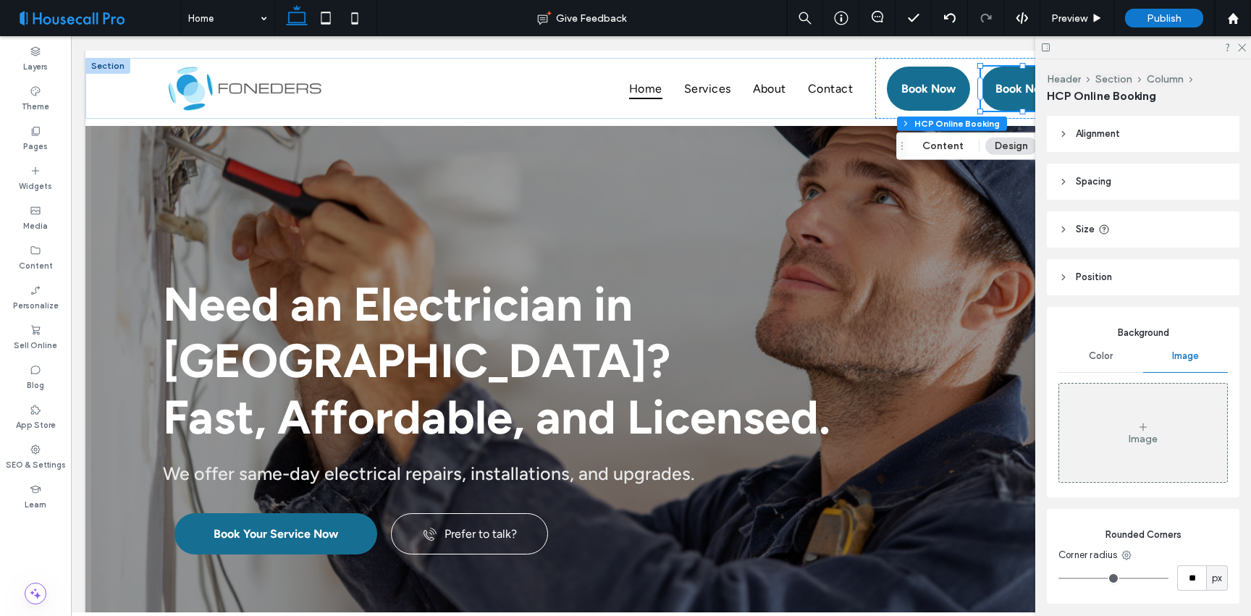
click at [1113, 284] on header "Position" at bounding box center [1142, 277] width 192 height 36
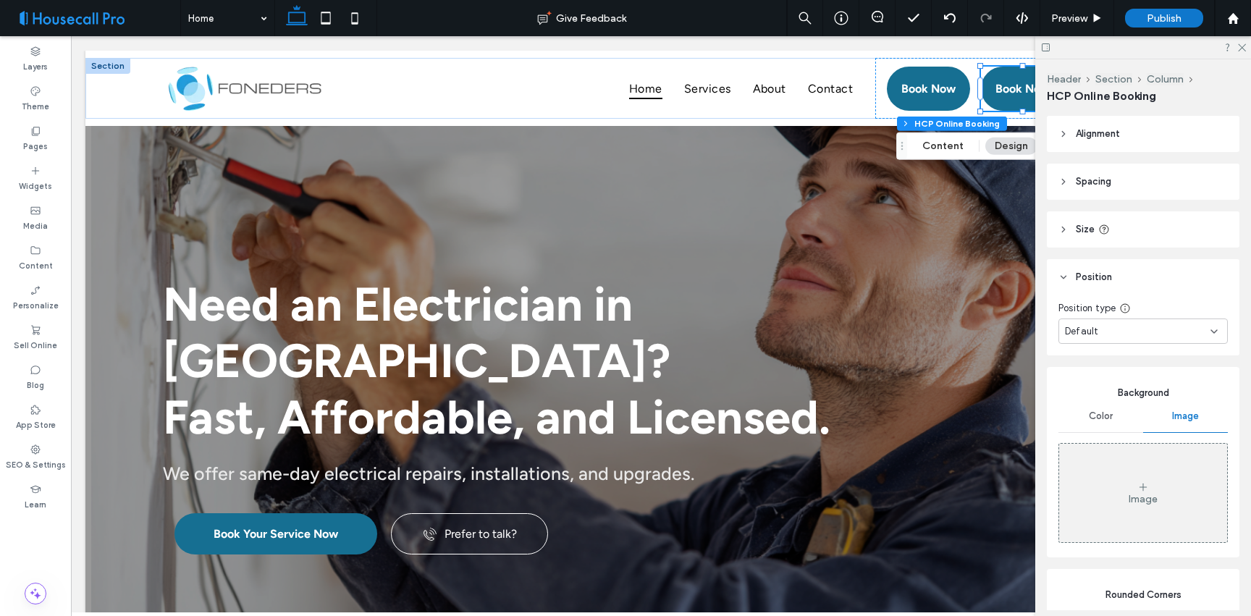
click at [1113, 284] on header "Position" at bounding box center [1142, 277] width 192 height 36
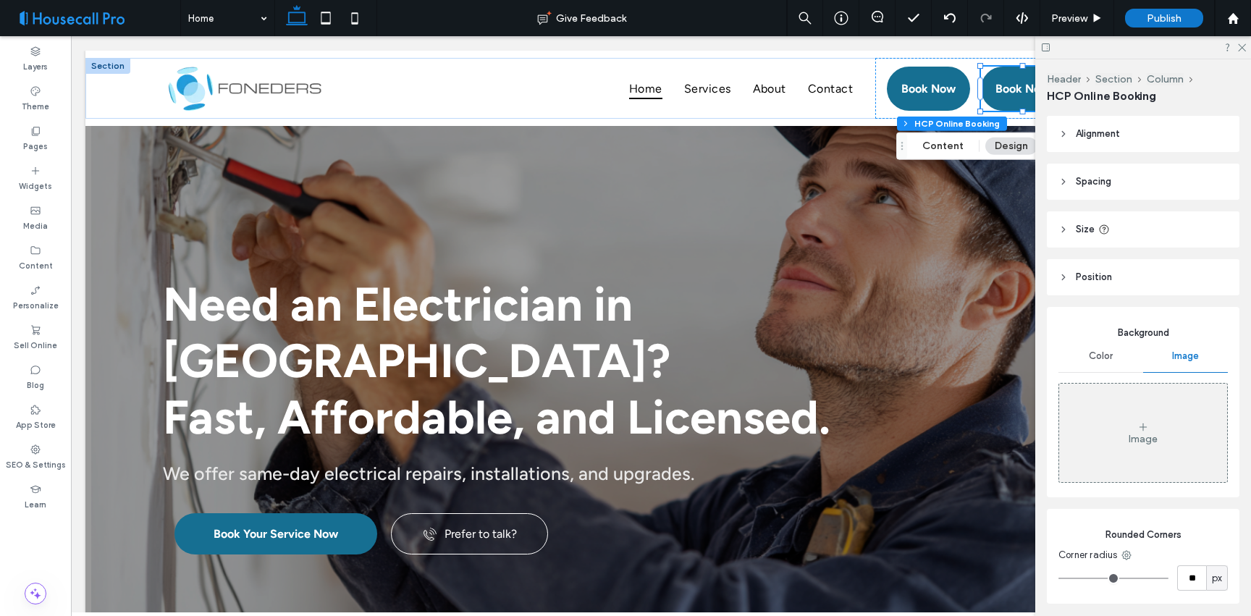
click at [1104, 345] on div "Color" at bounding box center [1100, 356] width 85 height 32
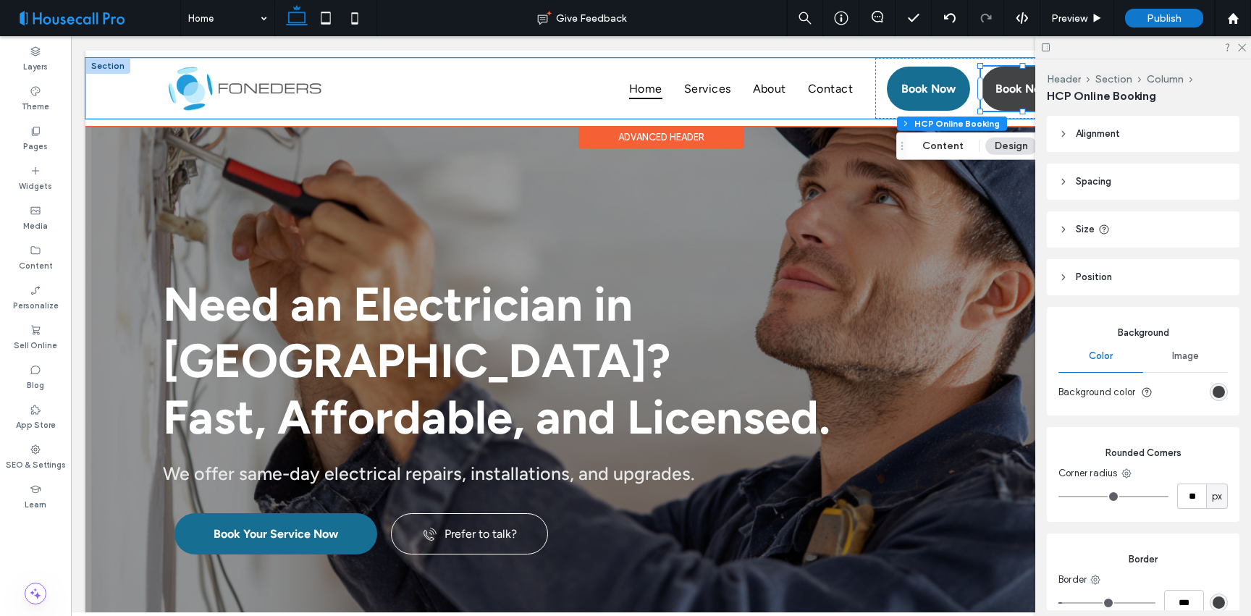
click at [986, 77] on div "Book Now" at bounding box center [1022, 89] width 83 height 44
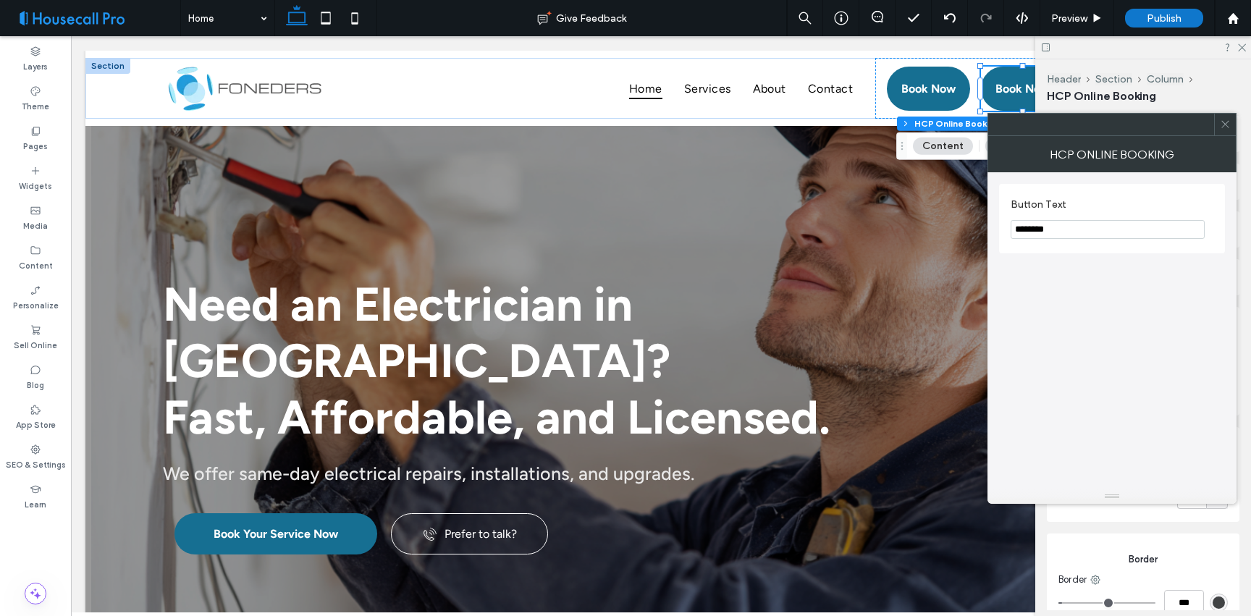
click at [1225, 126] on icon at bounding box center [1224, 124] width 11 height 11
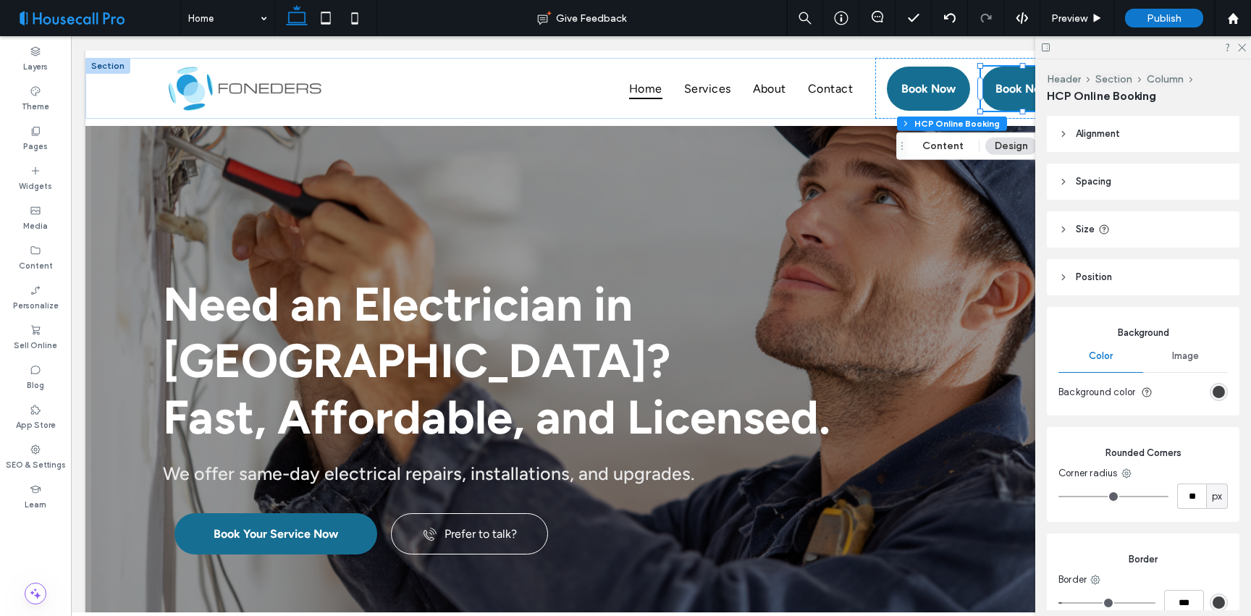
click at [997, 150] on button "Design" at bounding box center [1011, 145] width 52 height 17
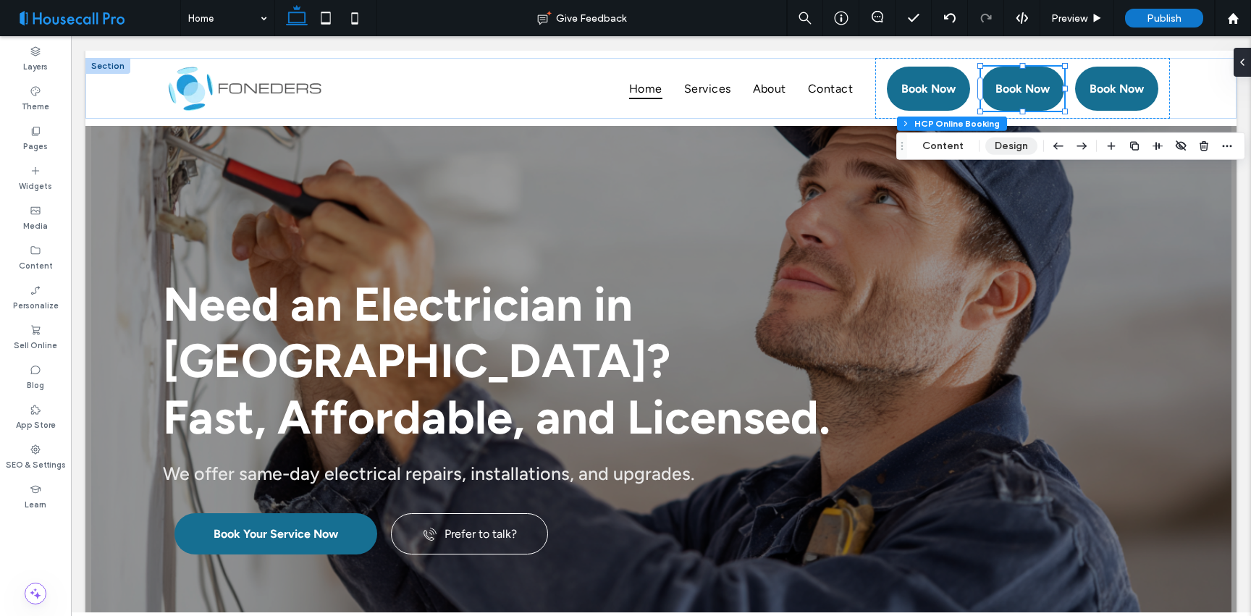
click at [997, 149] on button "Design" at bounding box center [1011, 145] width 52 height 17
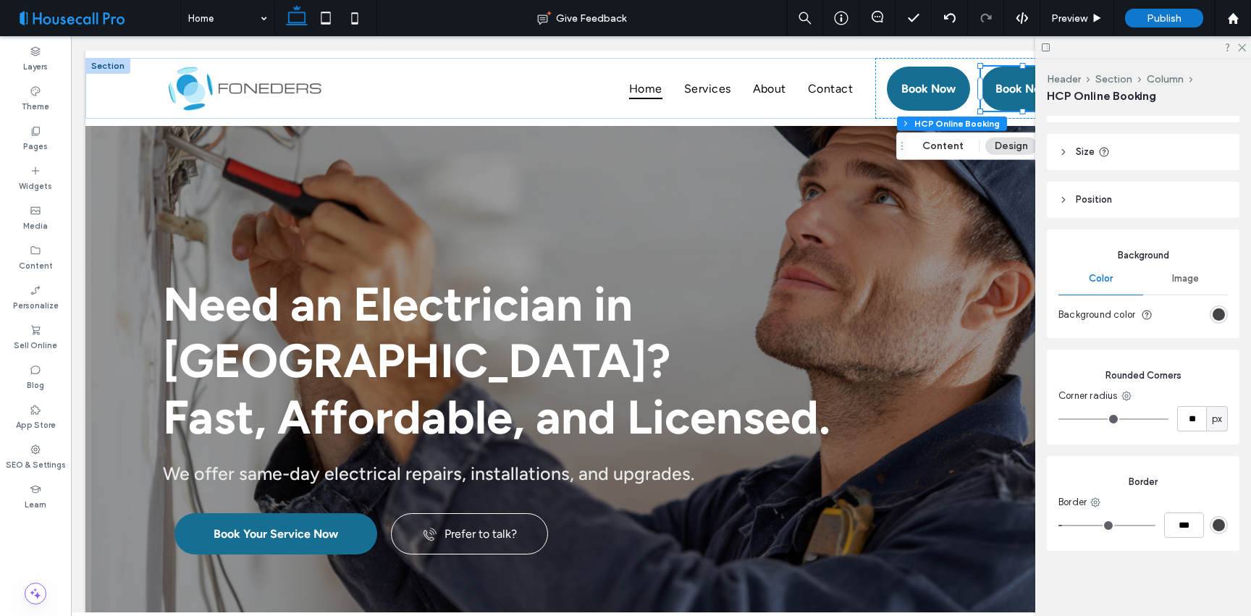
scroll to position [82, 0]
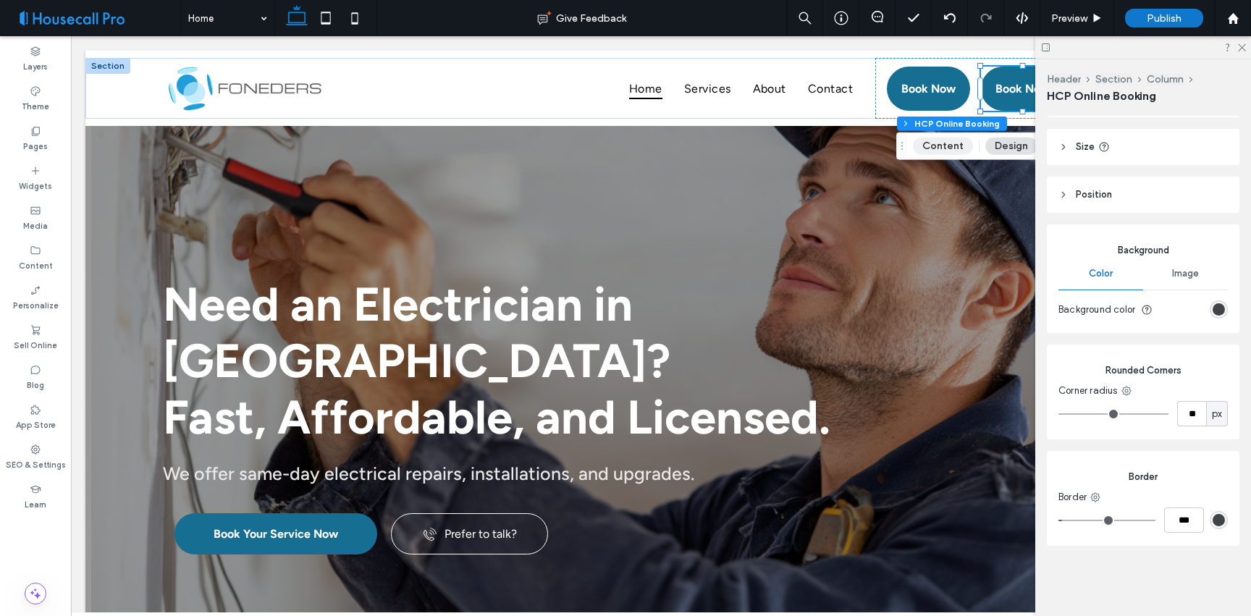
click at [936, 145] on button "Content" at bounding box center [943, 145] width 60 height 17
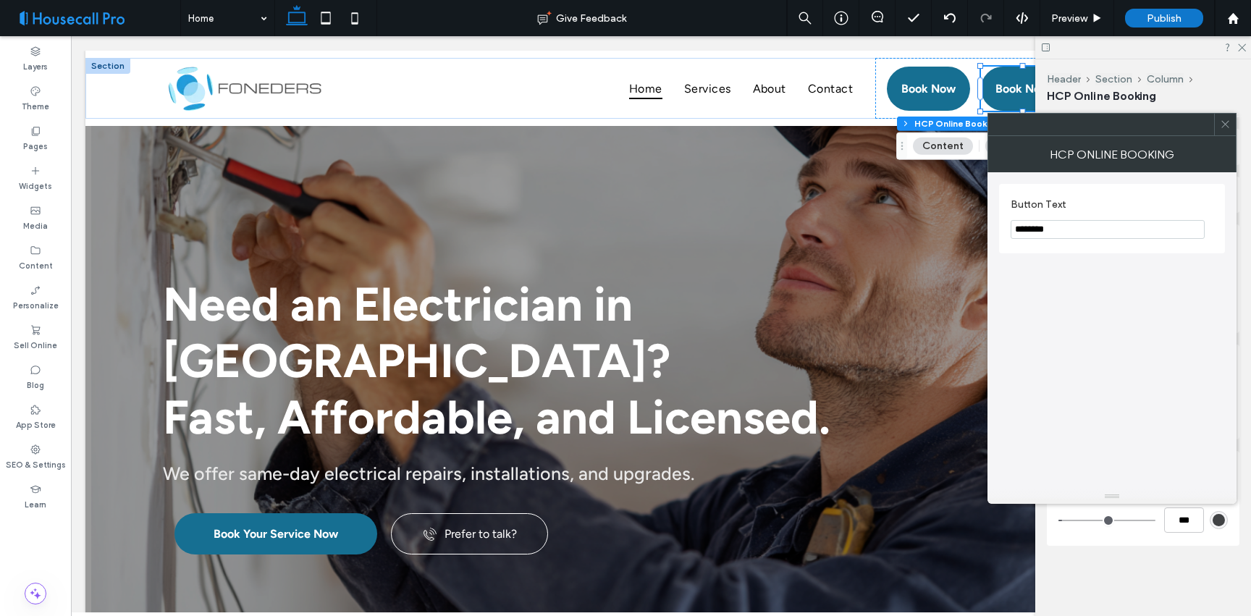
click at [1225, 130] on span at bounding box center [1224, 125] width 11 height 22
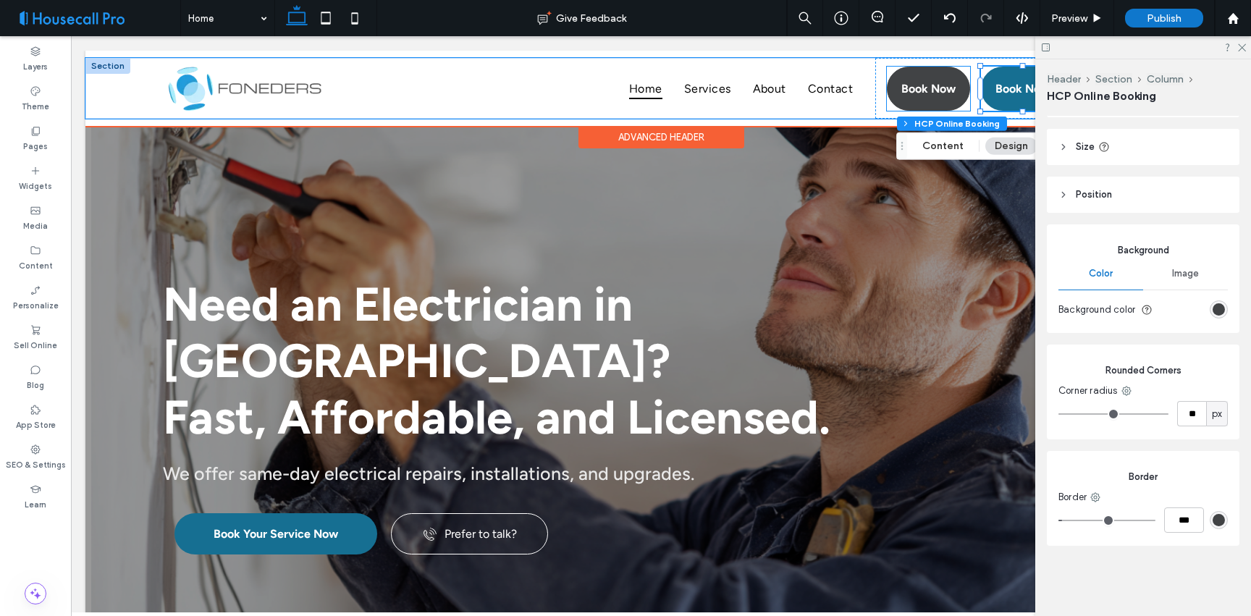
click at [944, 85] on span "Book Now" at bounding box center [928, 89] width 54 height 28
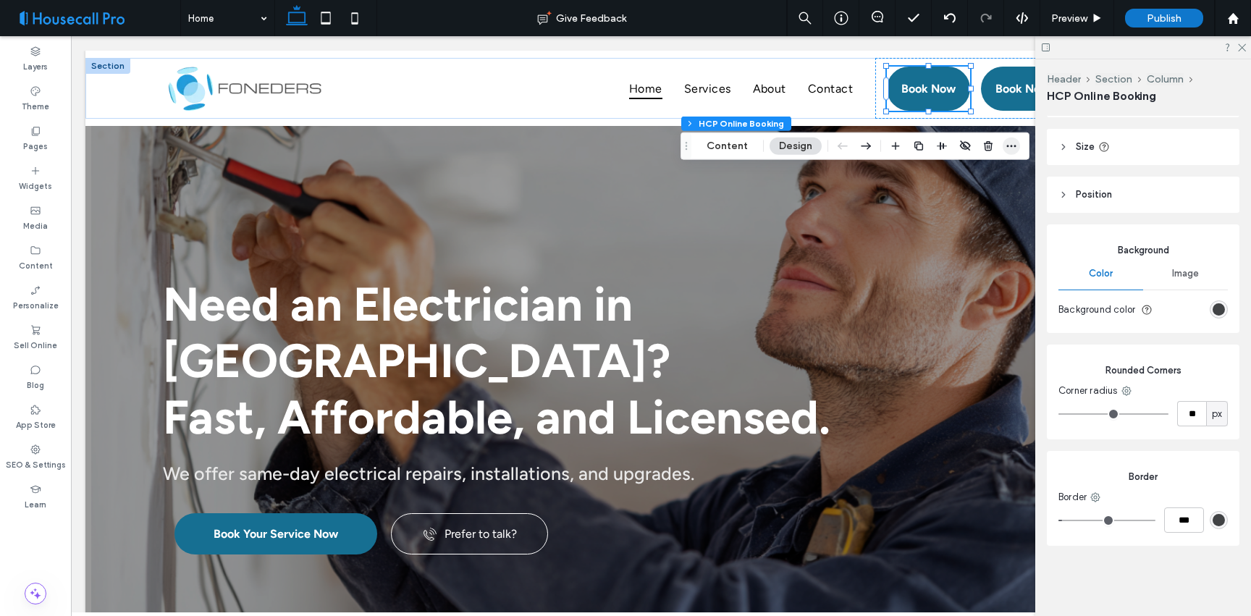
click at [1002, 146] on span "button" at bounding box center [1010, 145] width 17 height 17
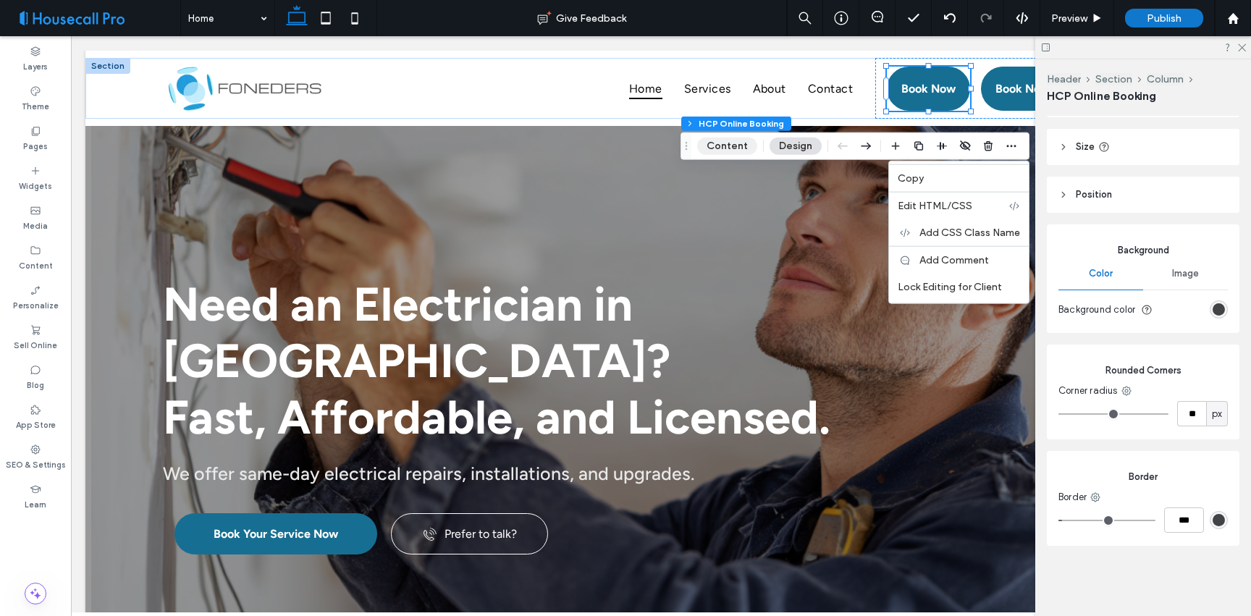
click at [725, 143] on button "Content" at bounding box center [727, 145] width 60 height 17
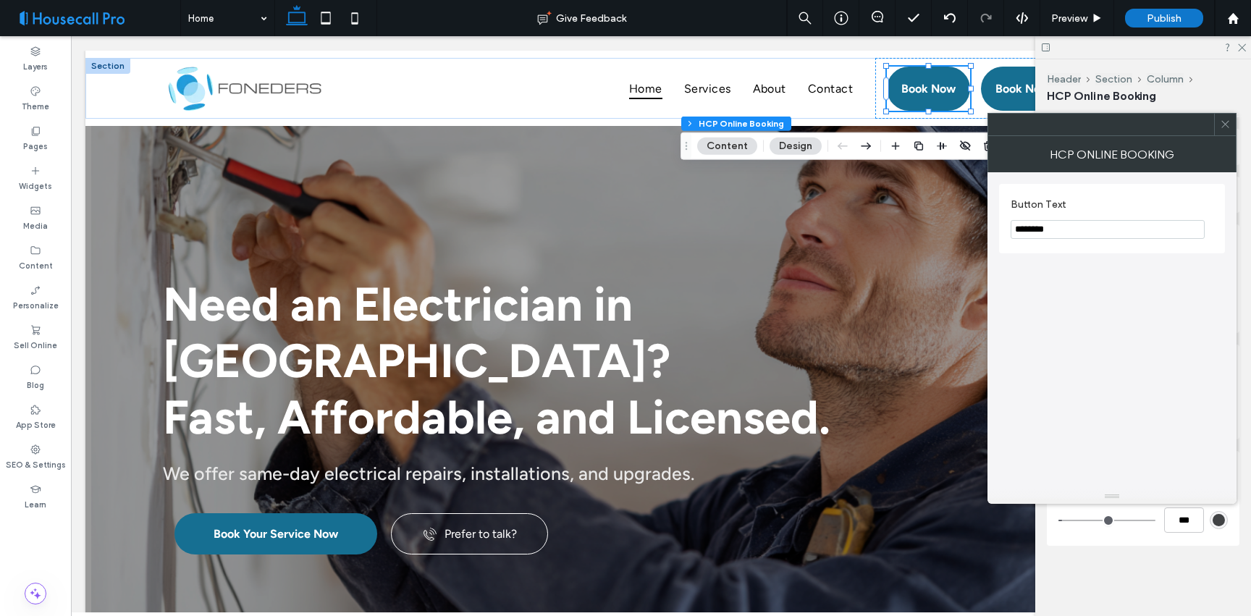
click at [817, 140] on button "Design" at bounding box center [795, 145] width 52 height 17
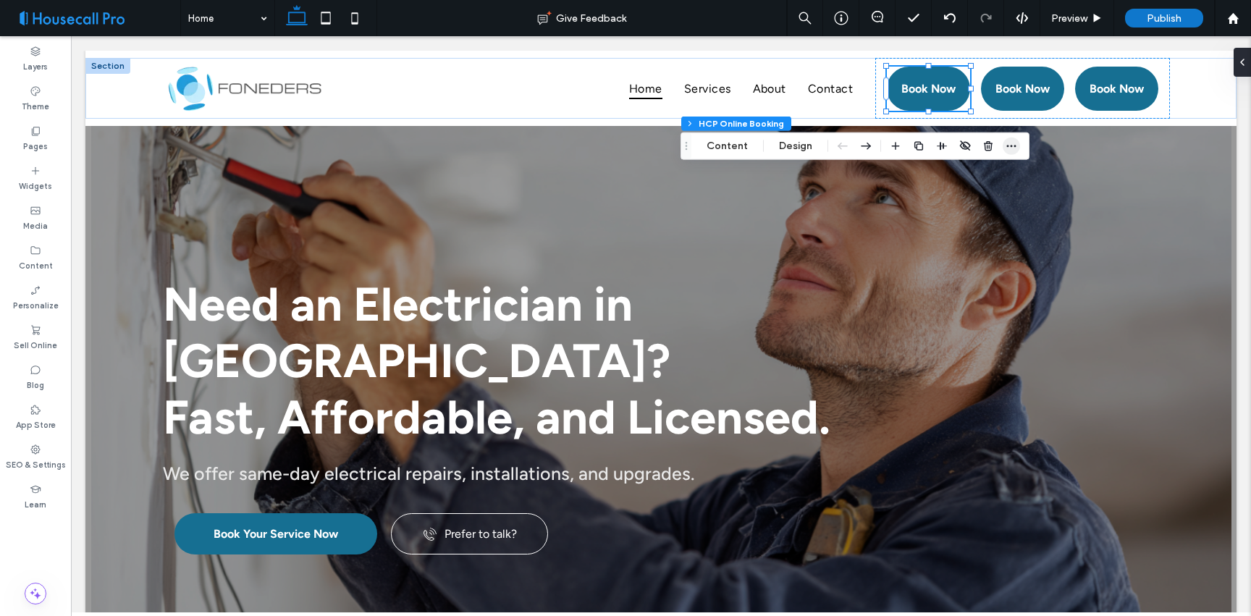
click at [1017, 146] on span "button" at bounding box center [1010, 145] width 17 height 17
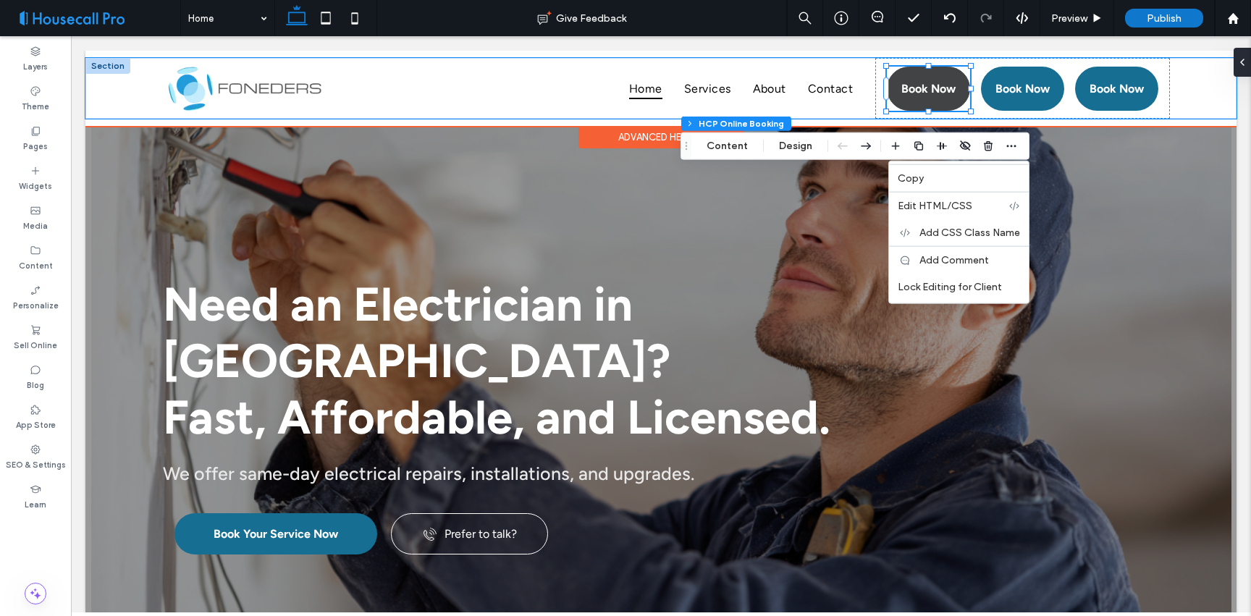
click at [915, 84] on span "Book Now" at bounding box center [928, 89] width 54 height 28
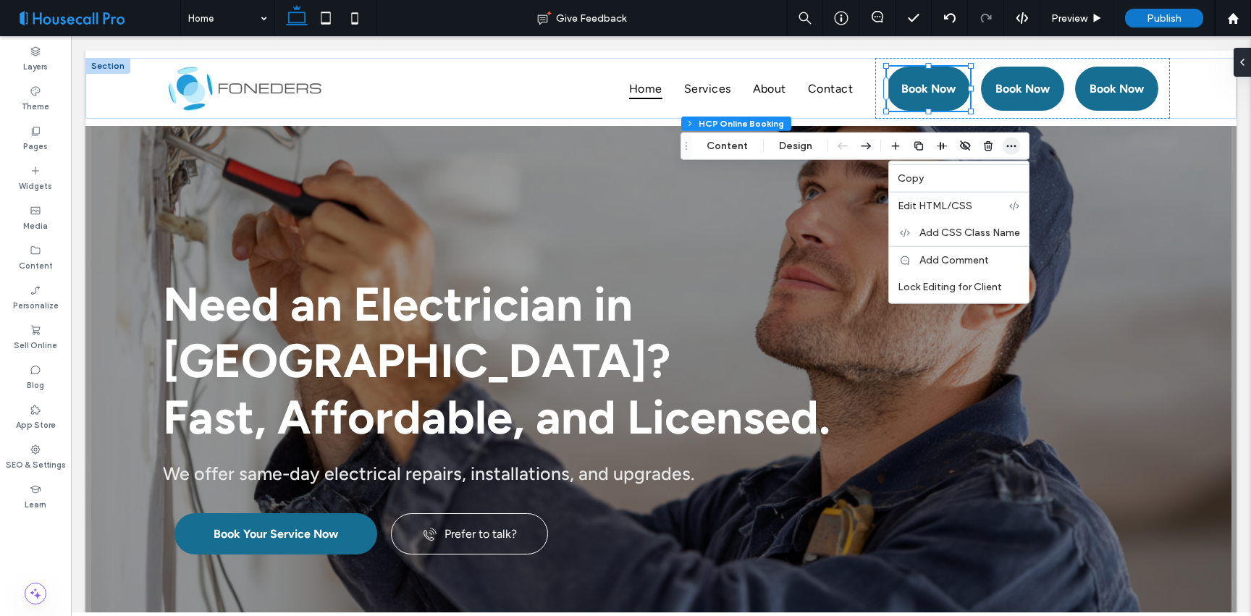
click at [1015, 145] on icon "button" at bounding box center [1011, 146] width 12 height 12
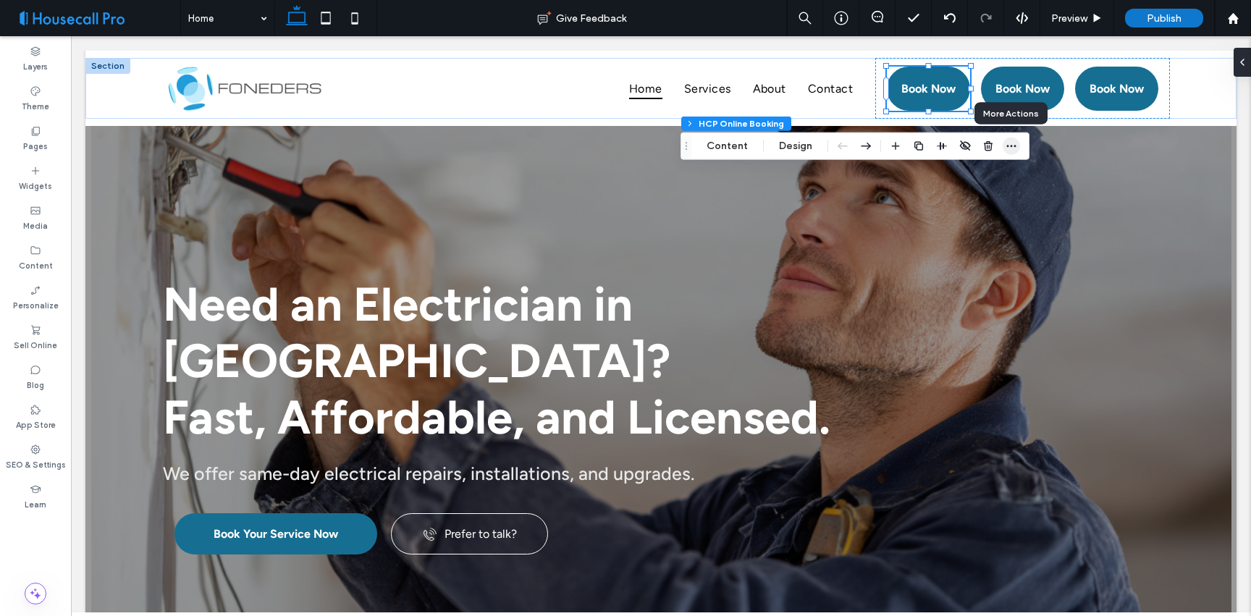
click at [1015, 145] on icon "button" at bounding box center [1011, 146] width 12 height 12
click at [787, 141] on button "Design" at bounding box center [795, 145] width 52 height 17
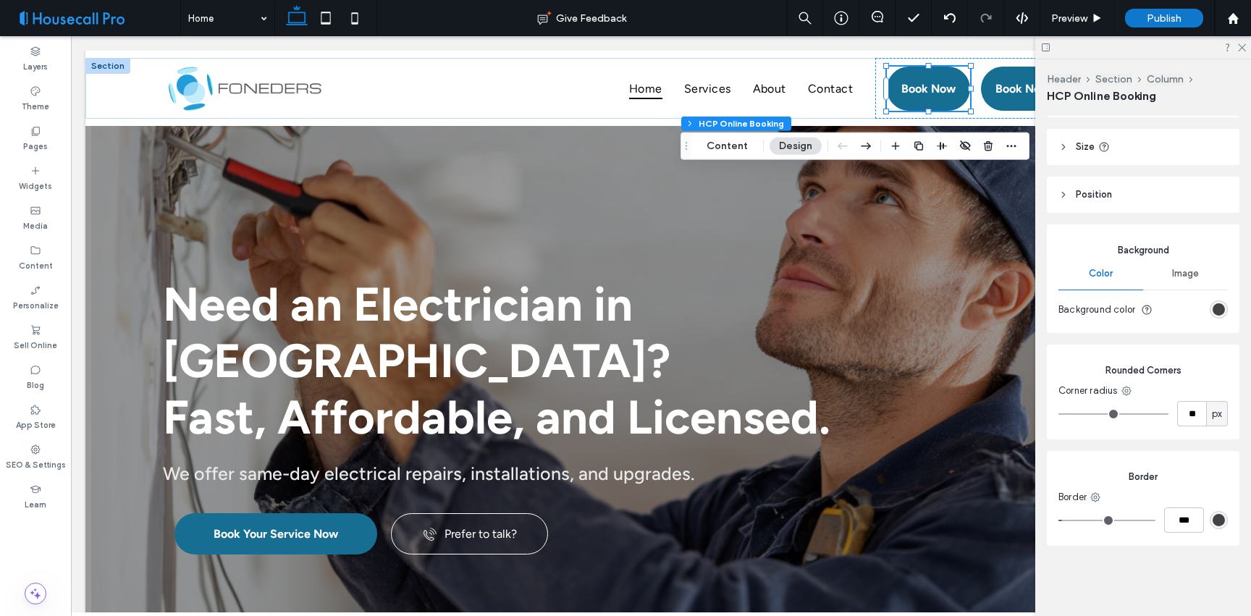
click at [1192, 284] on div "Image" at bounding box center [1185, 274] width 85 height 32
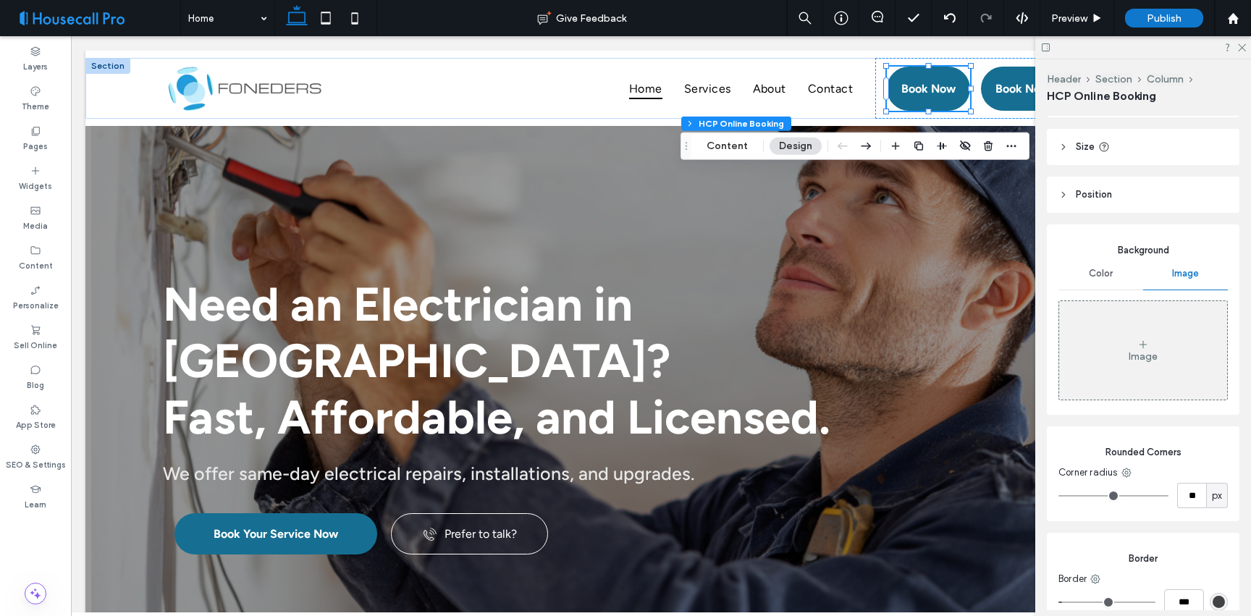
click at [1123, 272] on div "Color" at bounding box center [1100, 274] width 85 height 32
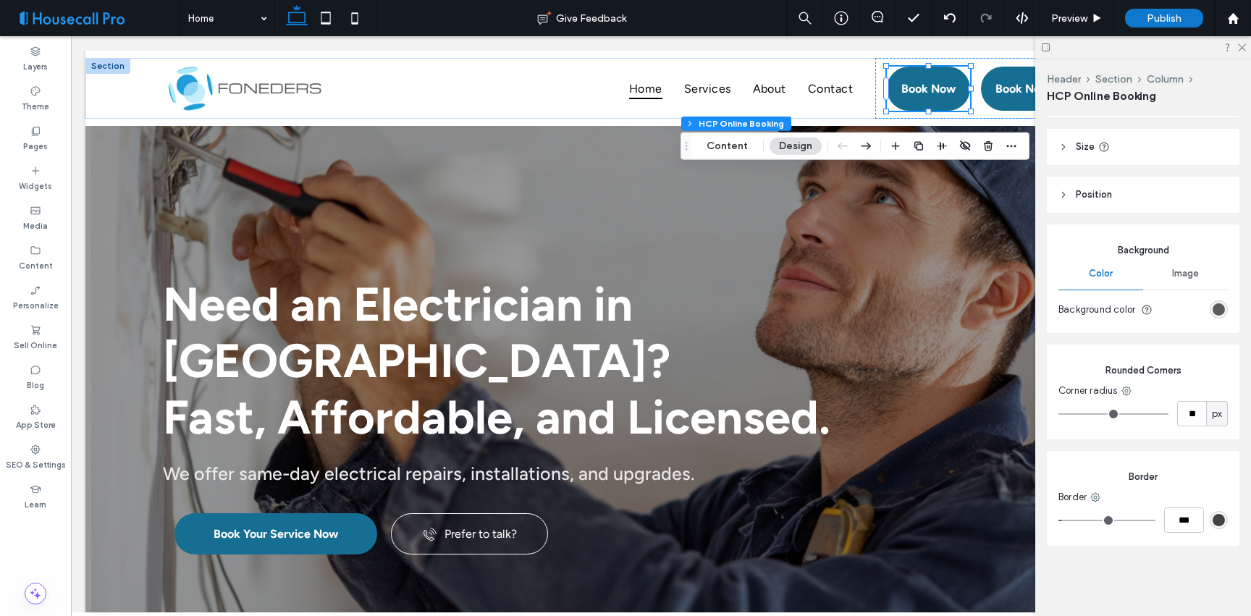
click at [1212, 308] on div "rgb(65, 67, 69)" at bounding box center [1218, 309] width 12 height 12
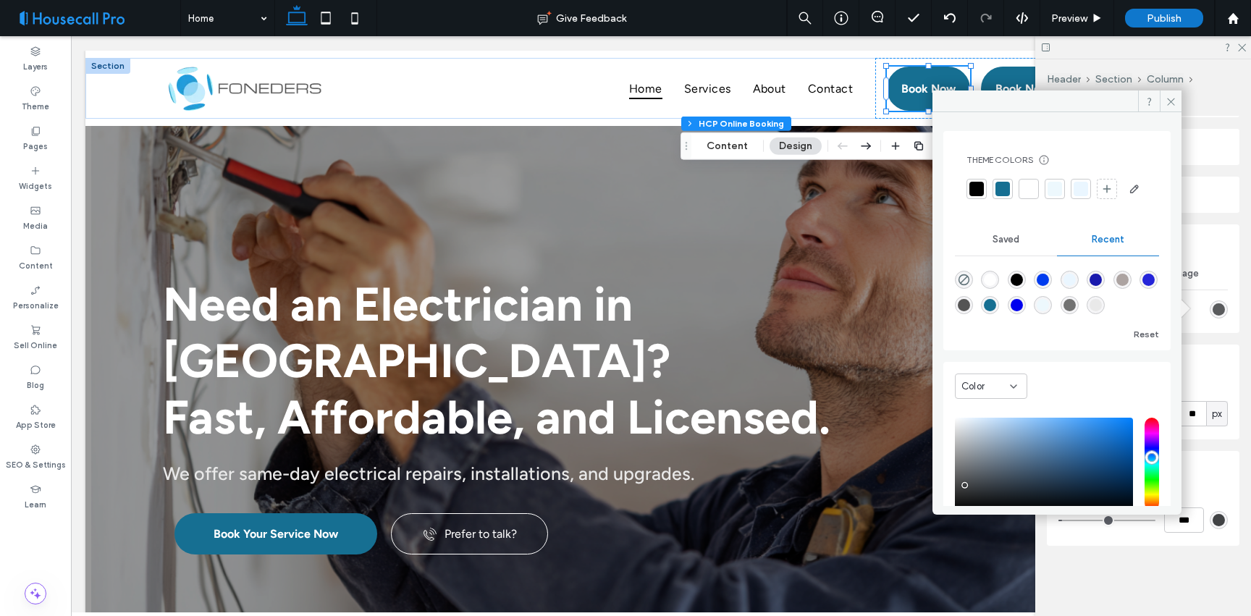
click at [1212, 308] on div "rgb(65, 67, 69)" at bounding box center [1218, 309] width 12 height 12
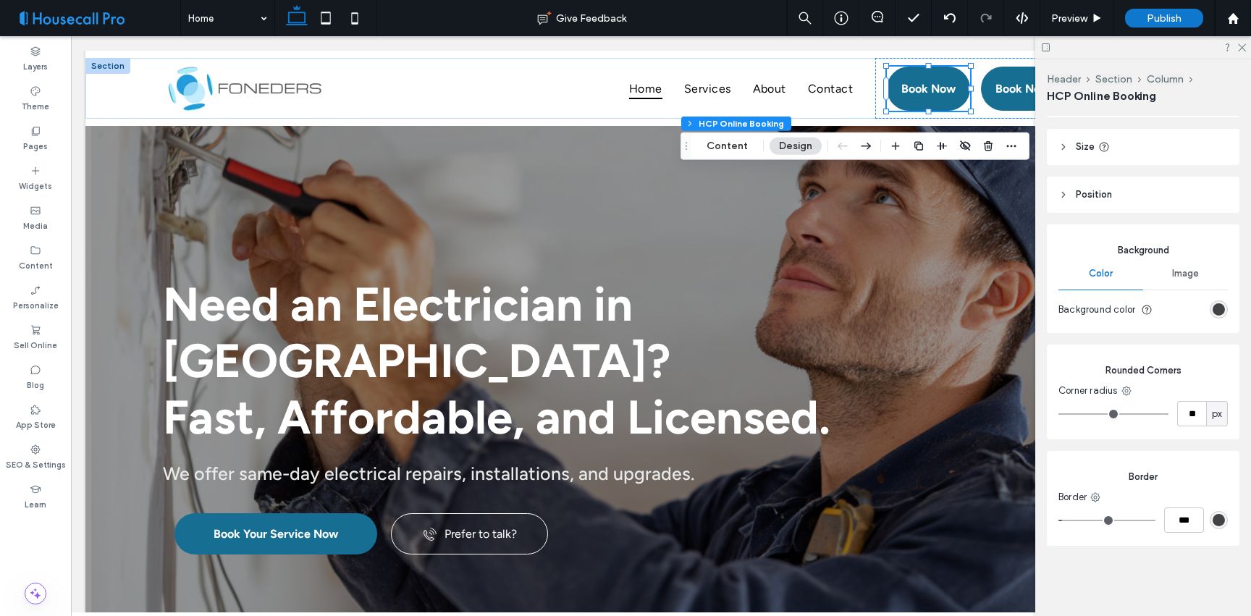
click at [1216, 305] on div "rgb(65, 67, 69)" at bounding box center [1218, 309] width 12 height 12
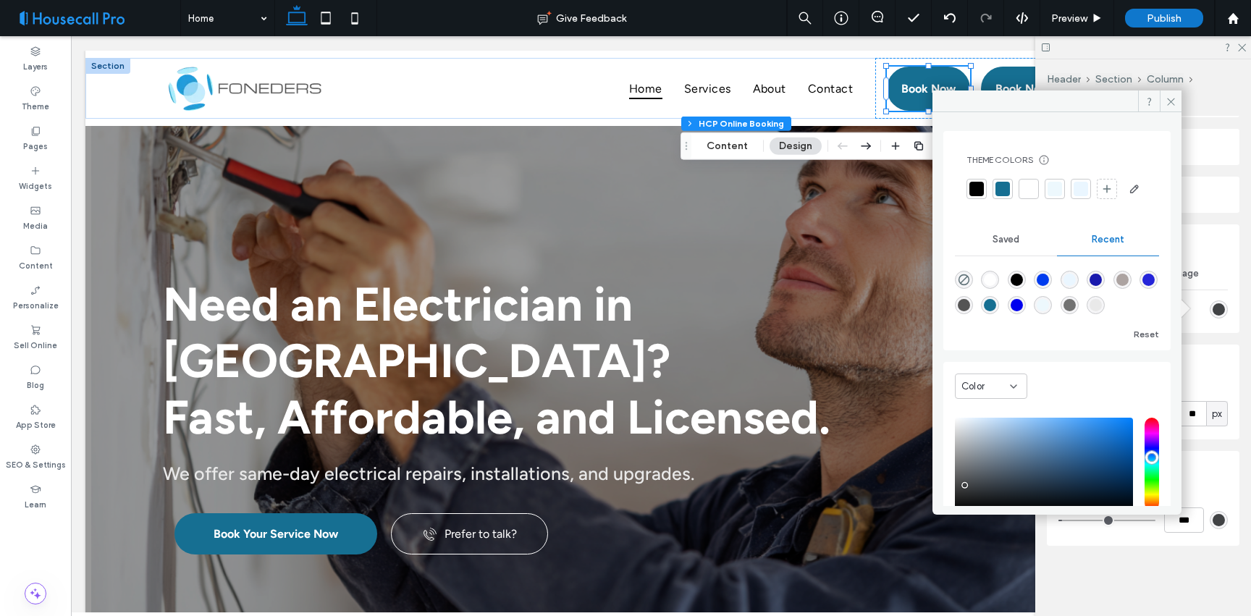
click at [1216, 305] on div "rgb(65, 67, 69)" at bounding box center [1218, 309] width 12 height 12
click at [1175, 98] on icon at bounding box center [1170, 101] width 11 height 11
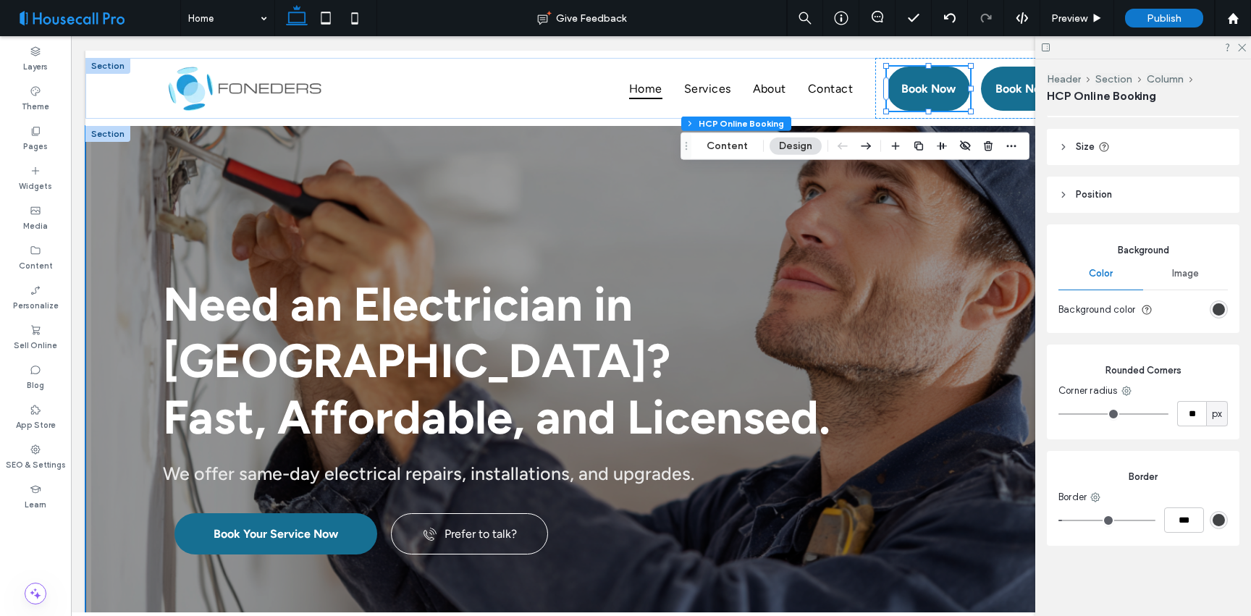
click at [562, 178] on div "Need an Electrician in [GEOGRAPHIC_DATA]? Fast, Affordable, and Licensed. We of…" at bounding box center [661, 374] width 1042 height 497
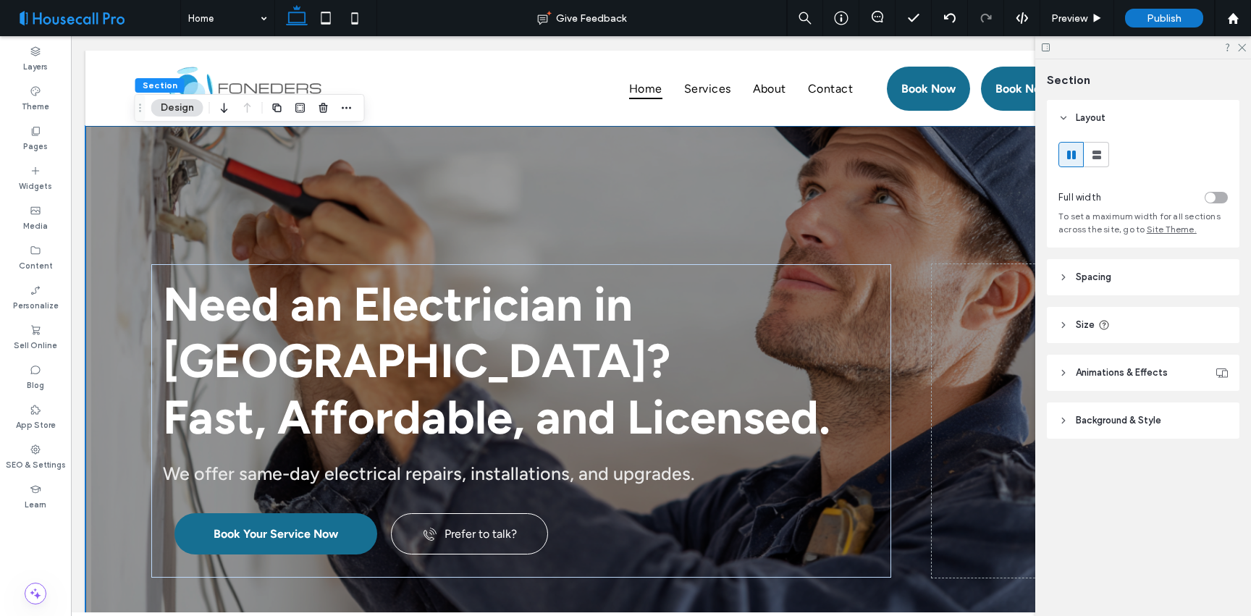
click at [1079, 325] on span "Size" at bounding box center [1084, 325] width 19 height 14
click at [853, 149] on div "Need an Electrician in [GEOGRAPHIC_DATA]? Fast, Affordable, and Licensed. We of…" at bounding box center [661, 374] width 1042 height 497
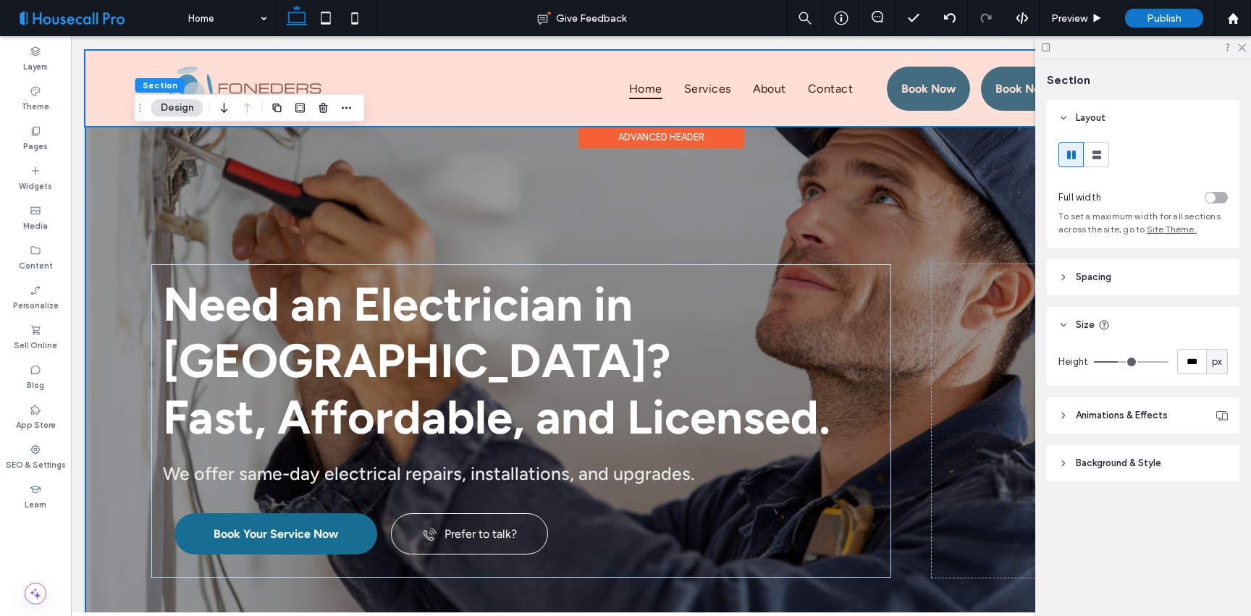
click at [854, 90] on div at bounding box center [660, 88] width 1151 height 75
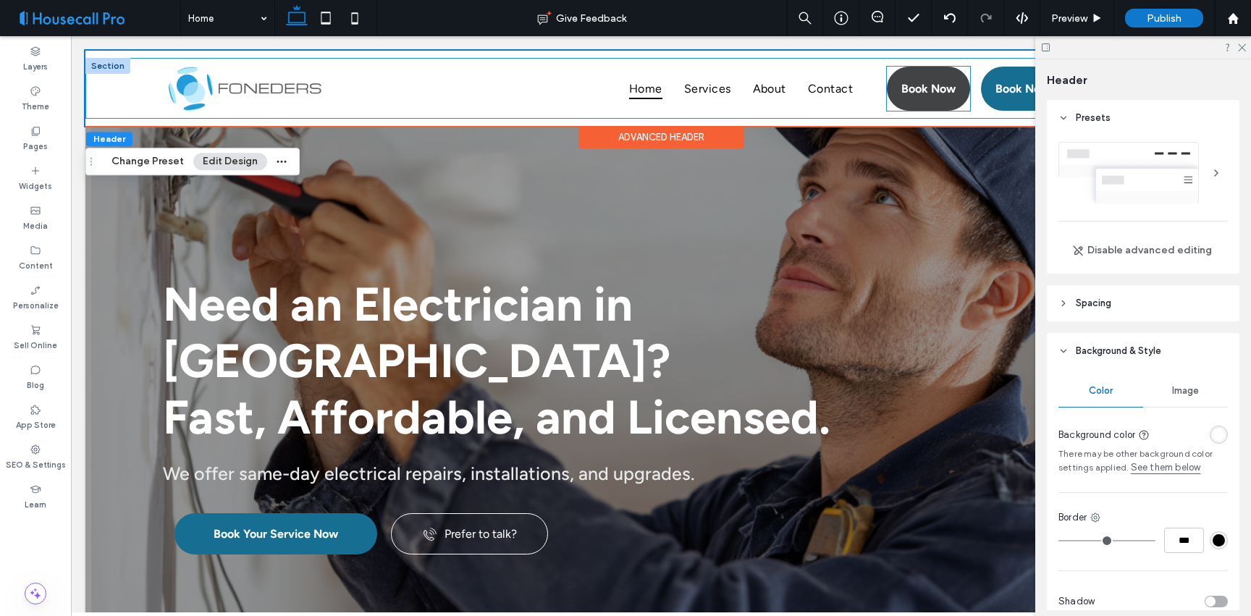
click at [891, 82] on div "Book Now" at bounding box center [927, 89] width 83 height 44
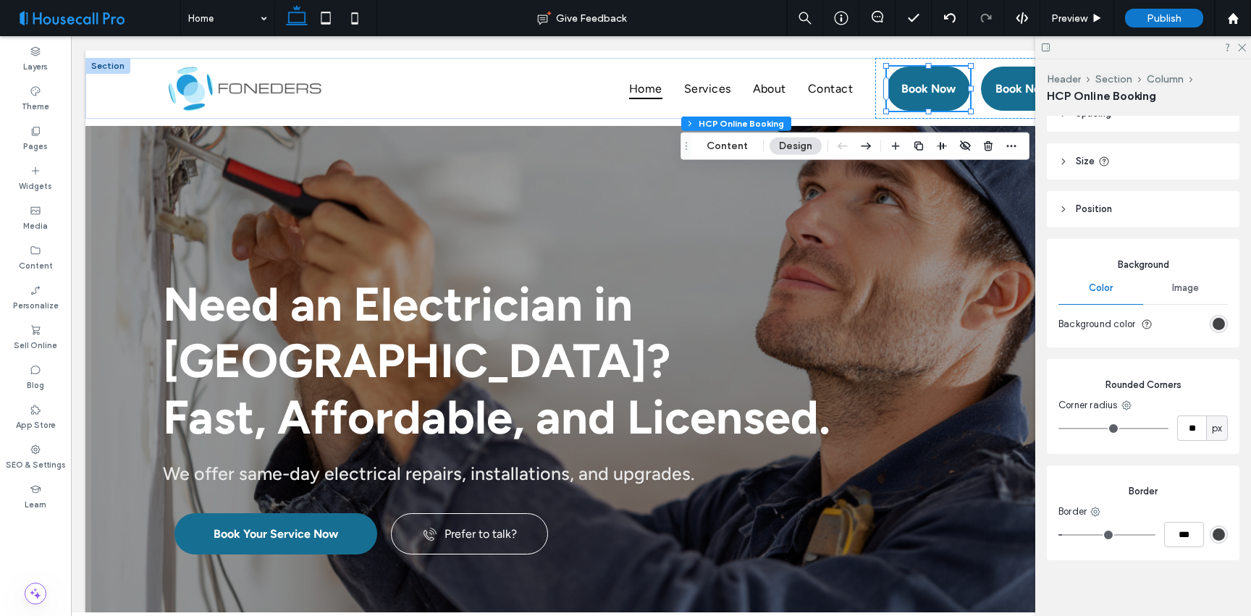
scroll to position [0, 0]
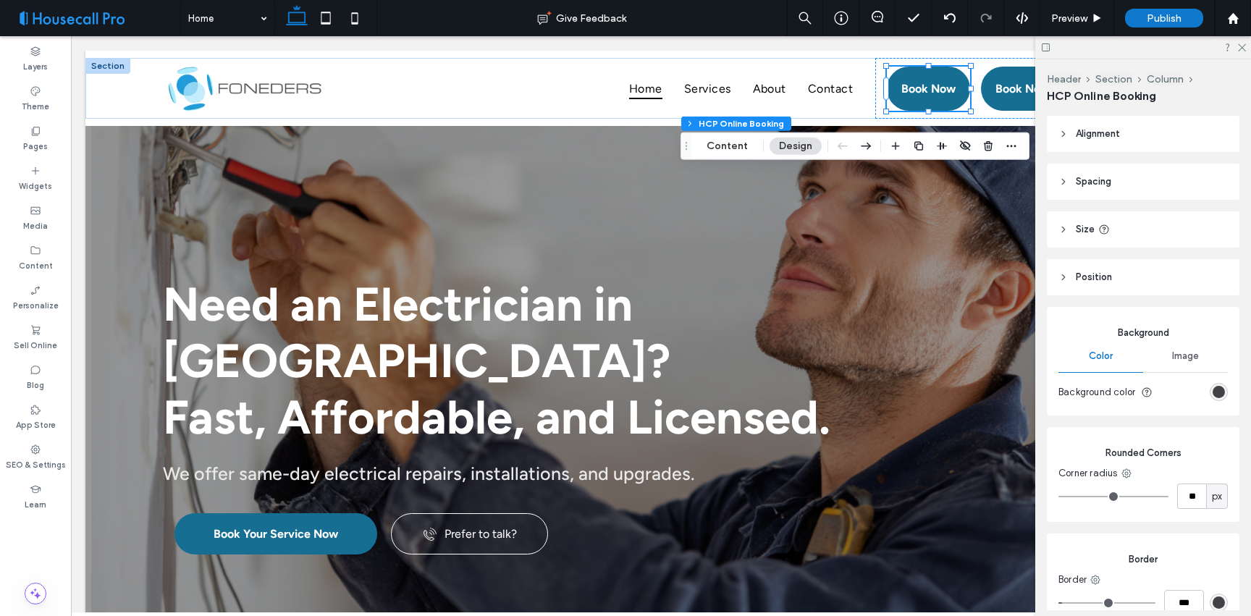
click at [1127, 284] on header "Position" at bounding box center [1142, 277] width 192 height 36
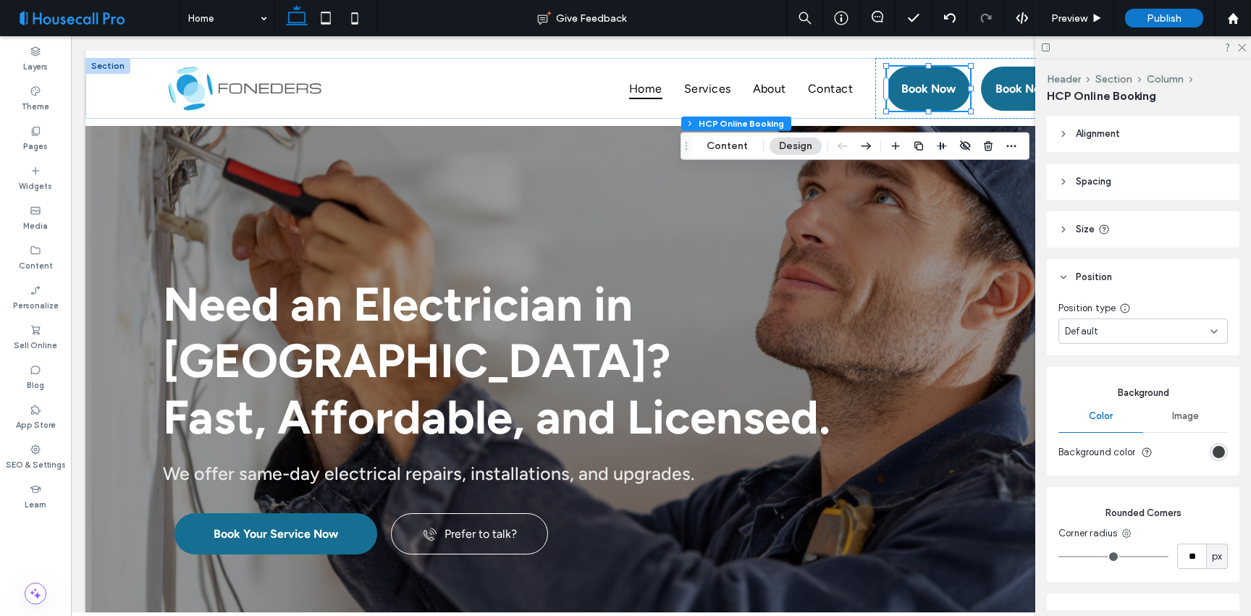
click at [1115, 187] on header "Spacing" at bounding box center [1142, 182] width 192 height 36
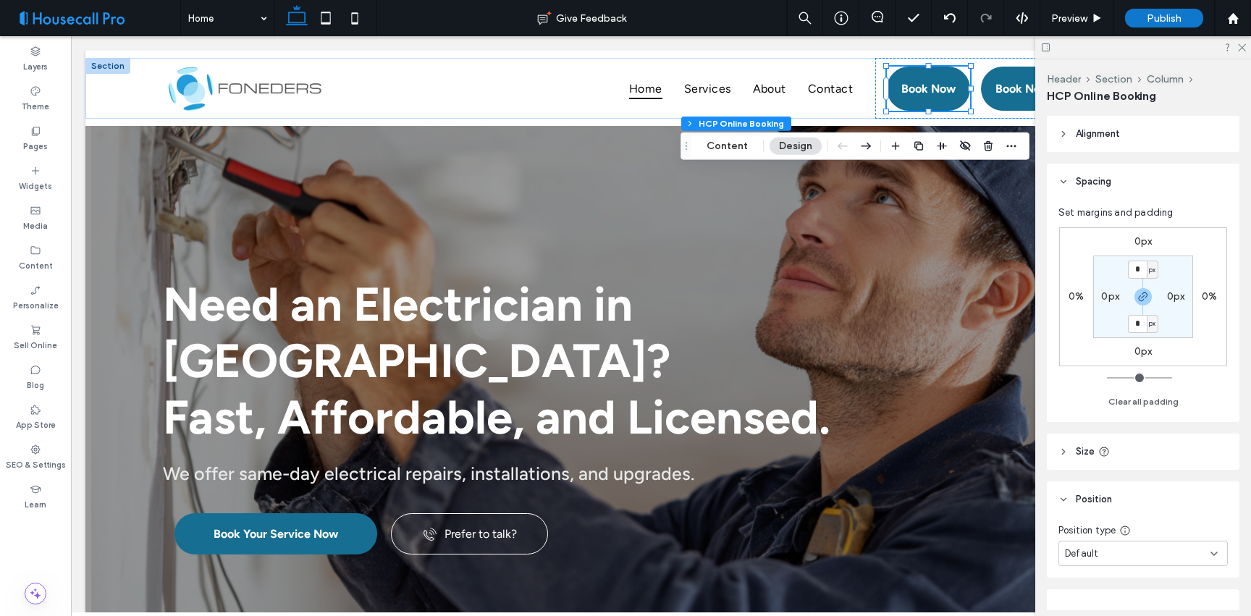
click at [1114, 127] on span "Alignment" at bounding box center [1097, 134] width 44 height 14
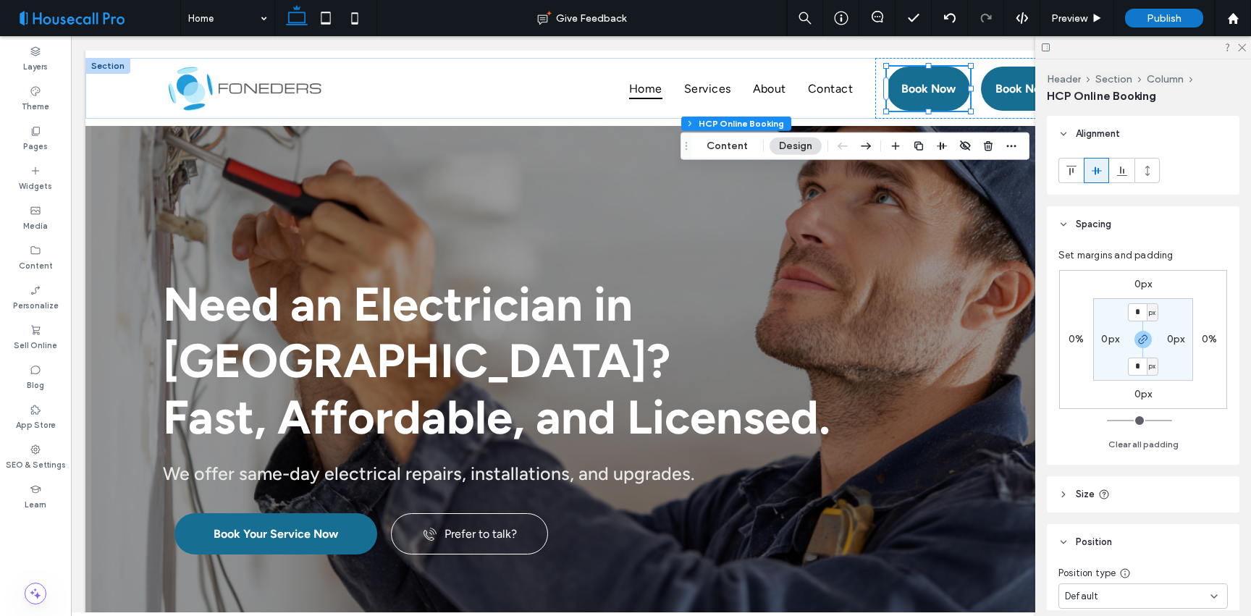
click at [1114, 127] on span "Alignment" at bounding box center [1097, 134] width 44 height 14
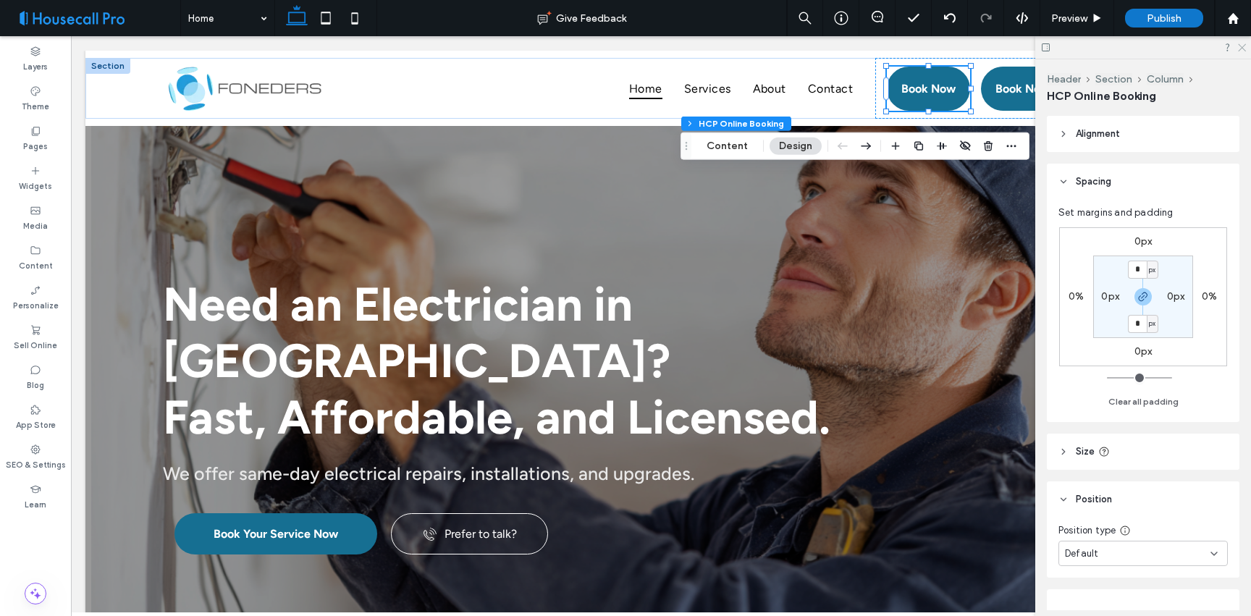
click at [1236, 47] on icon at bounding box center [1240, 46] width 9 height 9
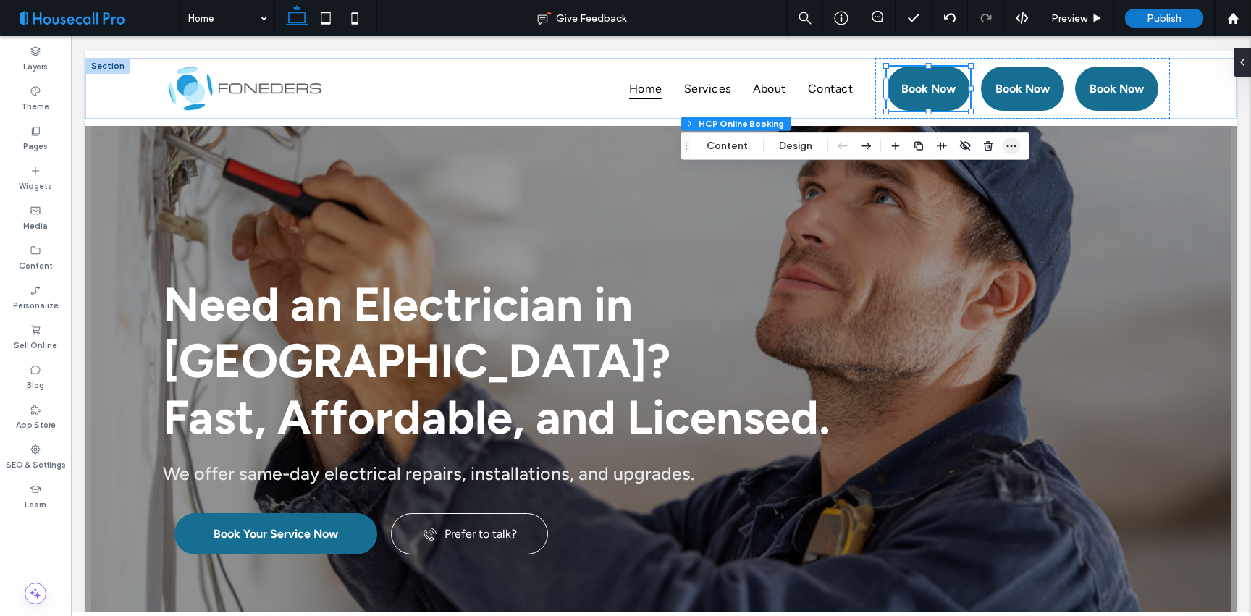
click at [1010, 147] on icon "button" at bounding box center [1011, 146] width 12 height 12
